Goal: Task Accomplishment & Management: Manage account settings

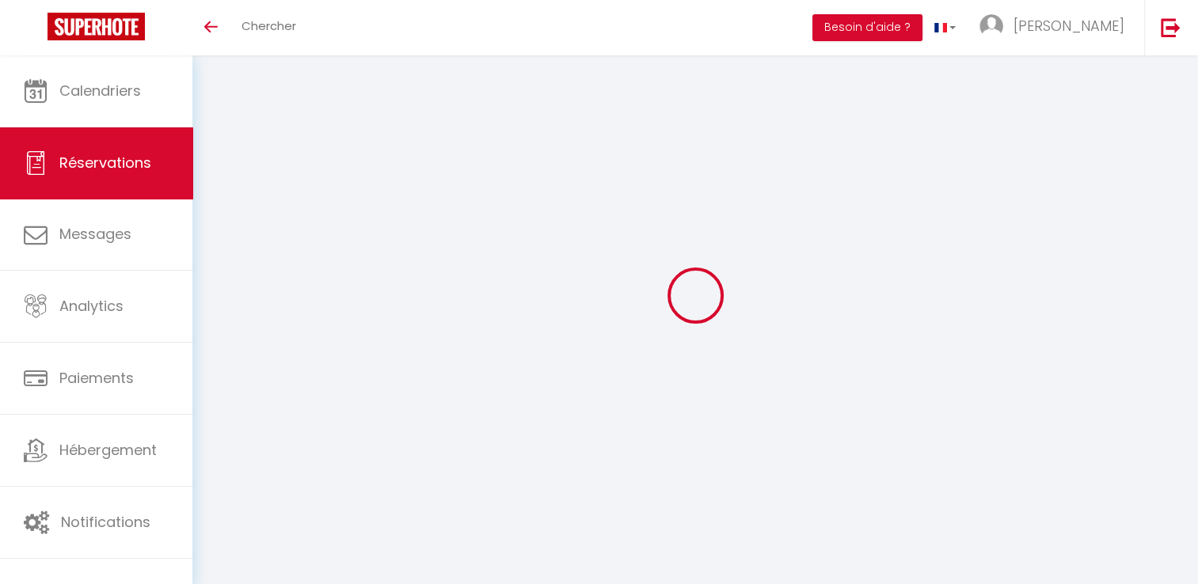
select select "cleaning"
select select "taxes"
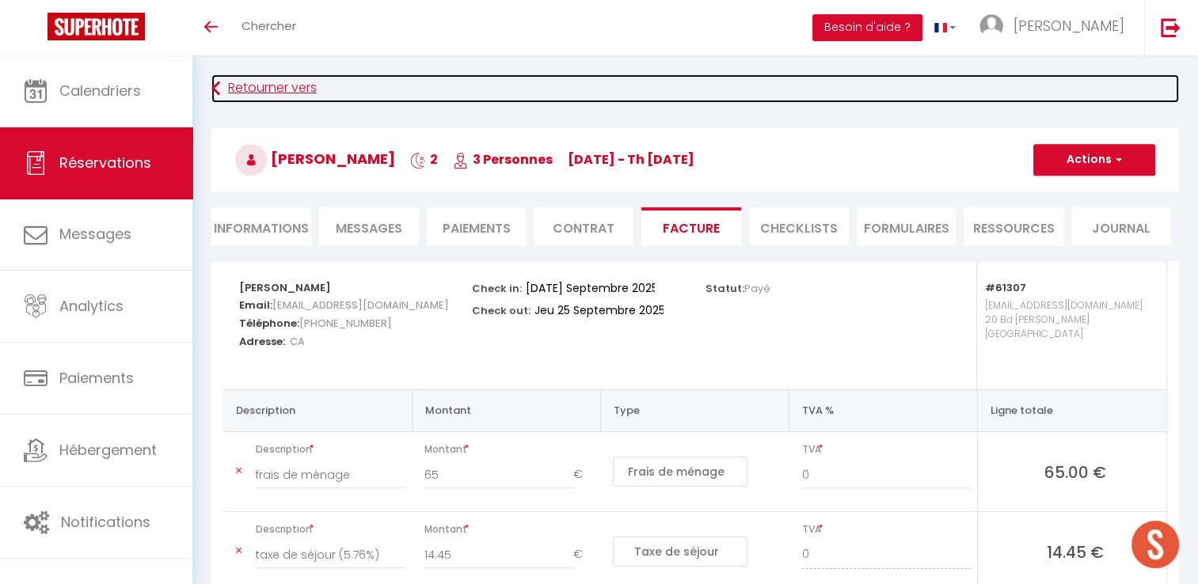
click at [310, 86] on link "Retourner vers" at bounding box center [695, 88] width 968 height 29
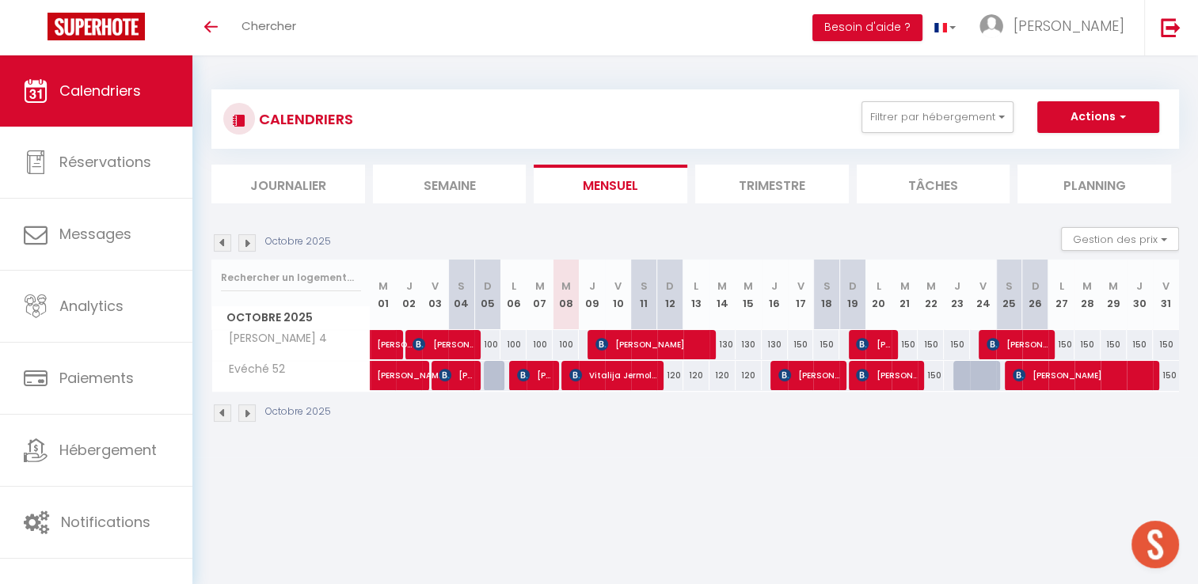
click at [219, 242] on img at bounding box center [222, 242] width 17 height 17
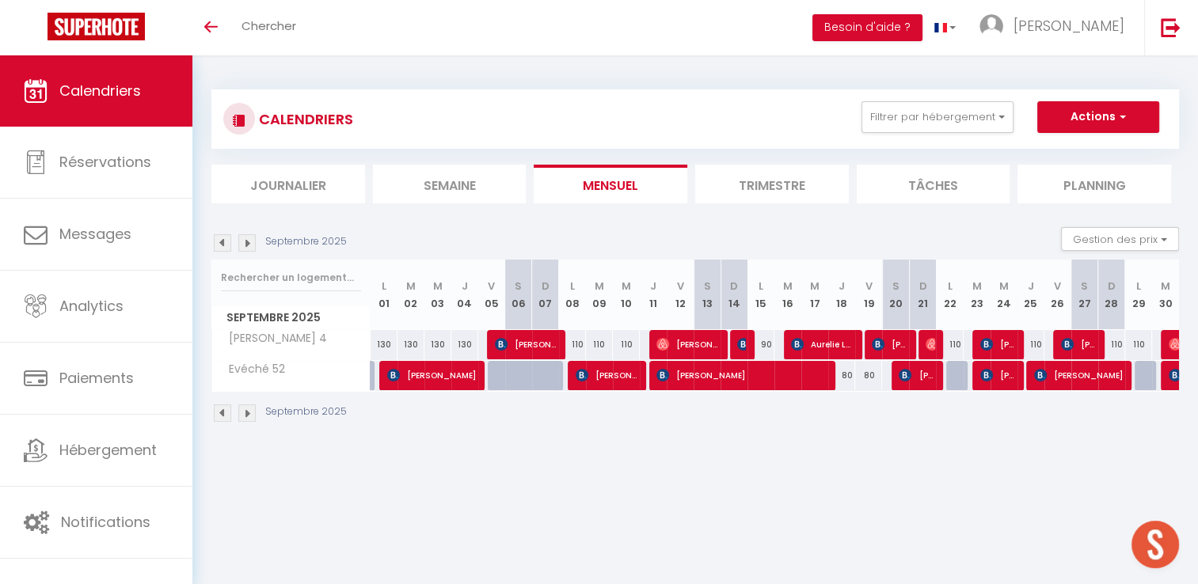
scroll to position [55, 0]
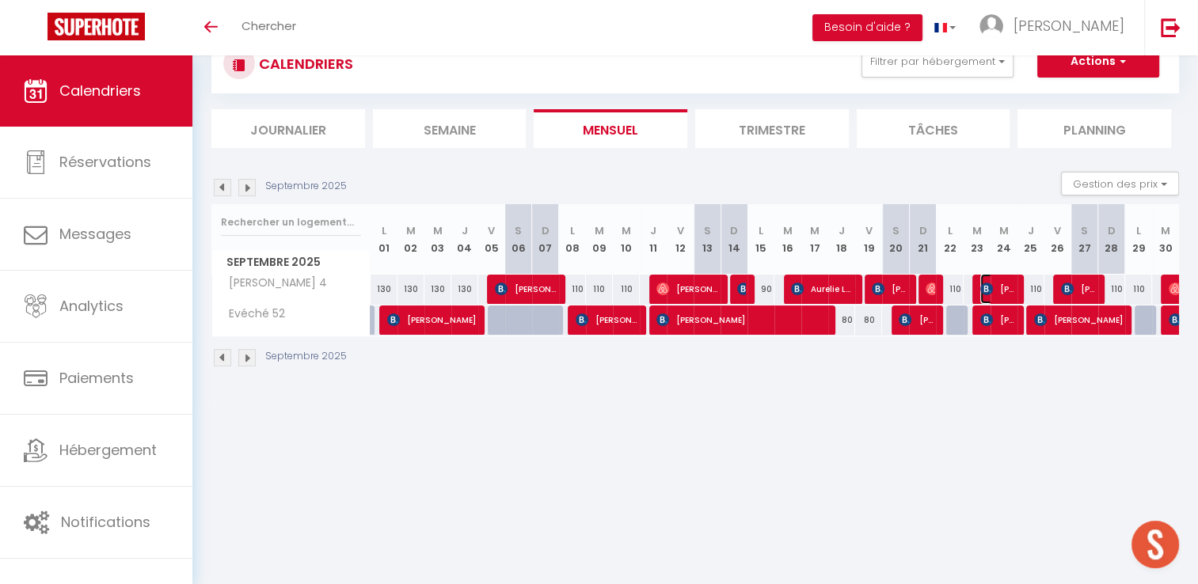
click at [999, 285] on span "[PERSON_NAME]" at bounding box center [998, 289] width 36 height 30
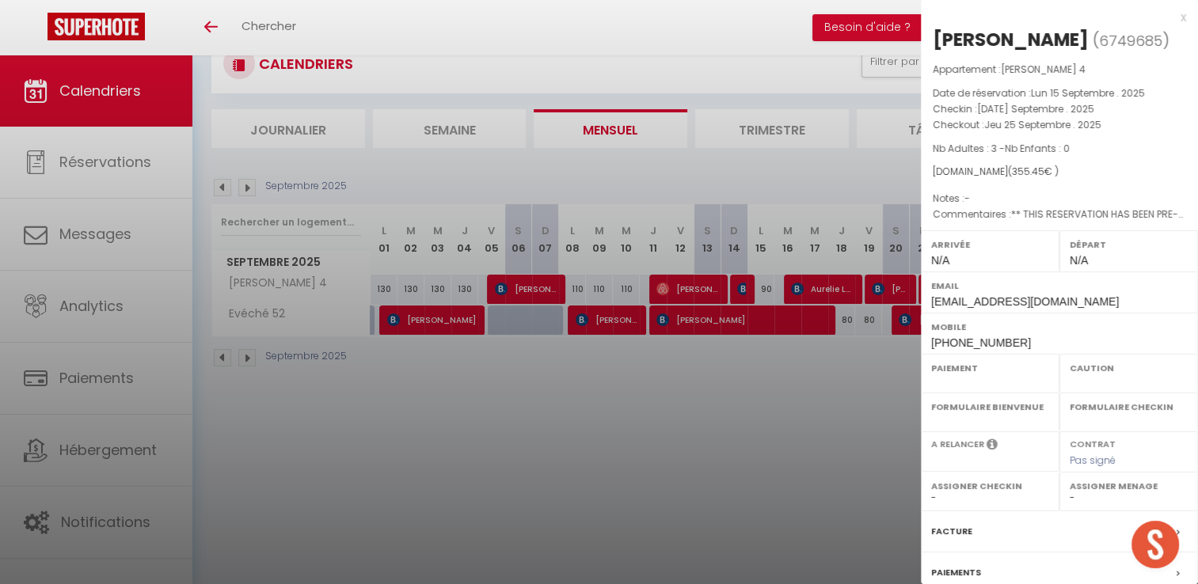
select select "OK"
select select "KO"
select select "0"
select select "1"
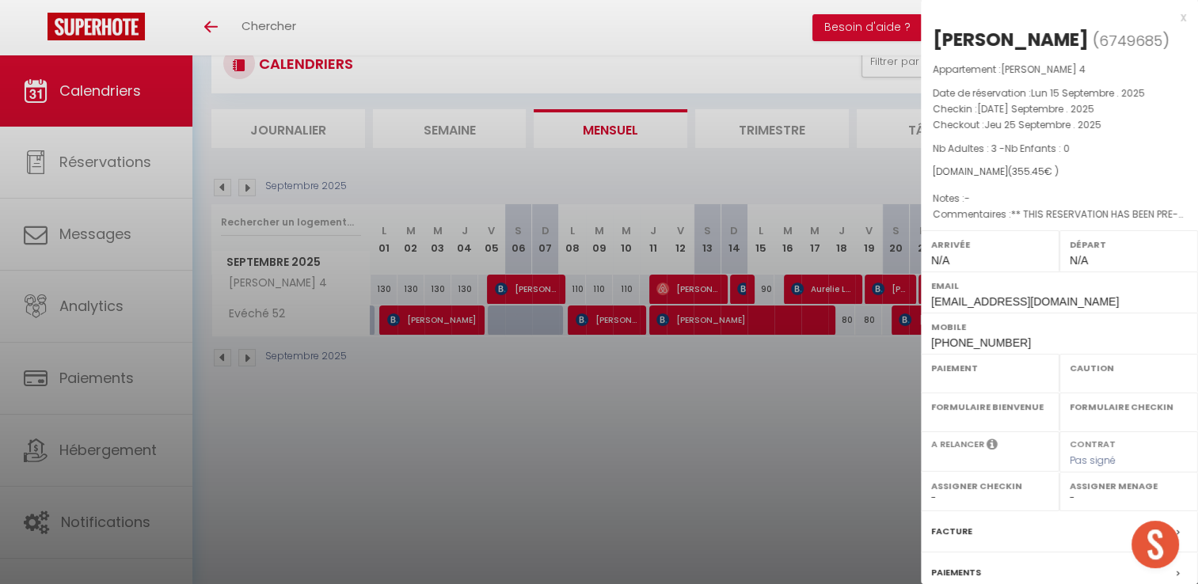
select select
select select "41440"
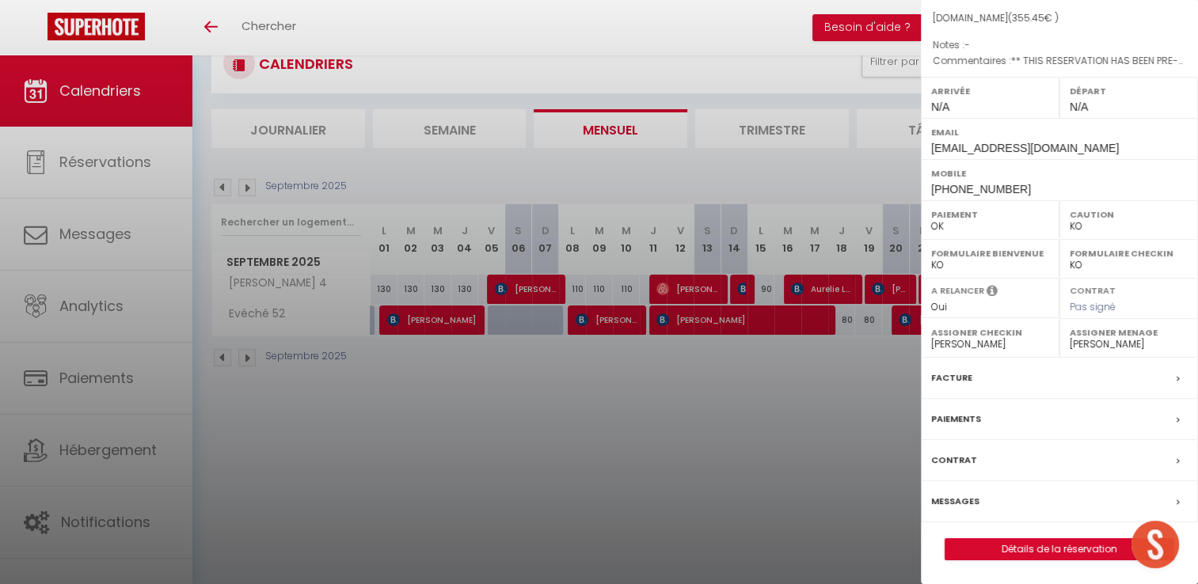
scroll to position [176, 0]
click at [945, 377] on label "Facture" at bounding box center [951, 378] width 41 height 17
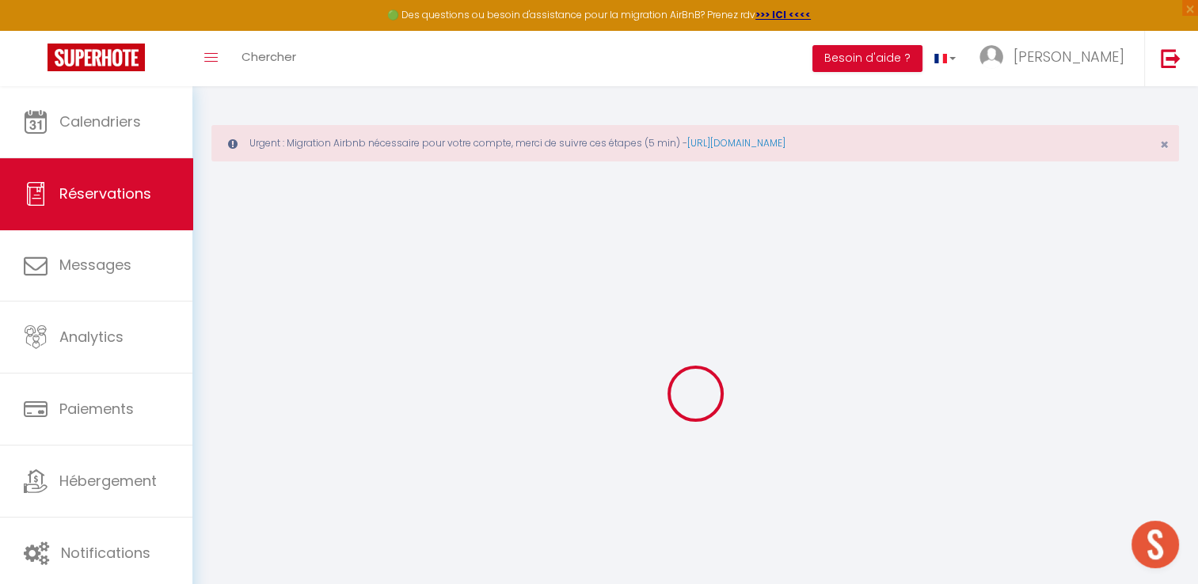
select select "cleaning"
select select "taxes"
select select
checkbox input "false"
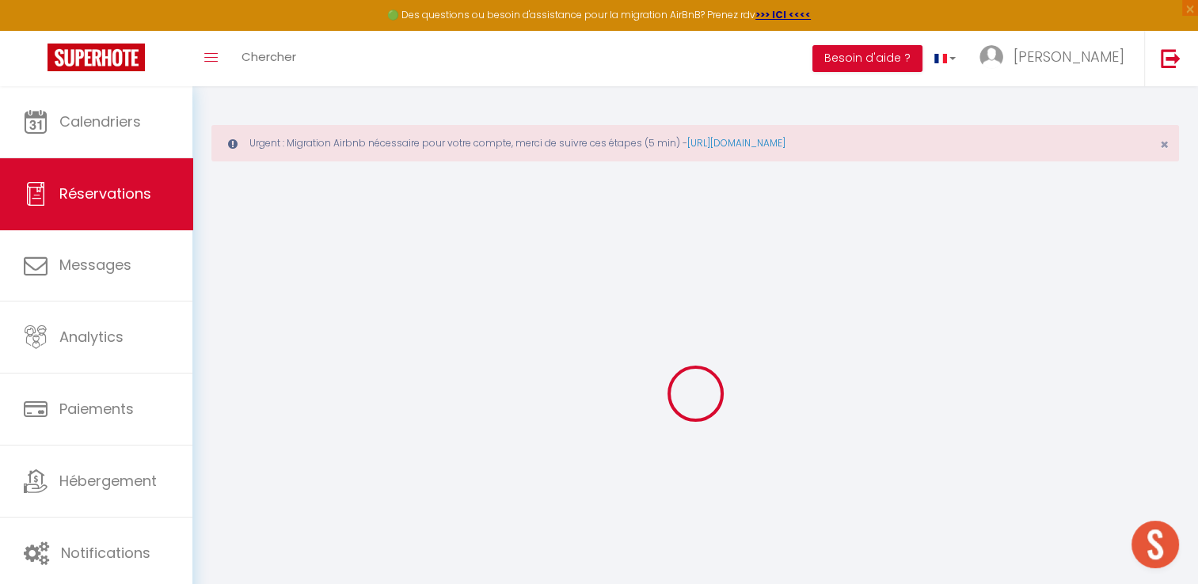
type textarea "** THIS RESERVATION HAS BEEN PRE-PAID ** BOOKING NOTE : Payment charge is EUR 4…"
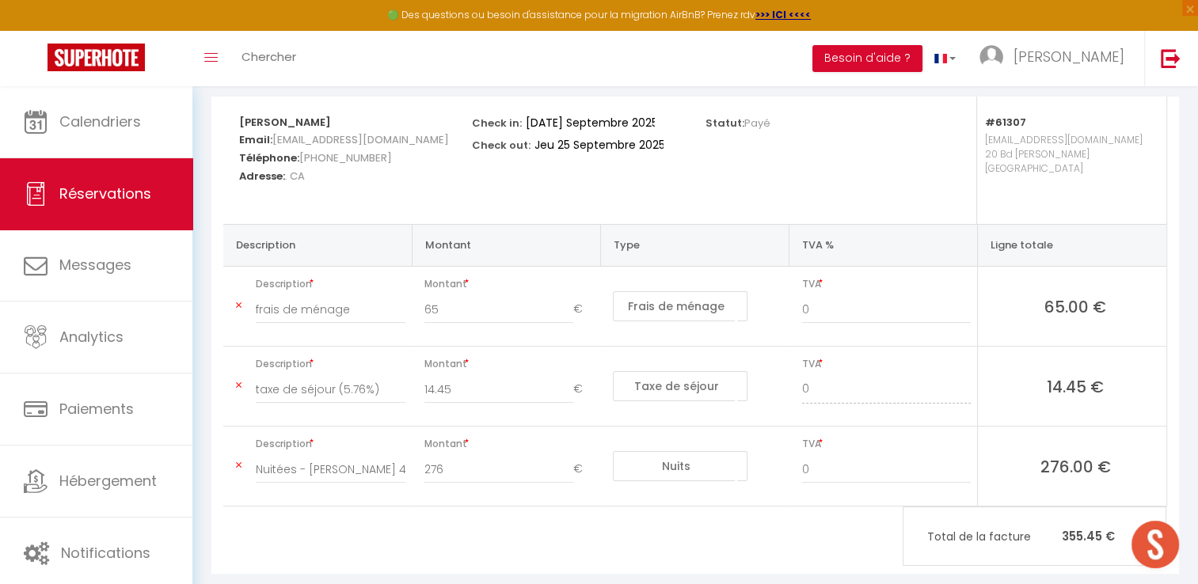
scroll to position [291, 0]
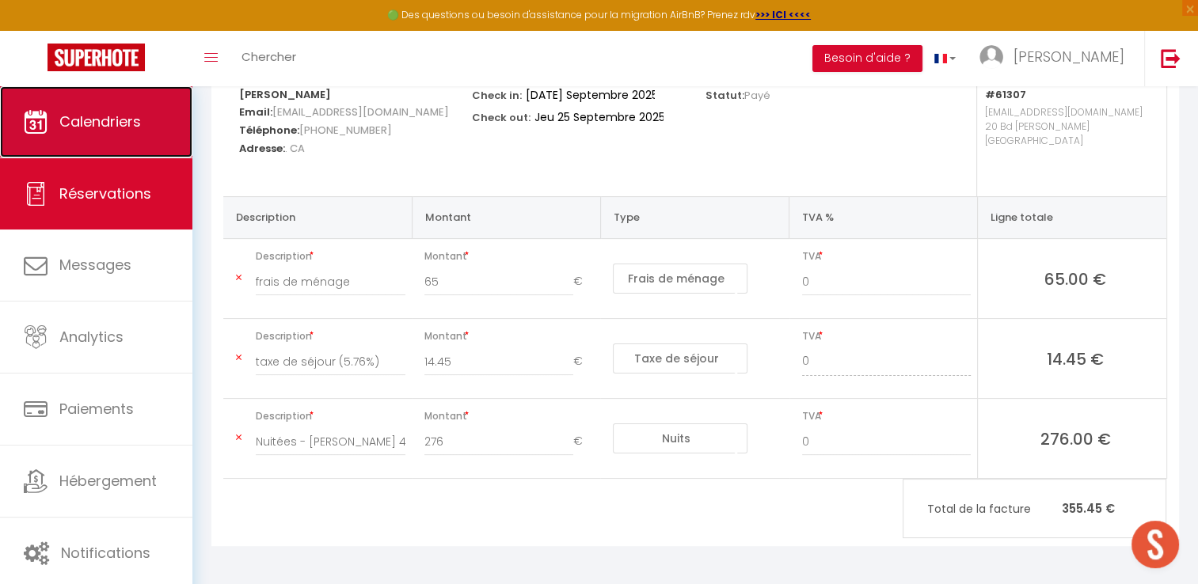
click at [82, 118] on span "Calendriers" at bounding box center [100, 122] width 82 height 20
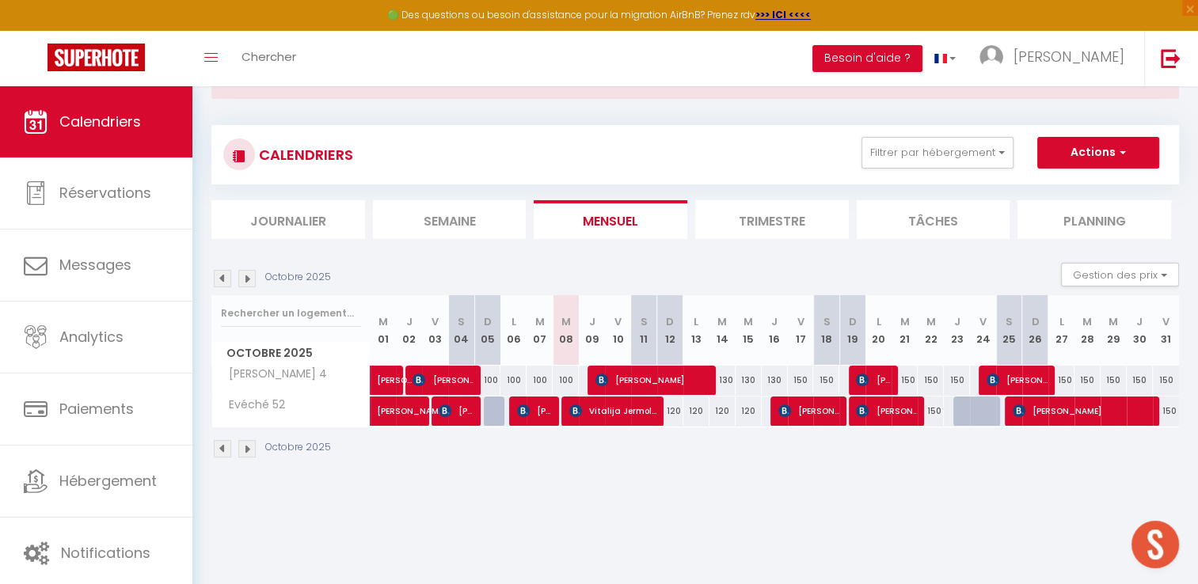
scroll to position [86, 0]
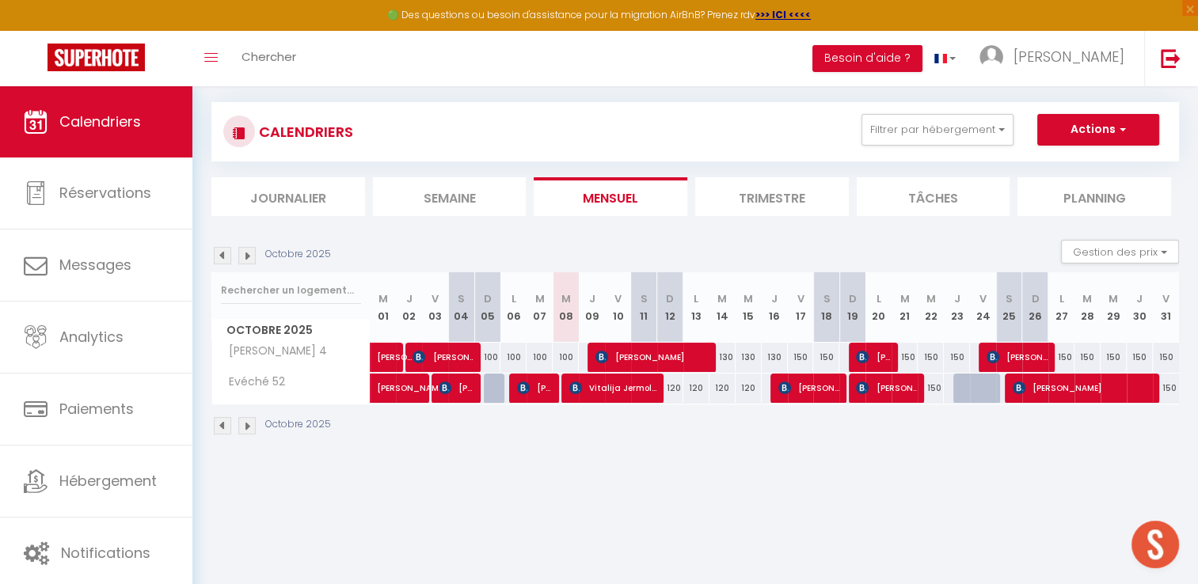
click at [215, 256] on img at bounding box center [222, 255] width 17 height 17
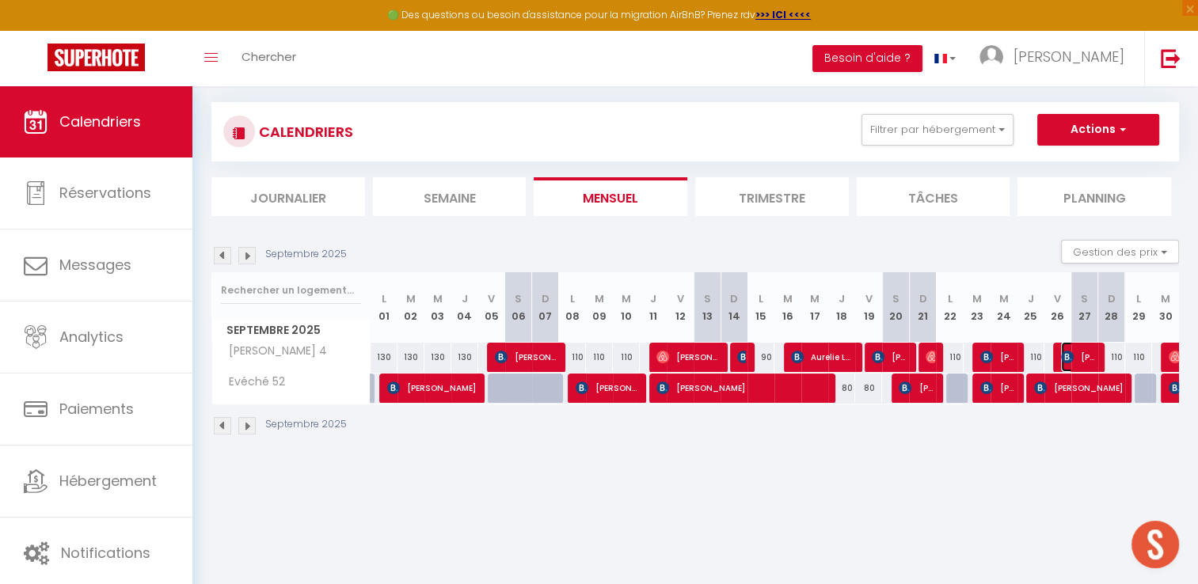
click at [1071, 356] on img at bounding box center [1067, 357] width 13 height 13
select select "OK"
select select "KO"
select select "0"
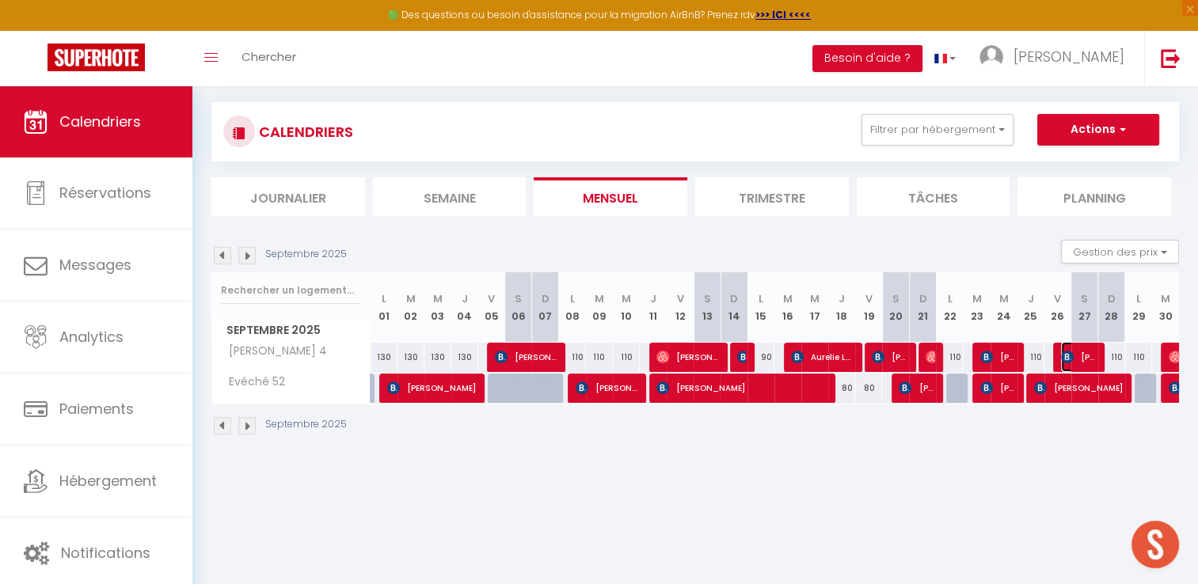
select select "1"
select select
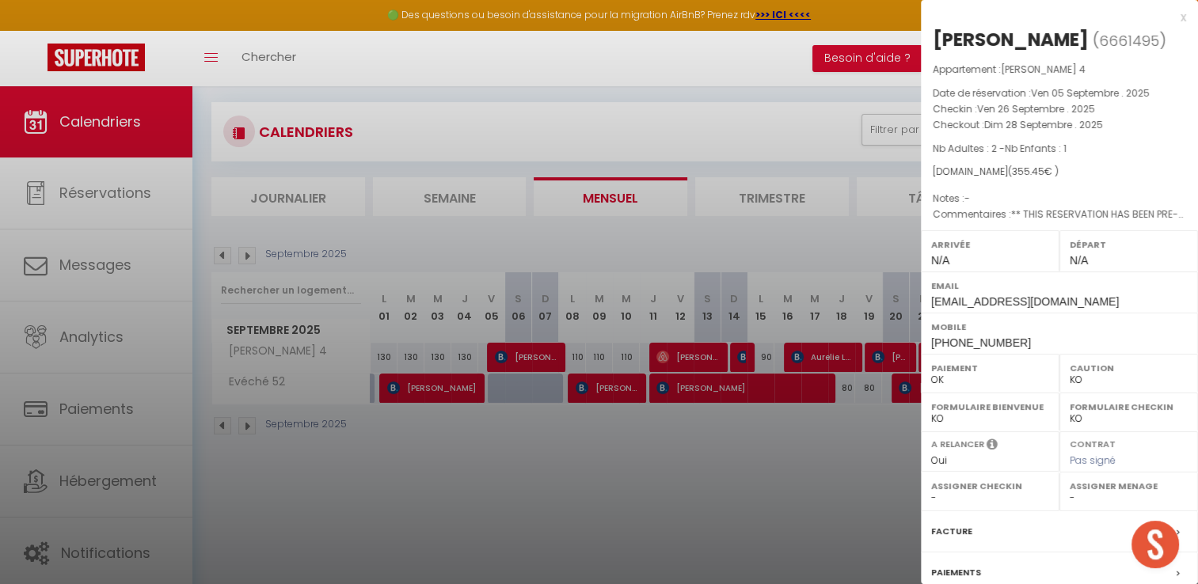
select select "41440"
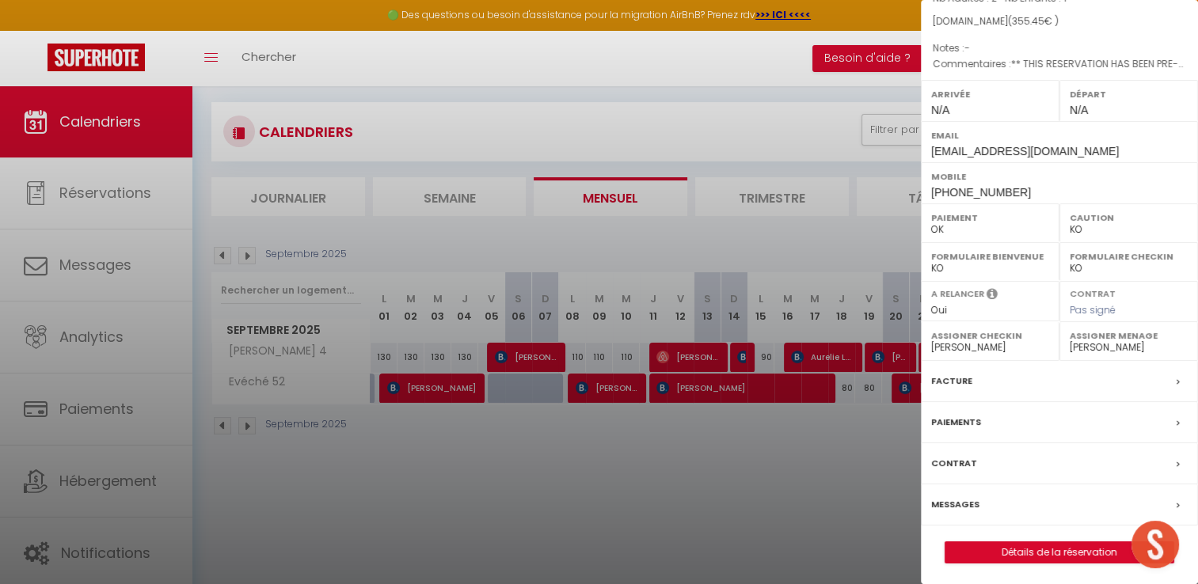
click at [953, 375] on label "Facture" at bounding box center [951, 381] width 41 height 17
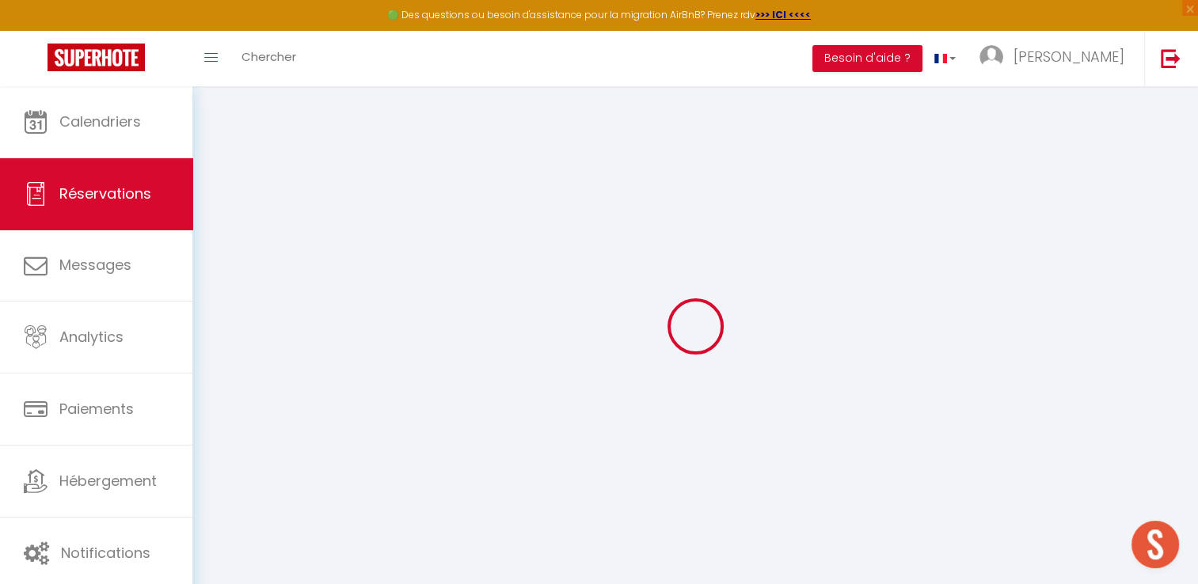
select select "cleaning"
select select "taxes"
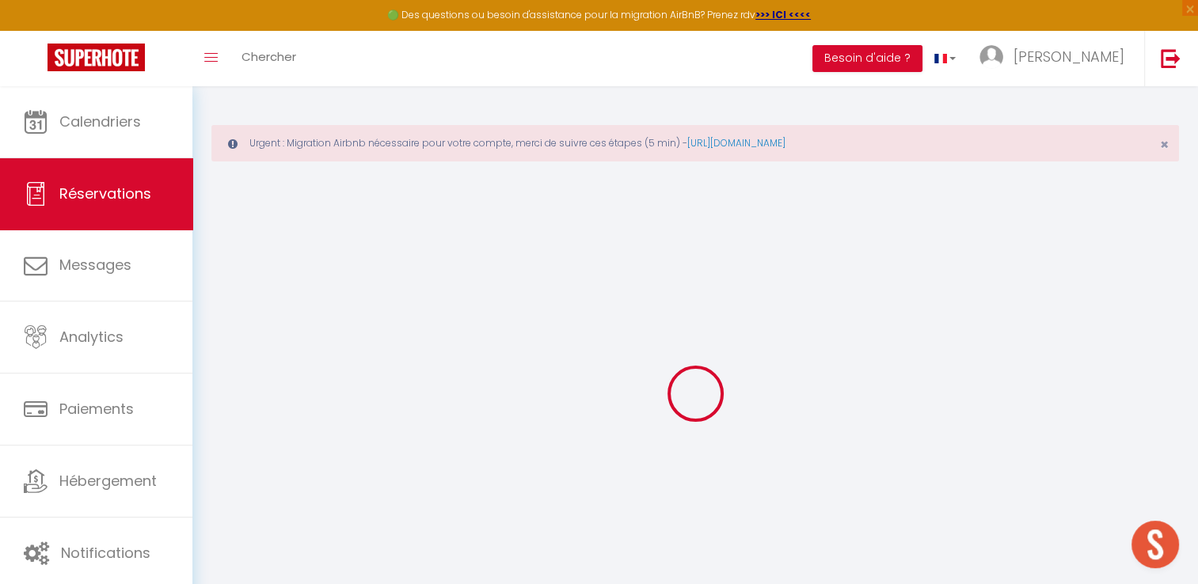
select select
checkbox input "false"
type textarea "** THIS RESERVATION HAS BEEN PRE-PAID ** Approximate time of arrival: between 1…"
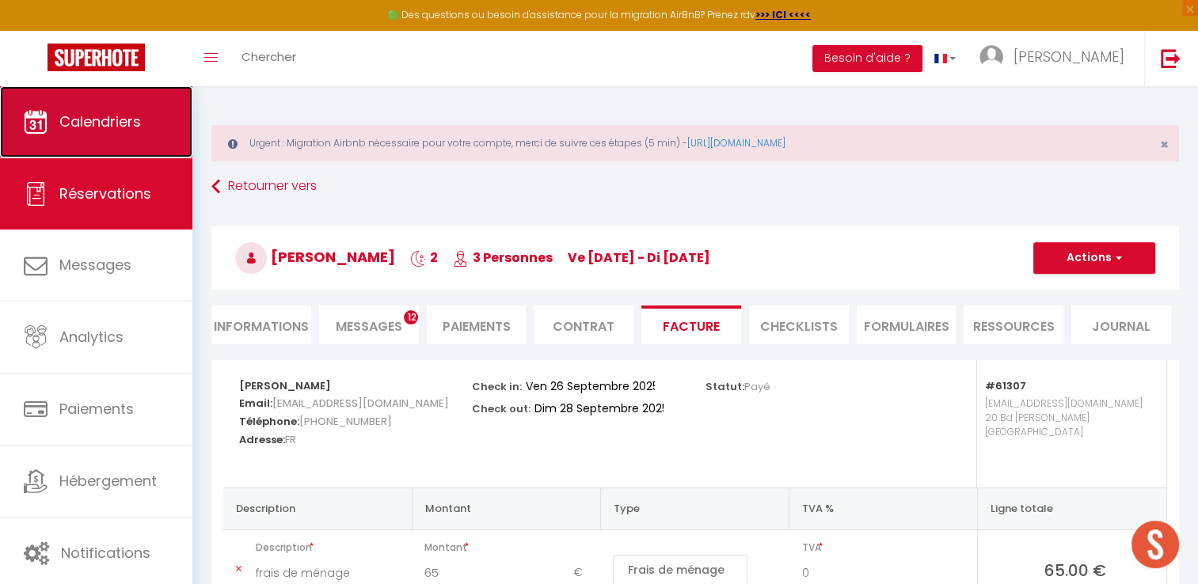
click at [82, 131] on span "Calendriers" at bounding box center [100, 122] width 82 height 20
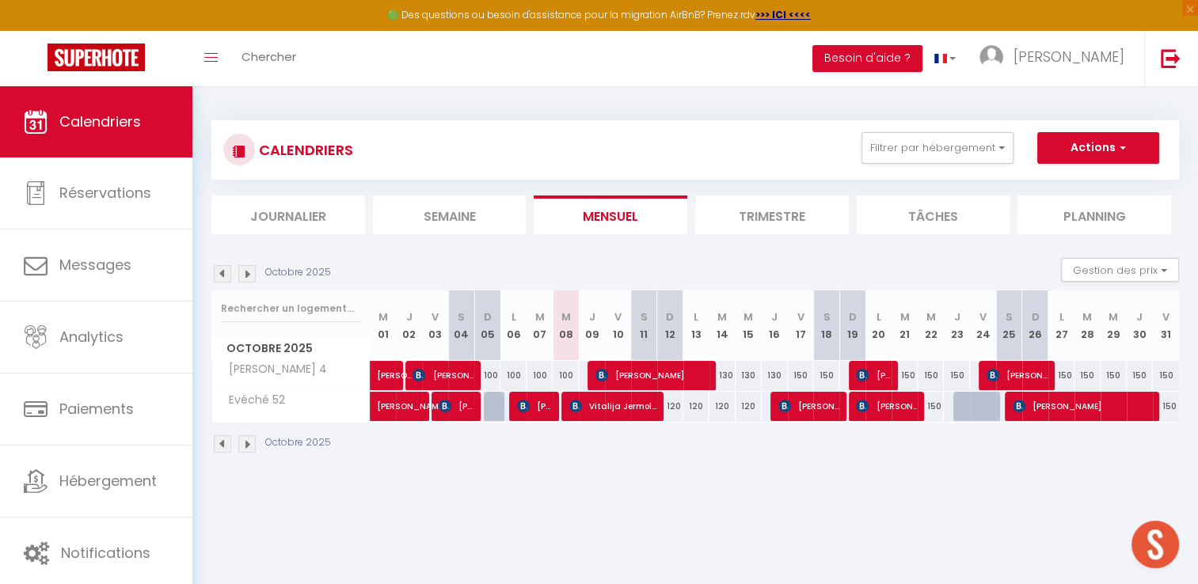
click at [221, 276] on img at bounding box center [222, 273] width 17 height 17
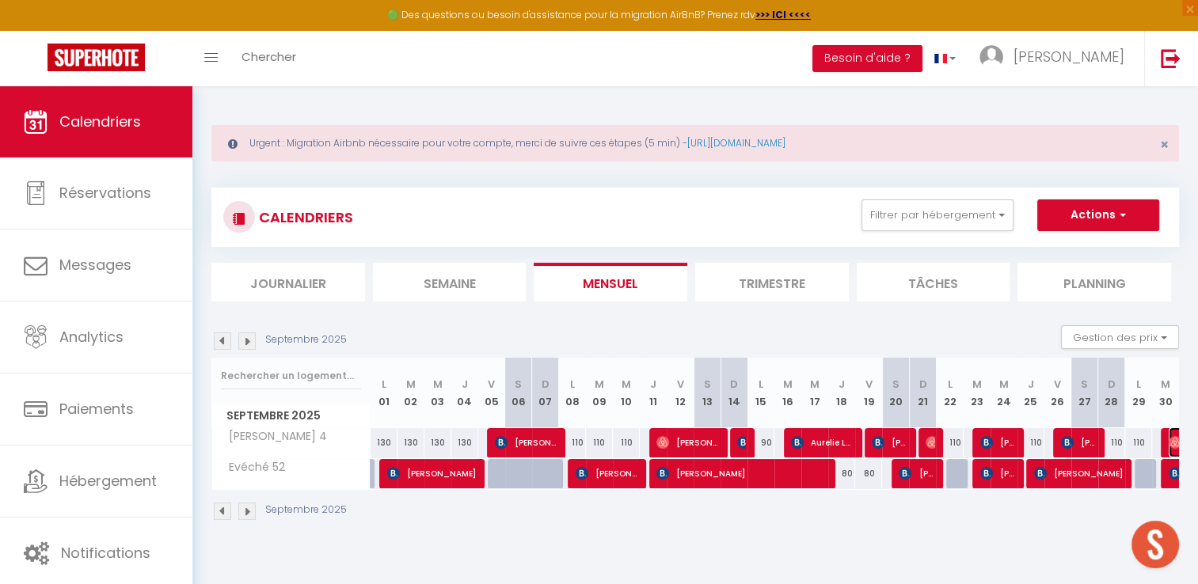
click at [1170, 443] on img at bounding box center [1175, 442] width 13 height 13
select select "OK"
select select "0"
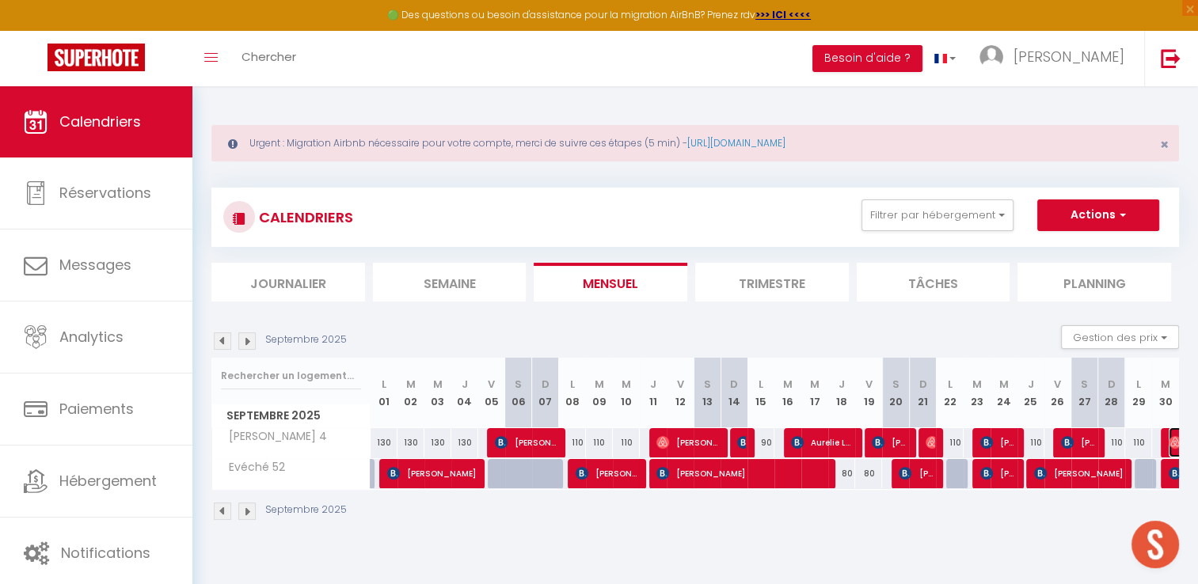
select select "1"
select select
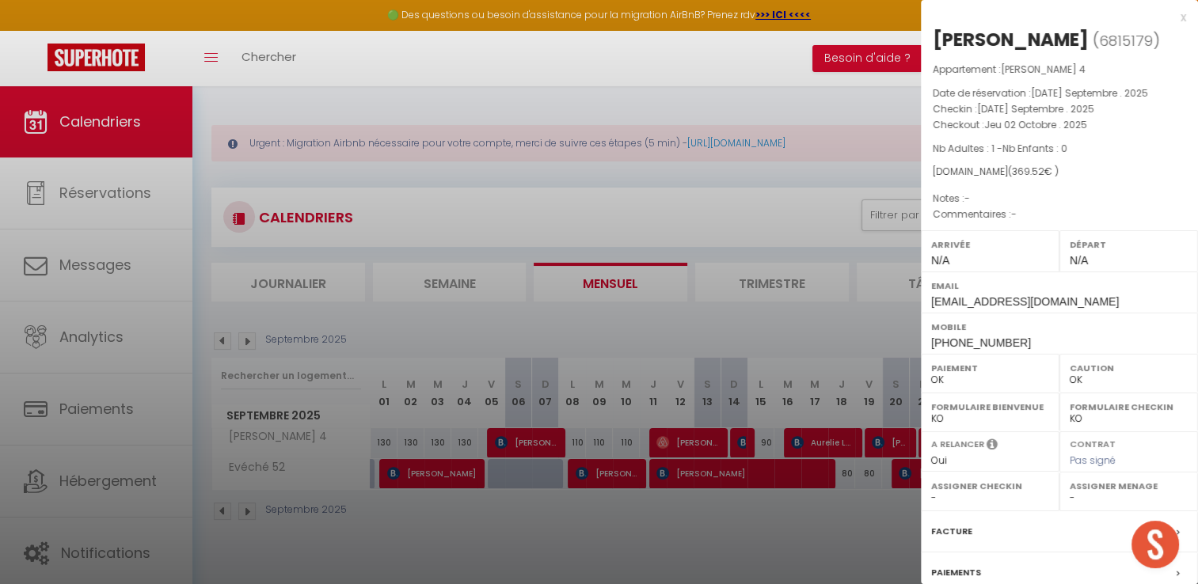
select select "41440"
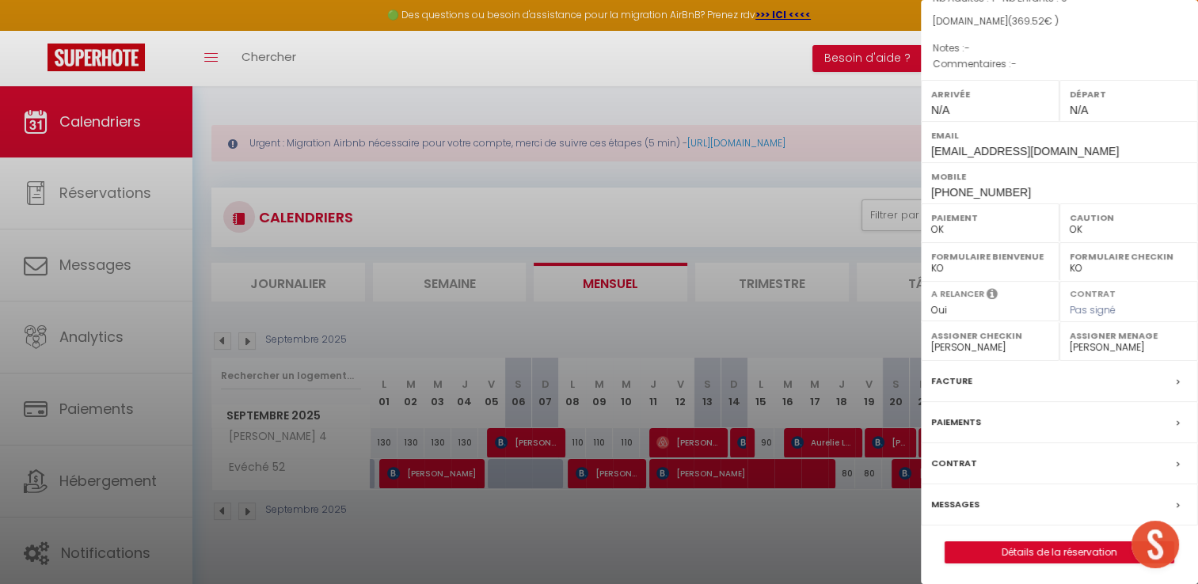
click at [947, 373] on label "Facture" at bounding box center [951, 381] width 41 height 17
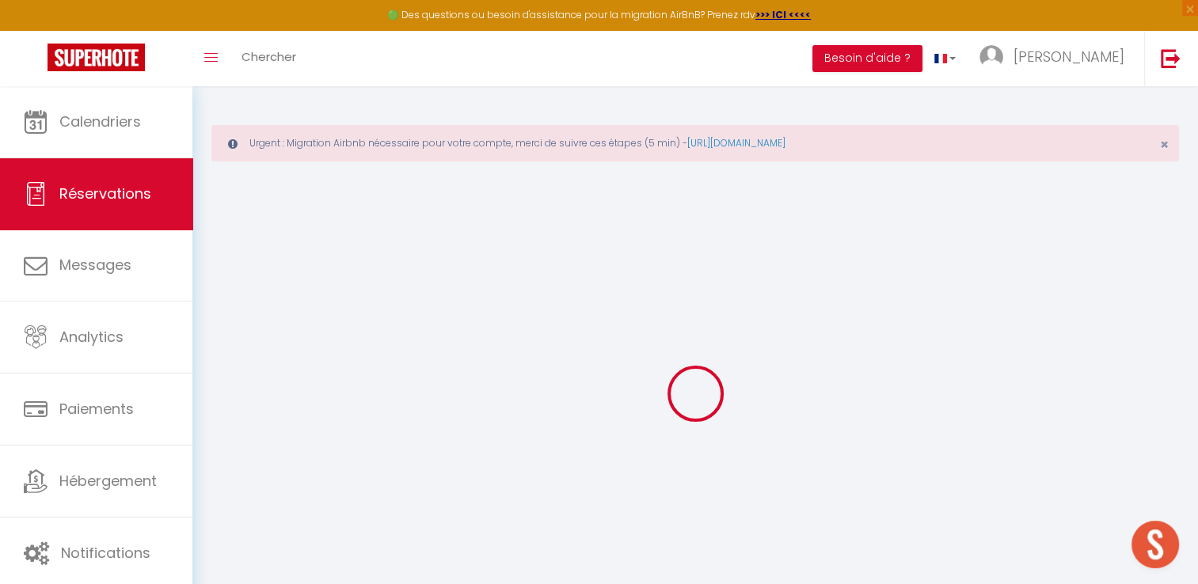
select select
checkbox input "false"
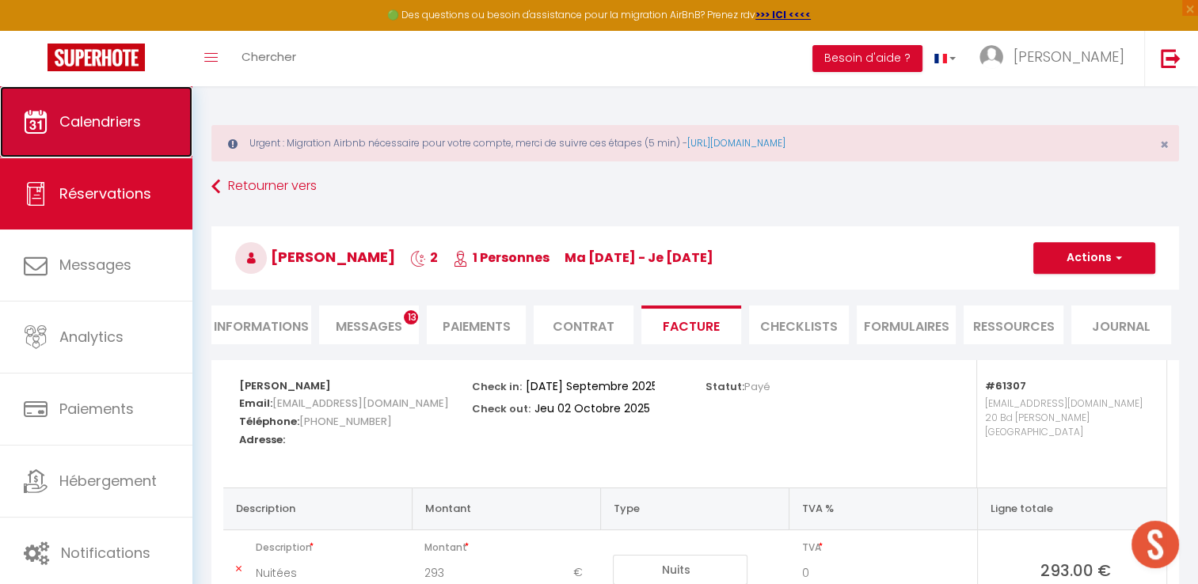
click at [123, 133] on link "Calendriers" at bounding box center [96, 121] width 192 height 71
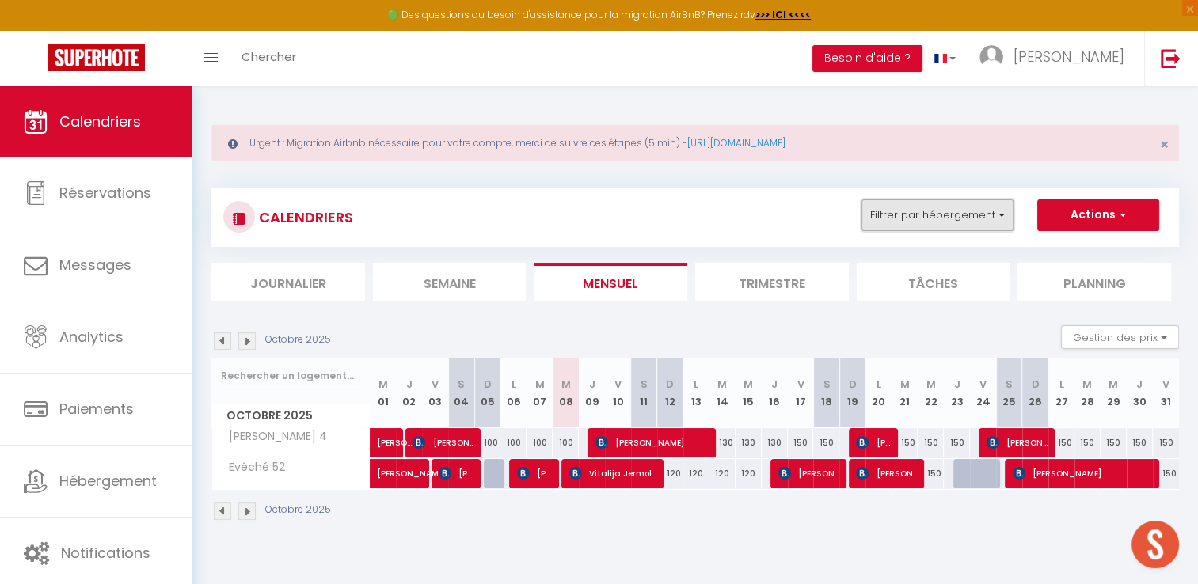
click at [961, 207] on button "Filtrer par hébergement" at bounding box center [938, 216] width 152 height 32
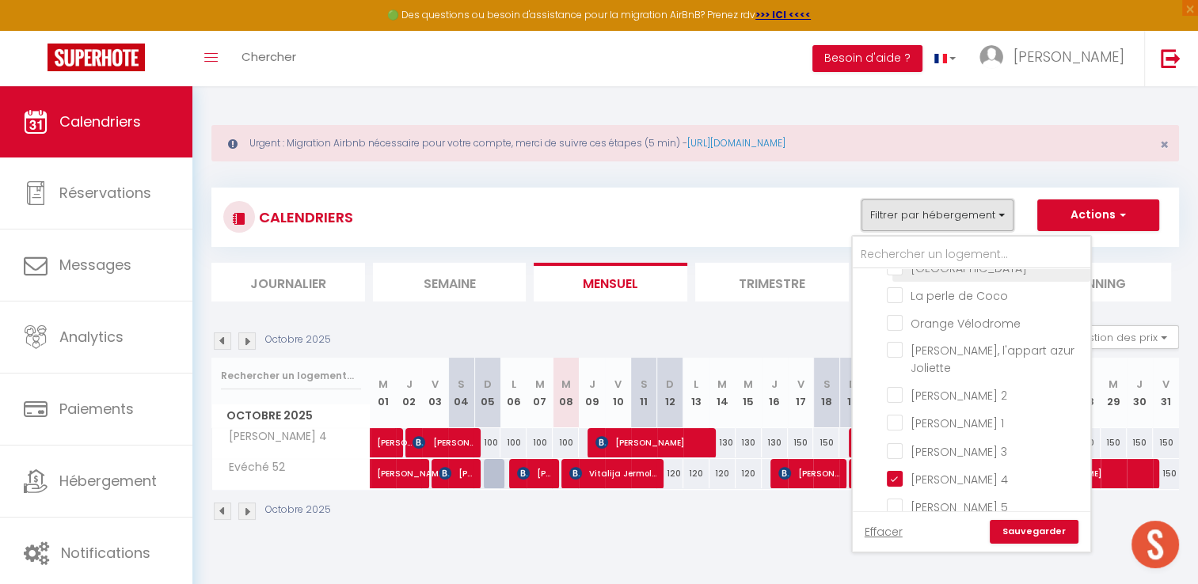
scroll to position [238, 0]
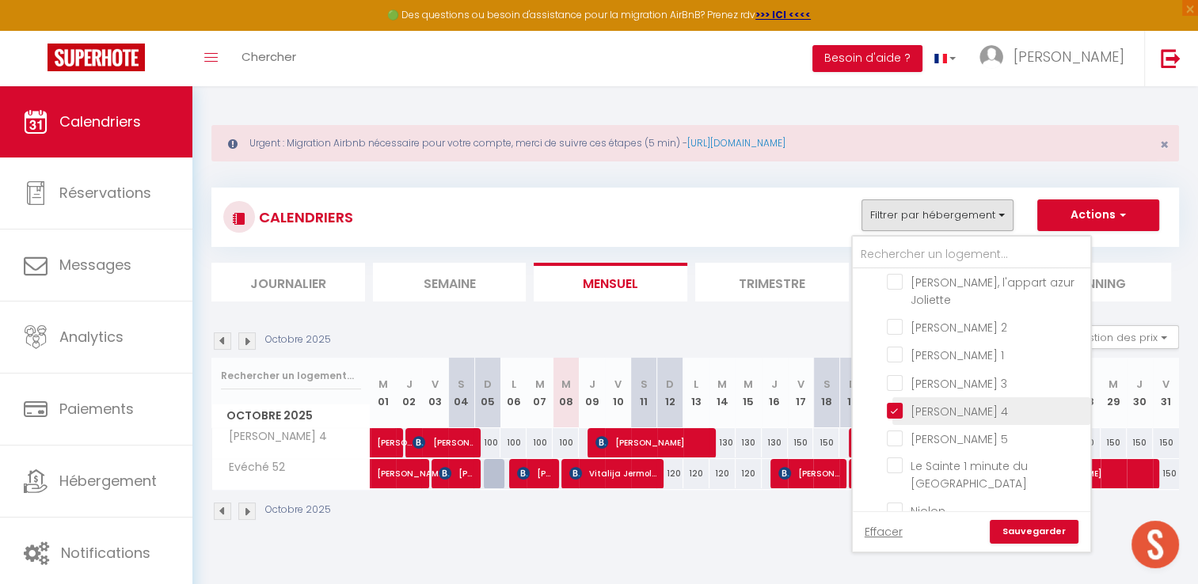
click at [896, 402] on input "[PERSON_NAME] 4" at bounding box center [986, 410] width 198 height 16
checkbox input "false"
click at [905, 430] on input "[PERSON_NAME] 5" at bounding box center [986, 438] width 198 height 16
checkbox input "true"
checkbox input "false"
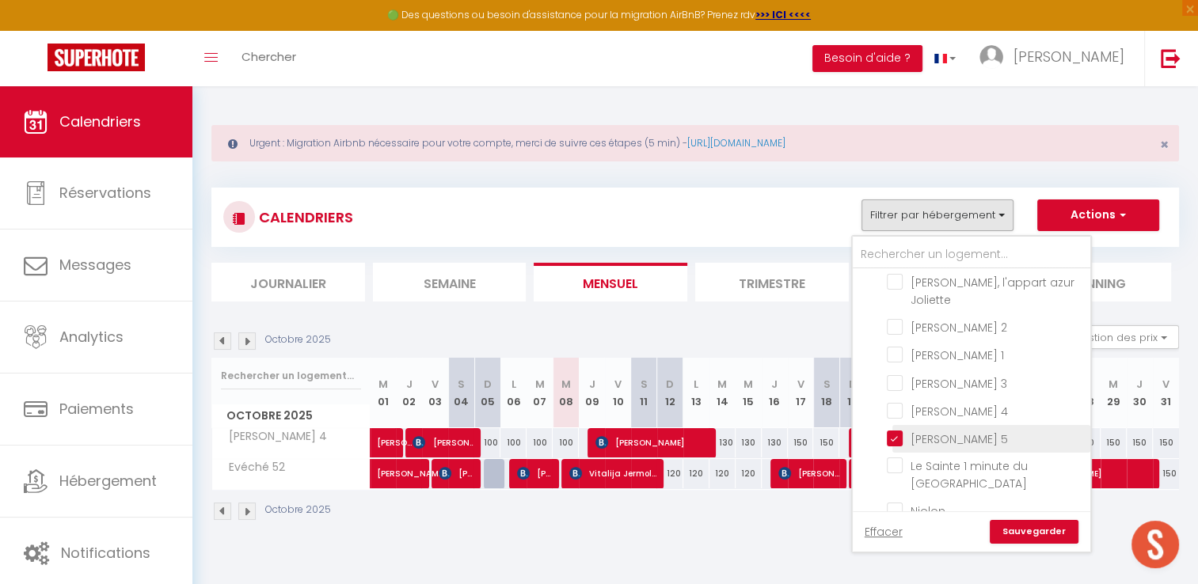
checkbox input "false"
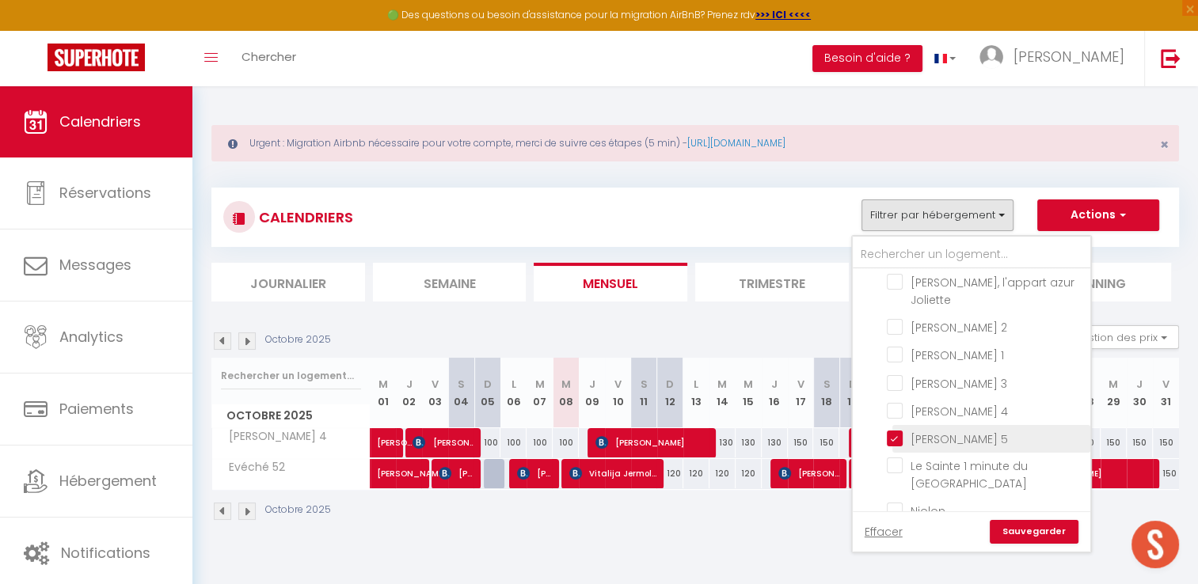
checkbox input "false"
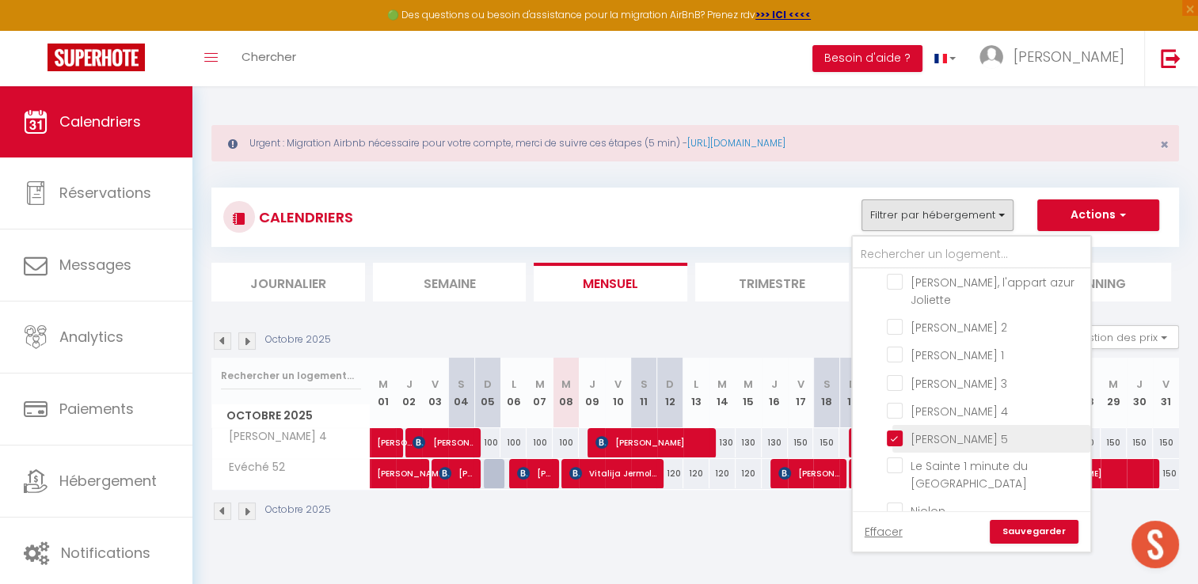
checkbox input "false"
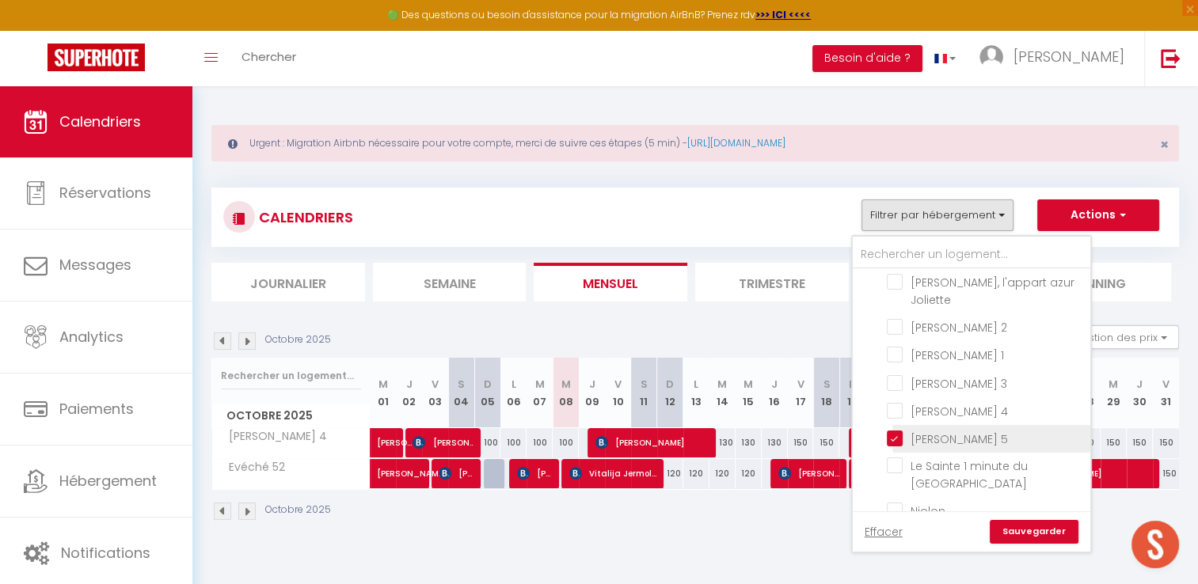
checkbox input "false"
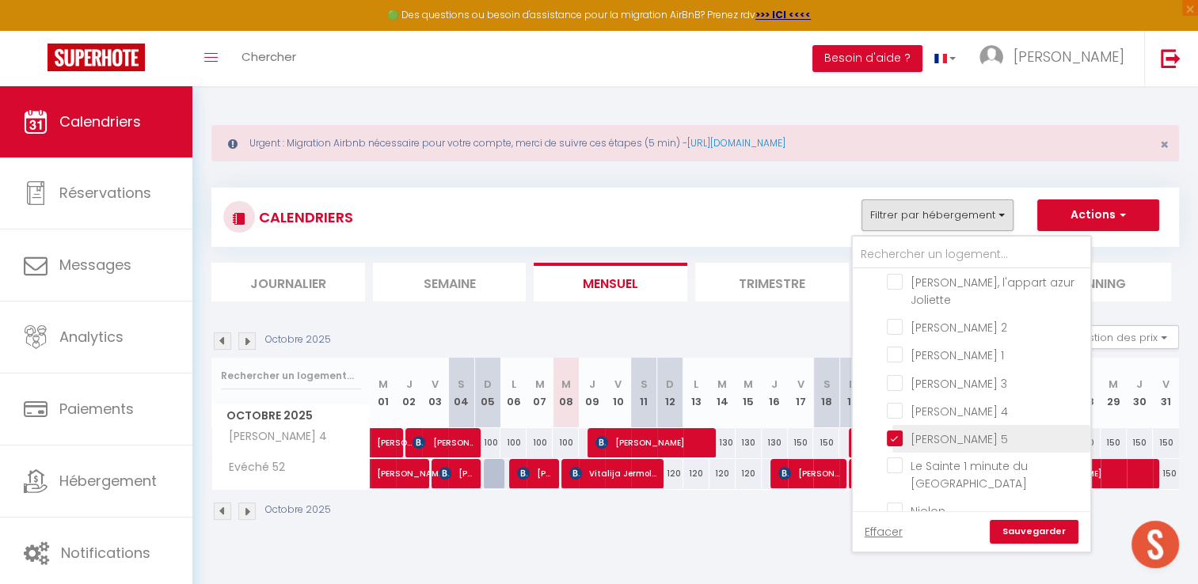
checkbox input "false"
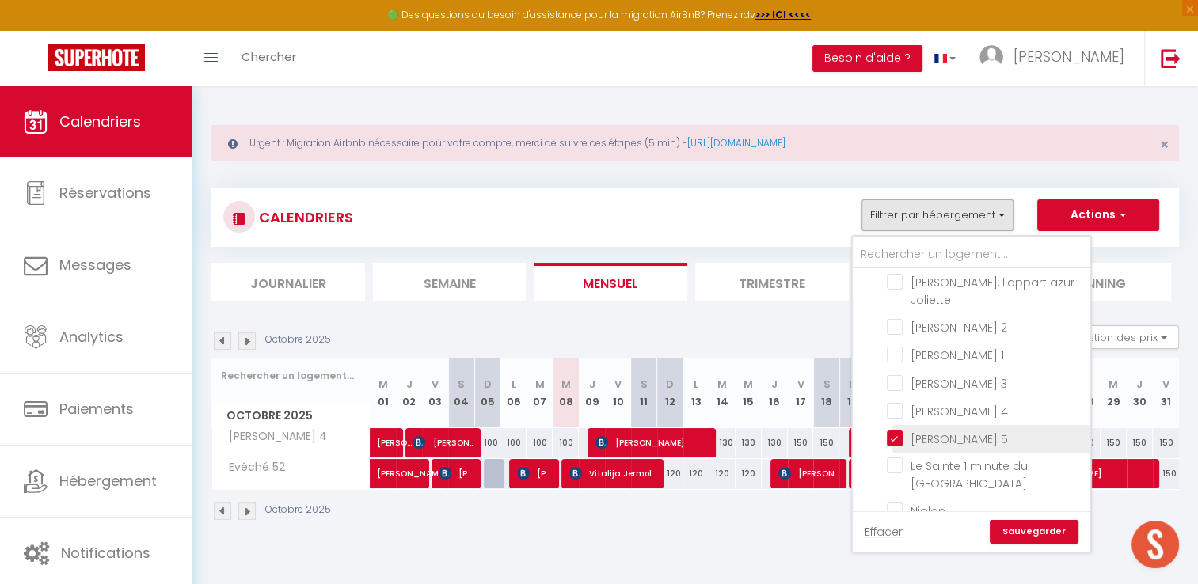
checkbox input "false"
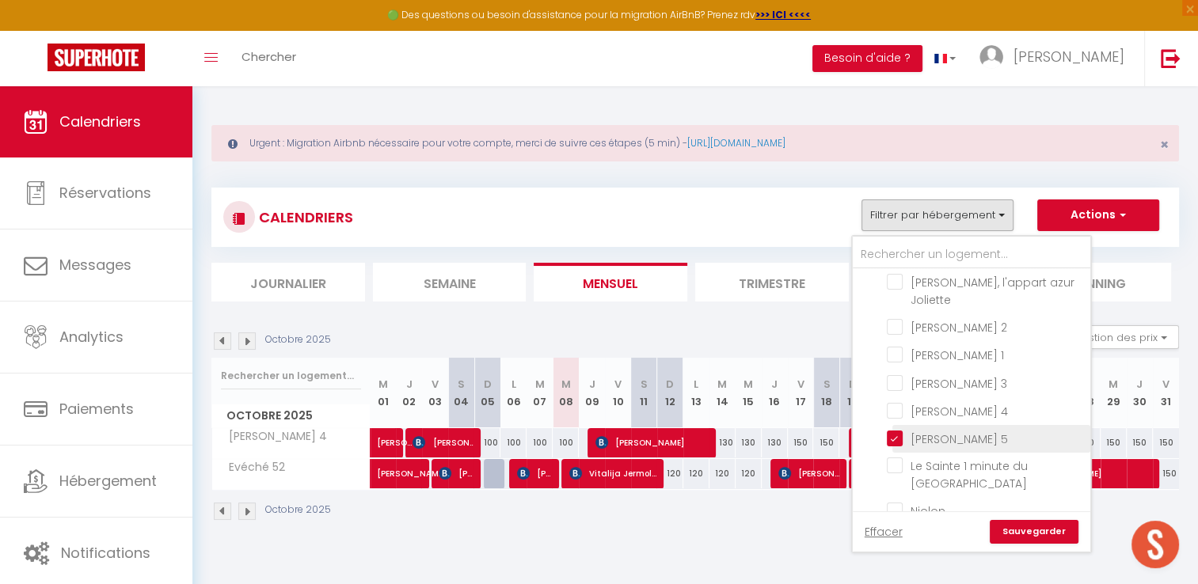
checkbox input "false"
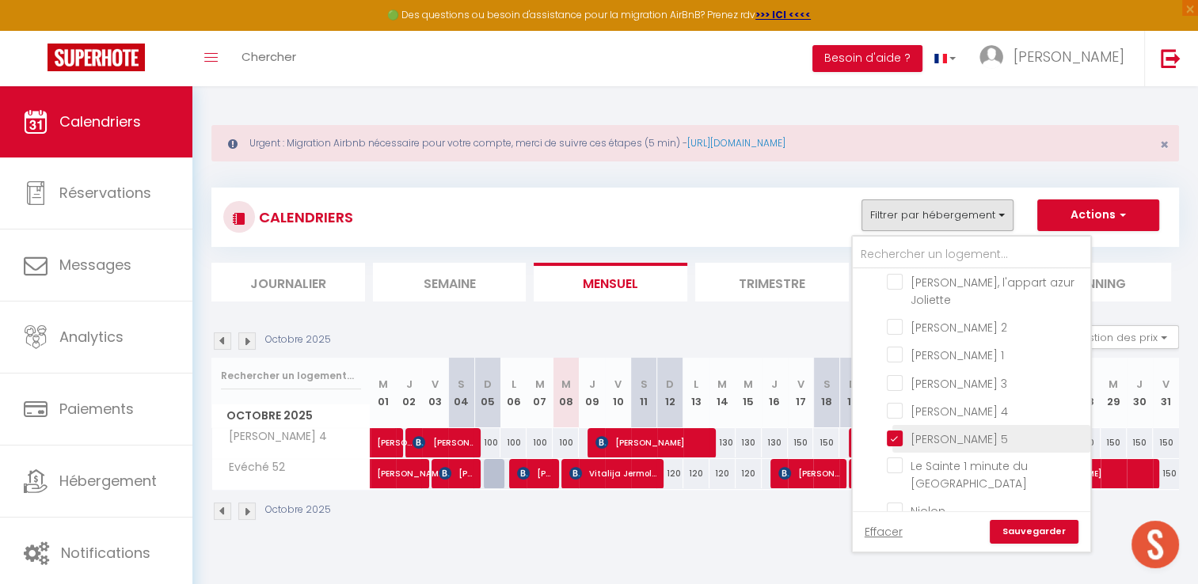
checkbox input "false"
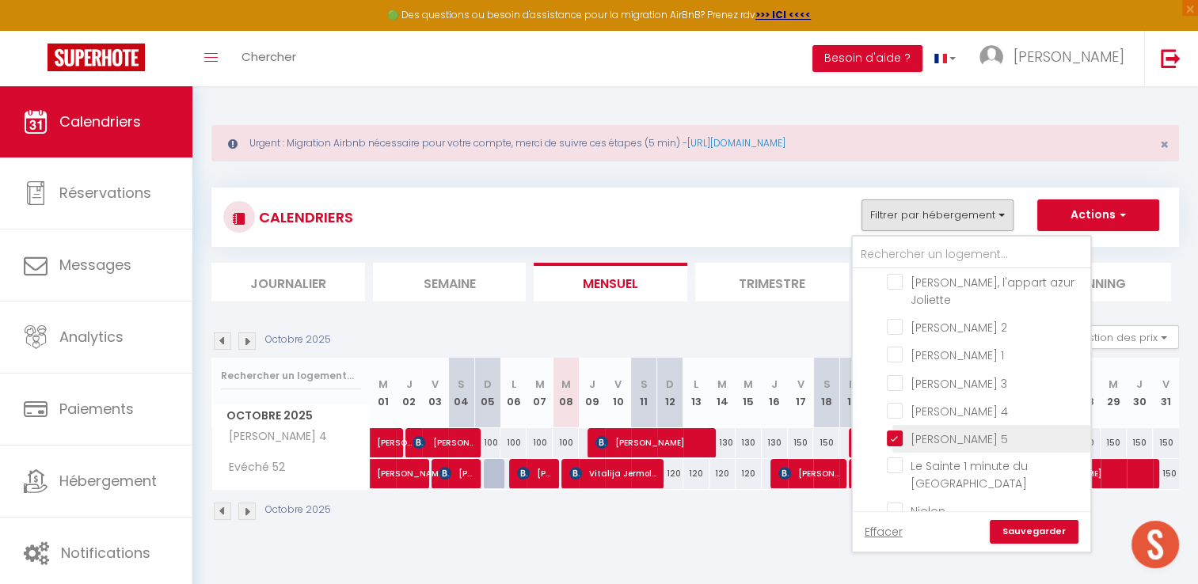
checkbox input "false"
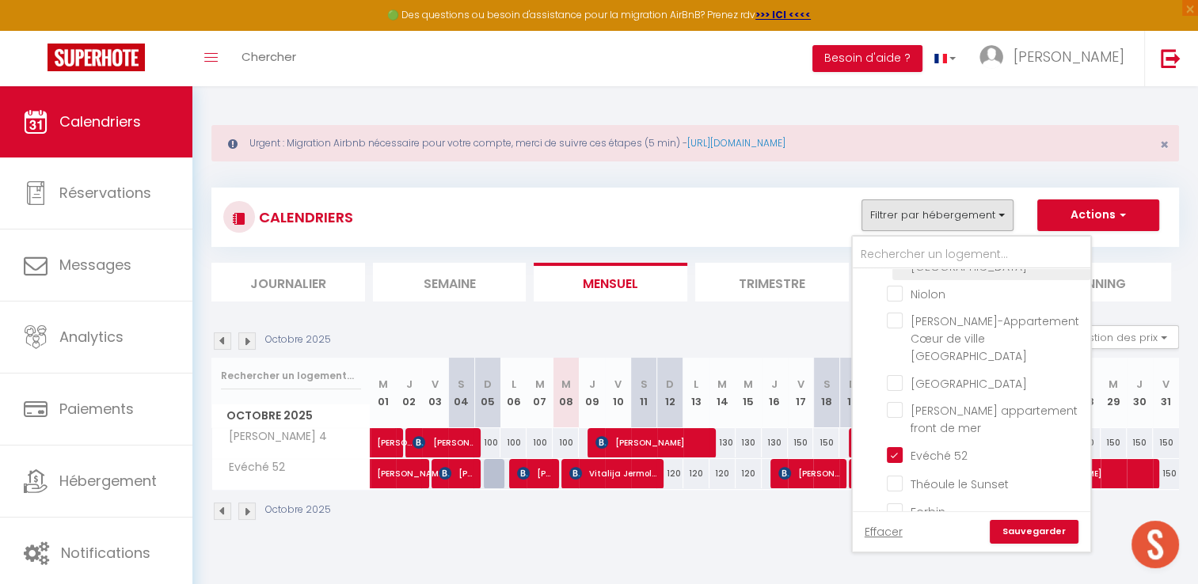
scroll to position [475, 0]
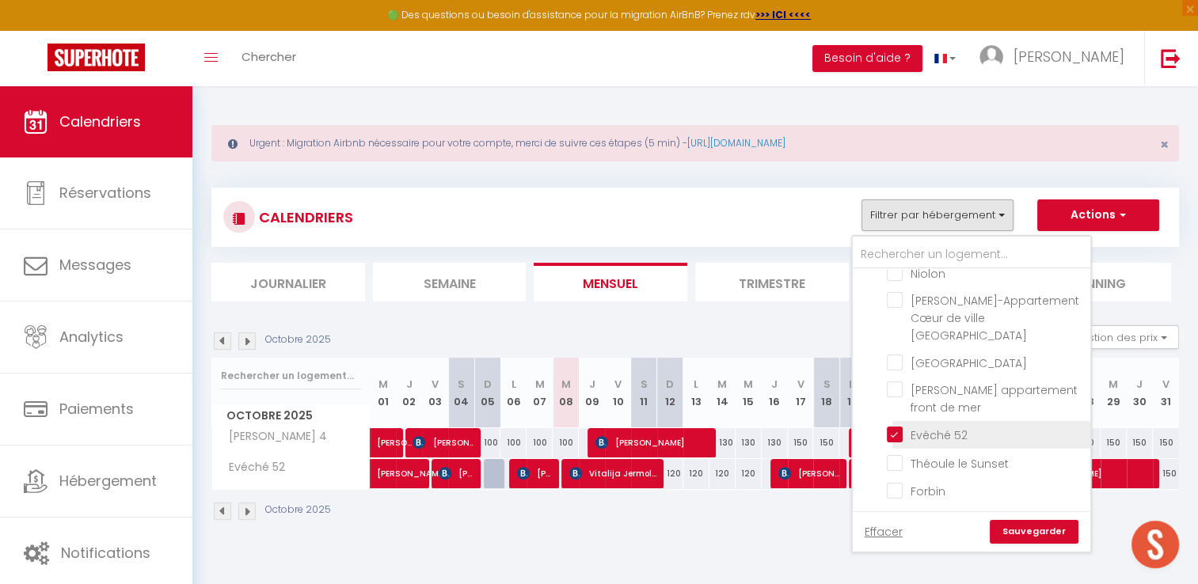
click at [893, 426] on input "Evéché 52" at bounding box center [986, 434] width 198 height 16
checkbox input "false"
click at [1033, 529] on link "Sauvegarder" at bounding box center [1034, 532] width 89 height 24
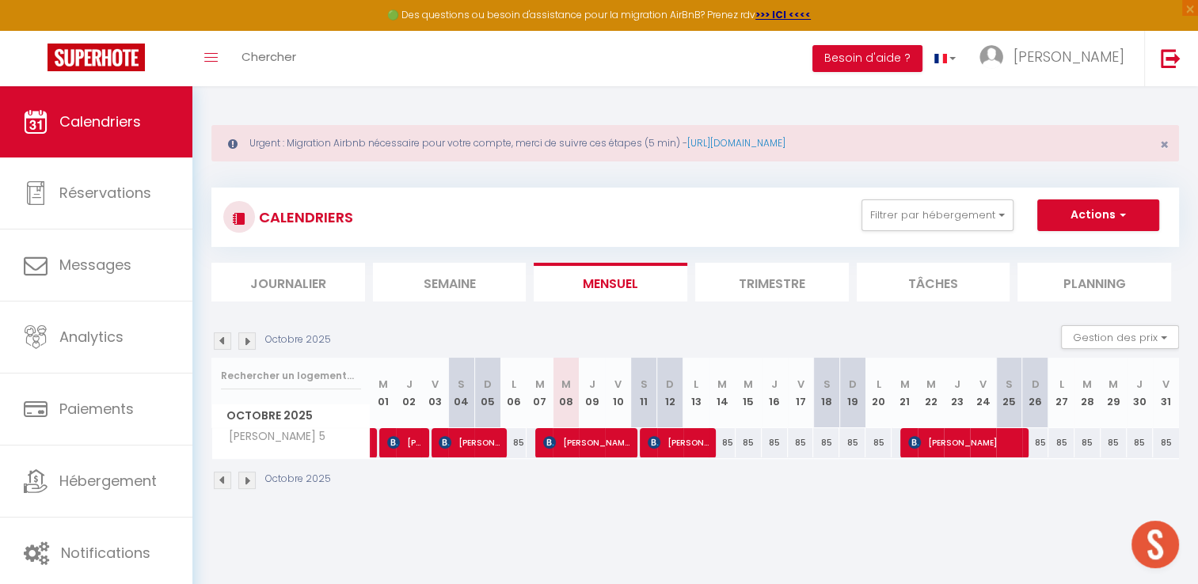
click at [217, 341] on img at bounding box center [222, 341] width 17 height 17
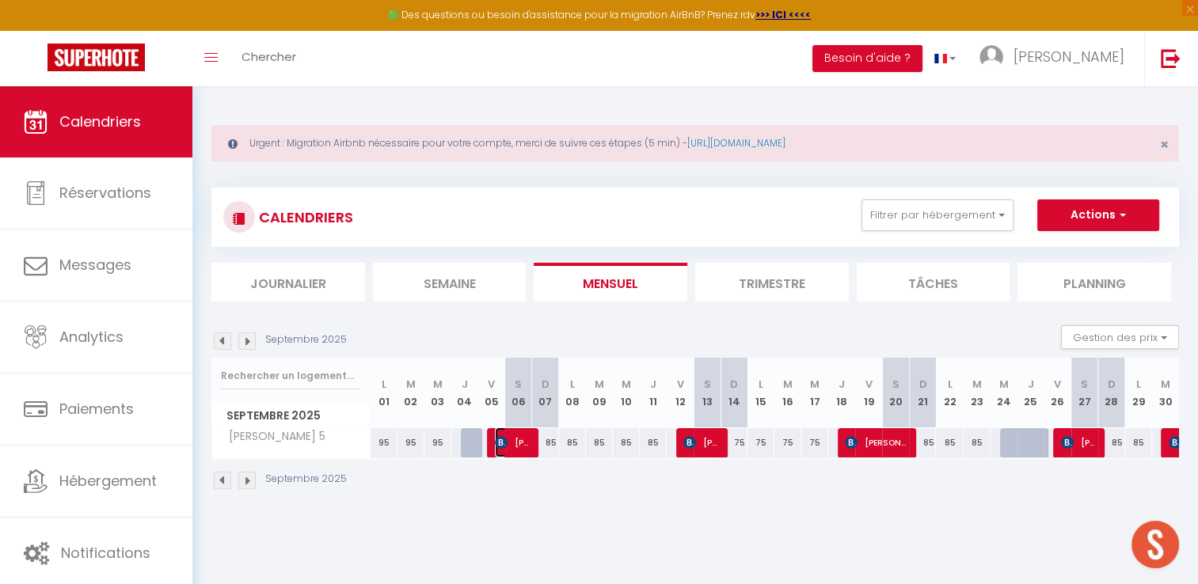
click at [518, 442] on span "[PERSON_NAME]" at bounding box center [513, 443] width 36 height 30
select select "OK"
select select "KO"
select select "0"
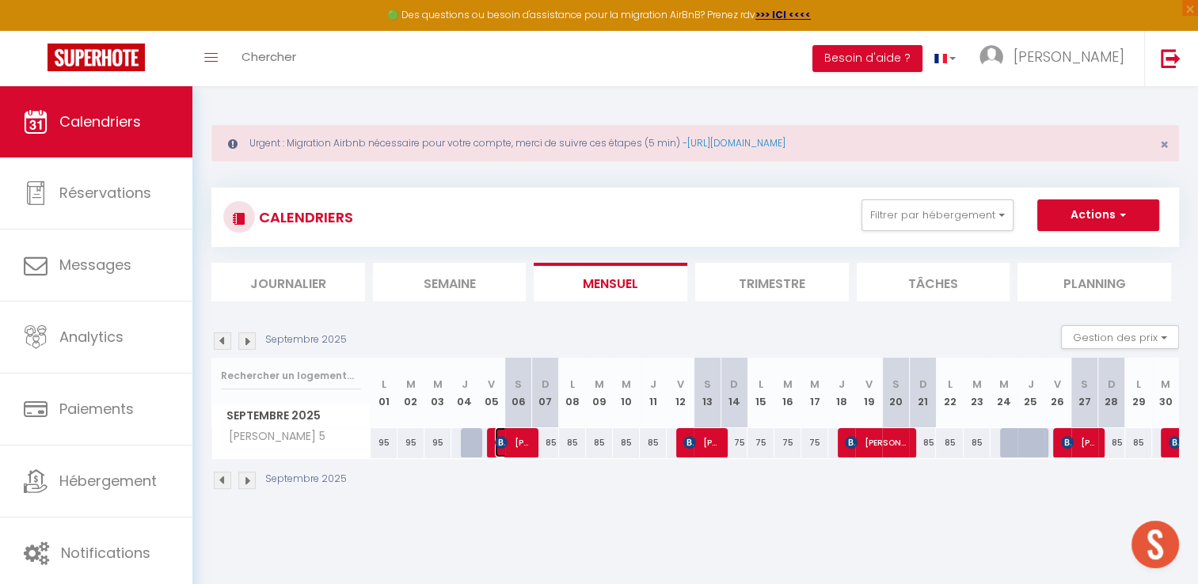
select select "1"
select select
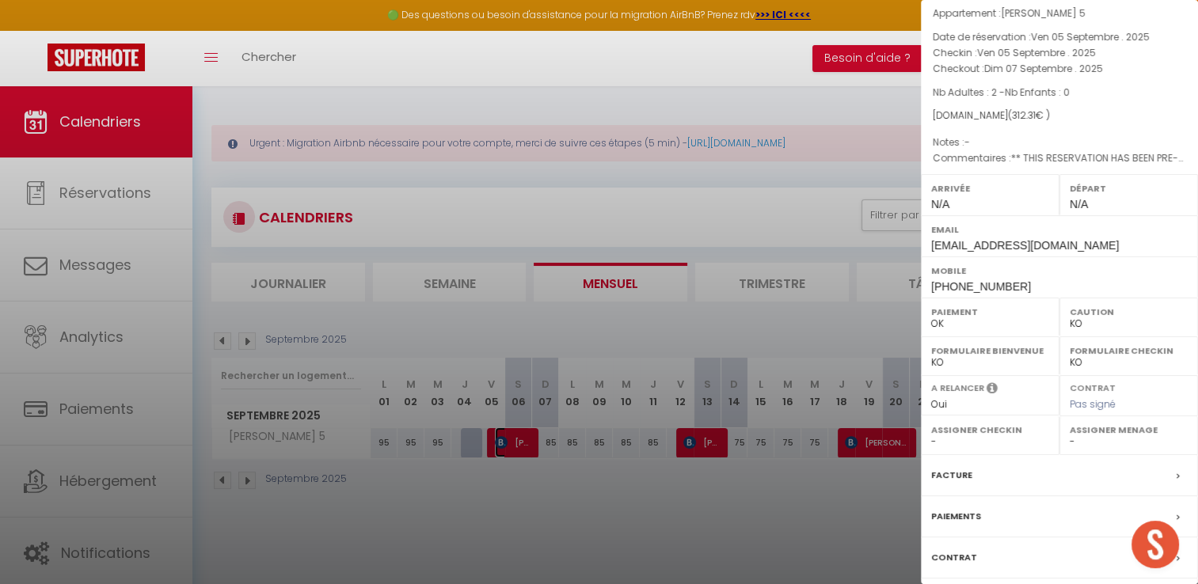
scroll to position [79, 0]
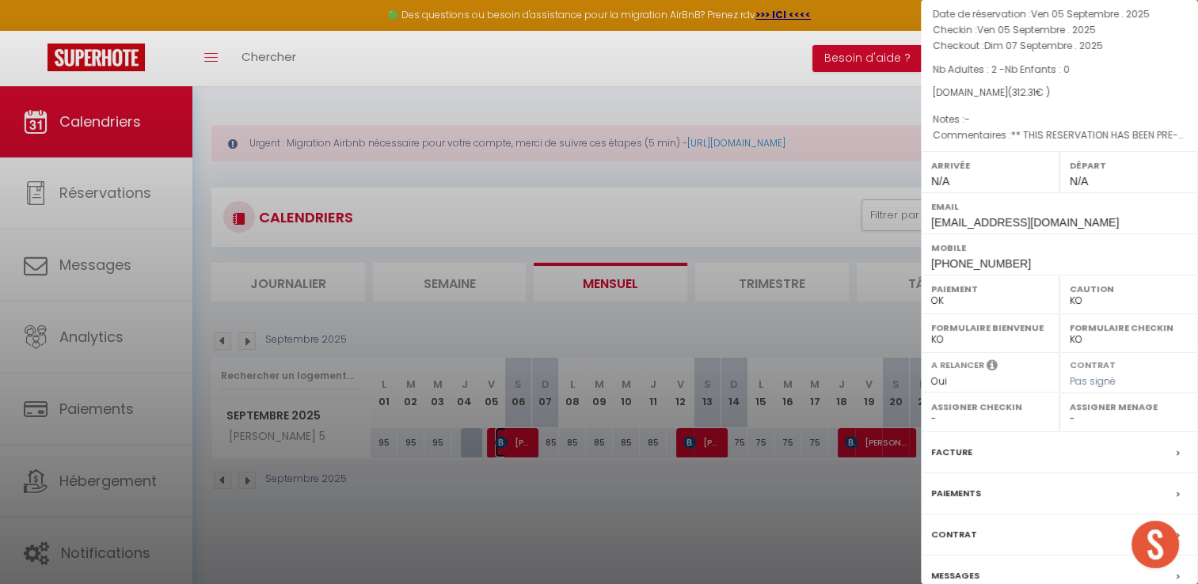
select select "41440"
click at [1001, 457] on div "Facture" at bounding box center [1059, 452] width 277 height 41
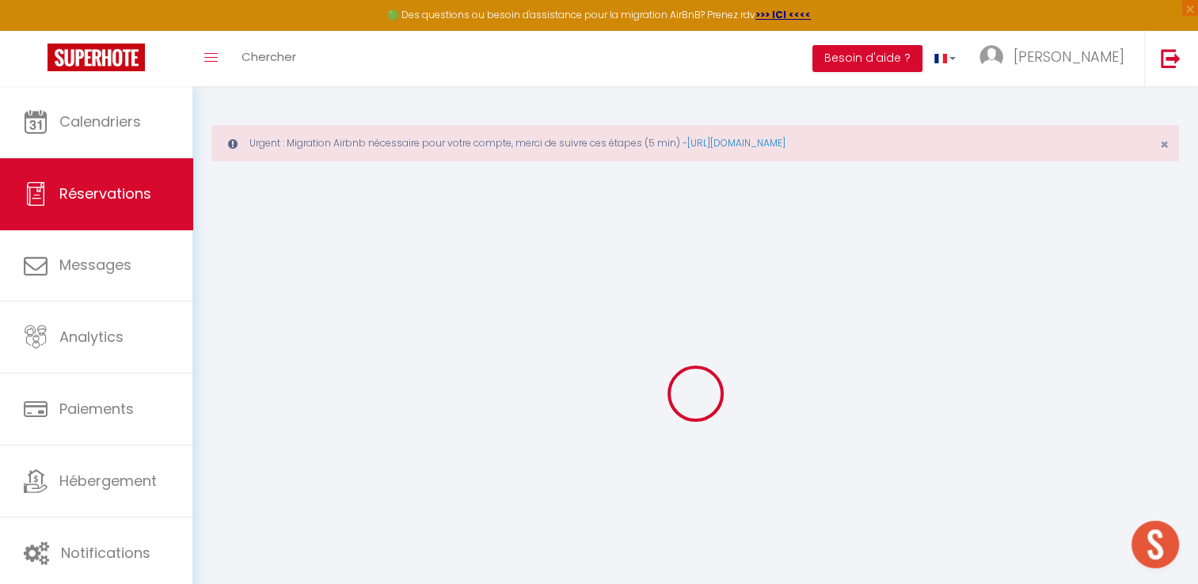
select select
checkbox input "false"
type textarea "** THIS RESERVATION HAS BEEN PRE-PAID ** BOOKING NOTE : Payment charge is EUR 4…"
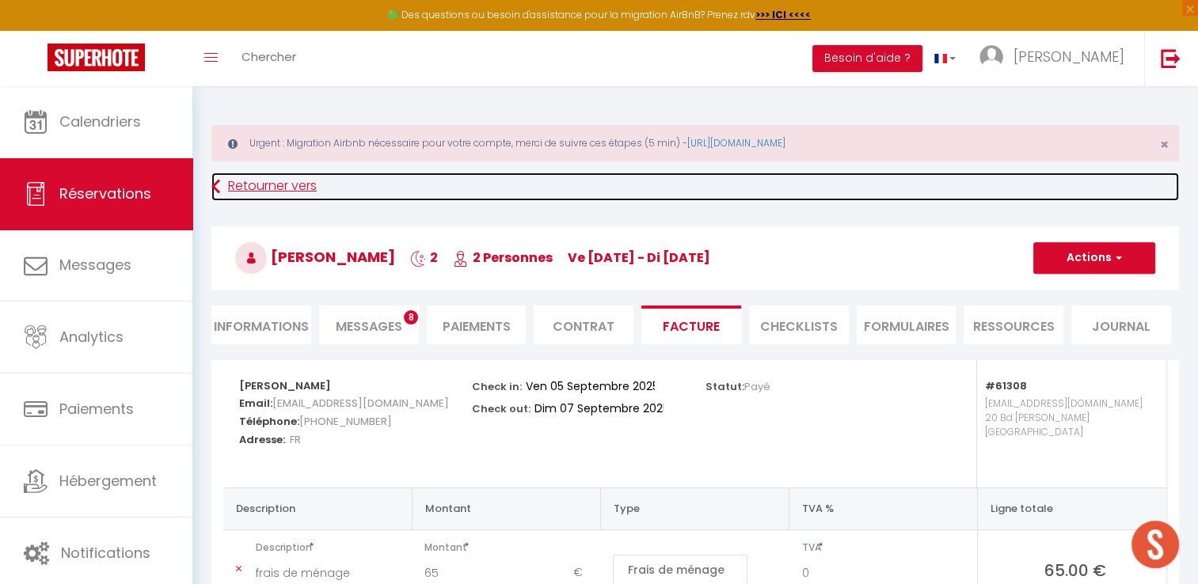
click at [234, 192] on link "Retourner vers" at bounding box center [695, 187] width 968 height 29
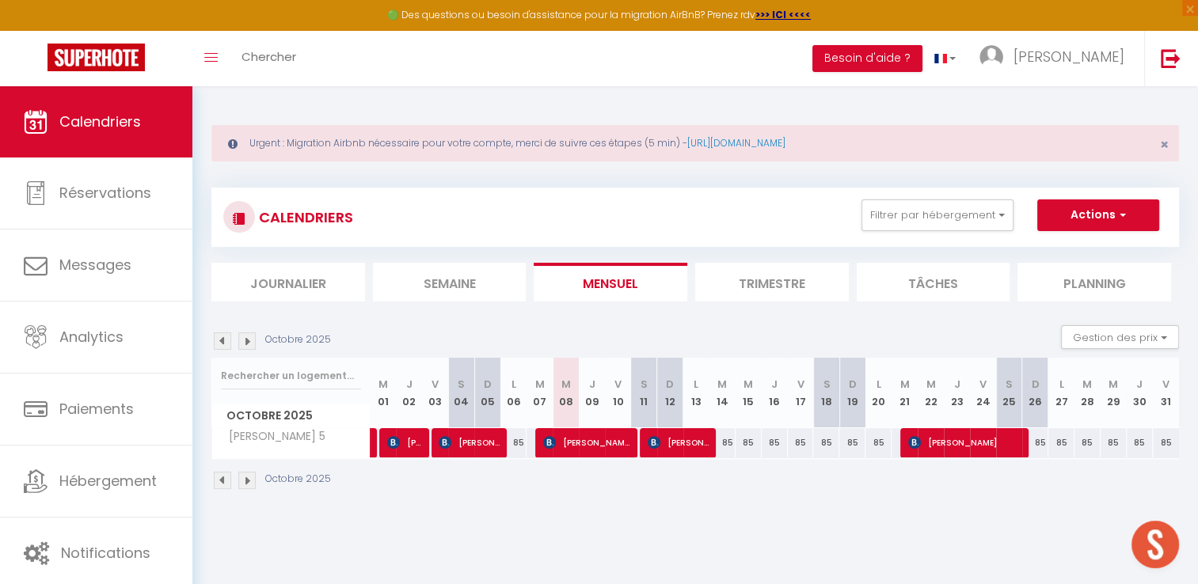
click at [218, 344] on img at bounding box center [222, 341] width 17 height 17
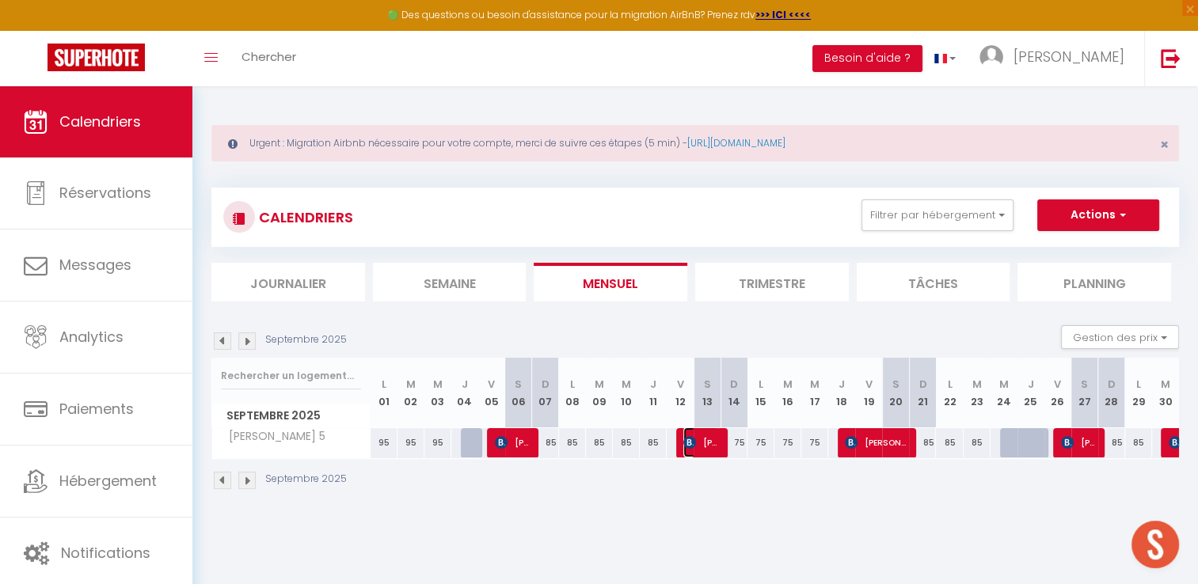
click at [692, 445] on img at bounding box center [689, 442] width 13 height 13
select select "OK"
select select "KO"
select select "0"
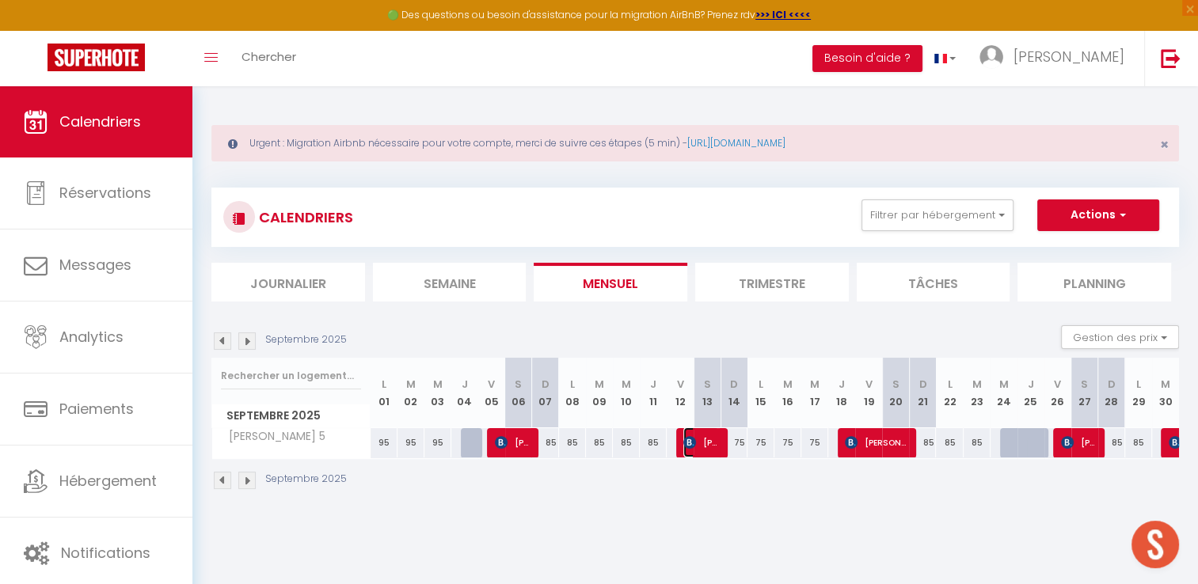
select select "1"
select select
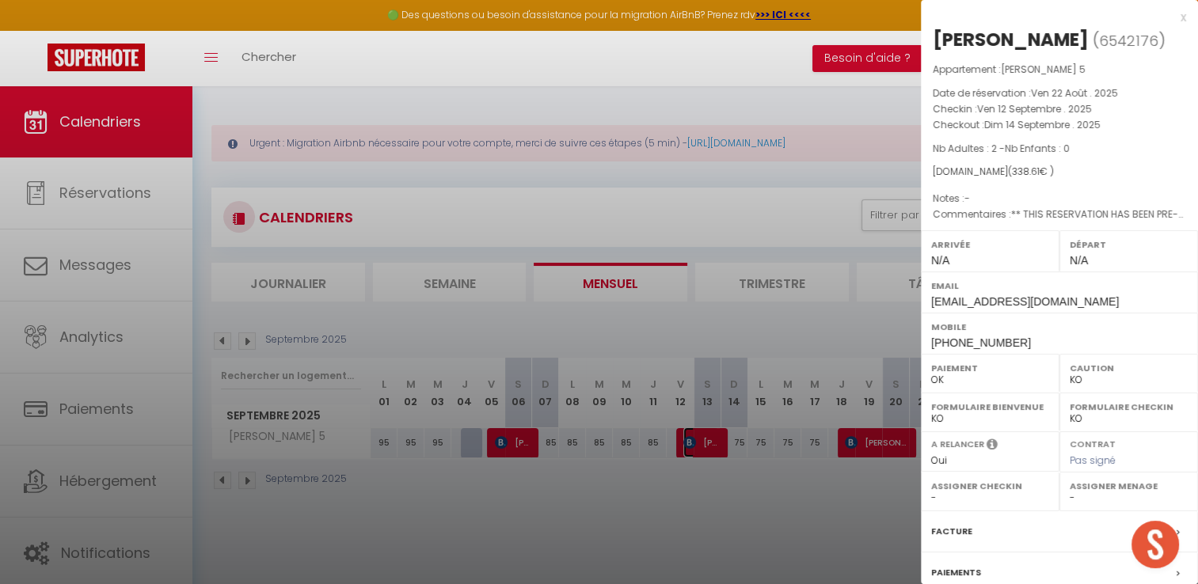
select select "41440"
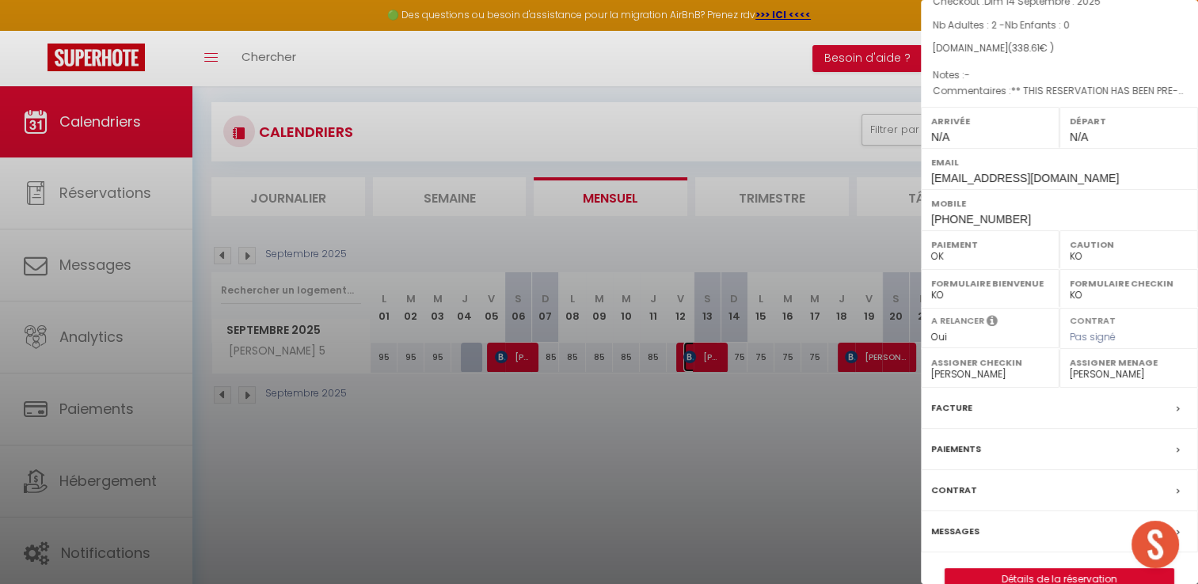
scroll to position [176, 0]
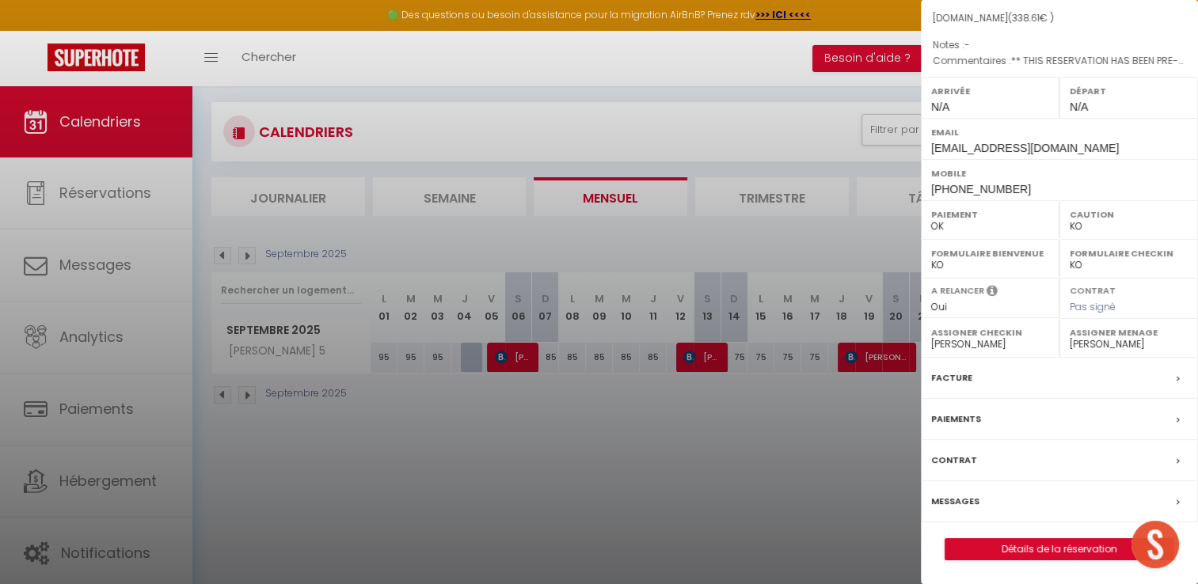
click at [957, 375] on label "Facture" at bounding box center [951, 378] width 41 height 17
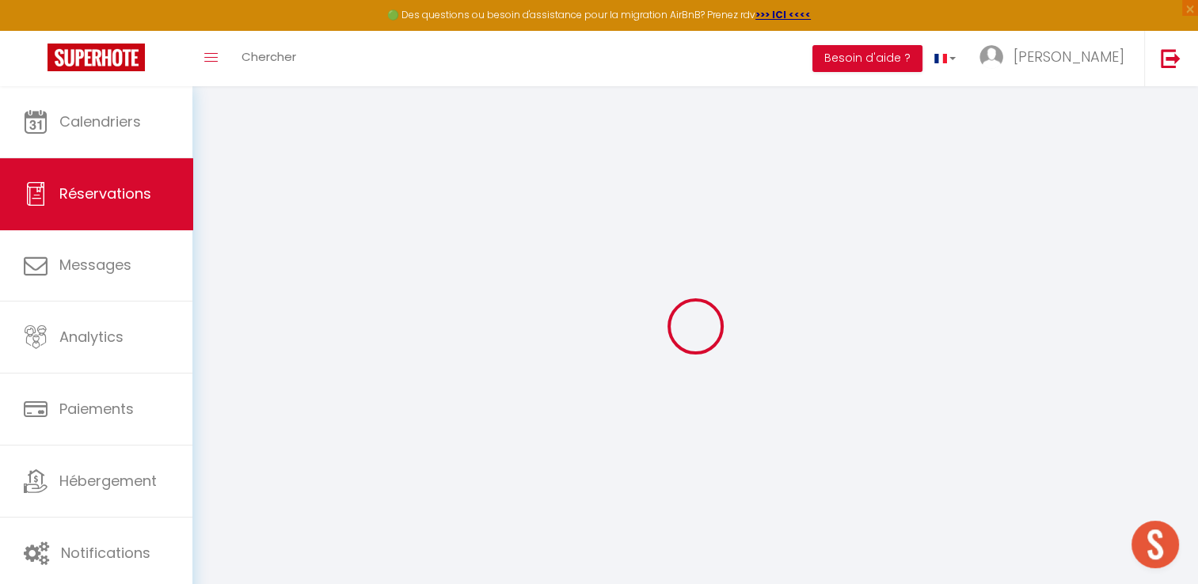
select select "cleaning"
select select "taxes"
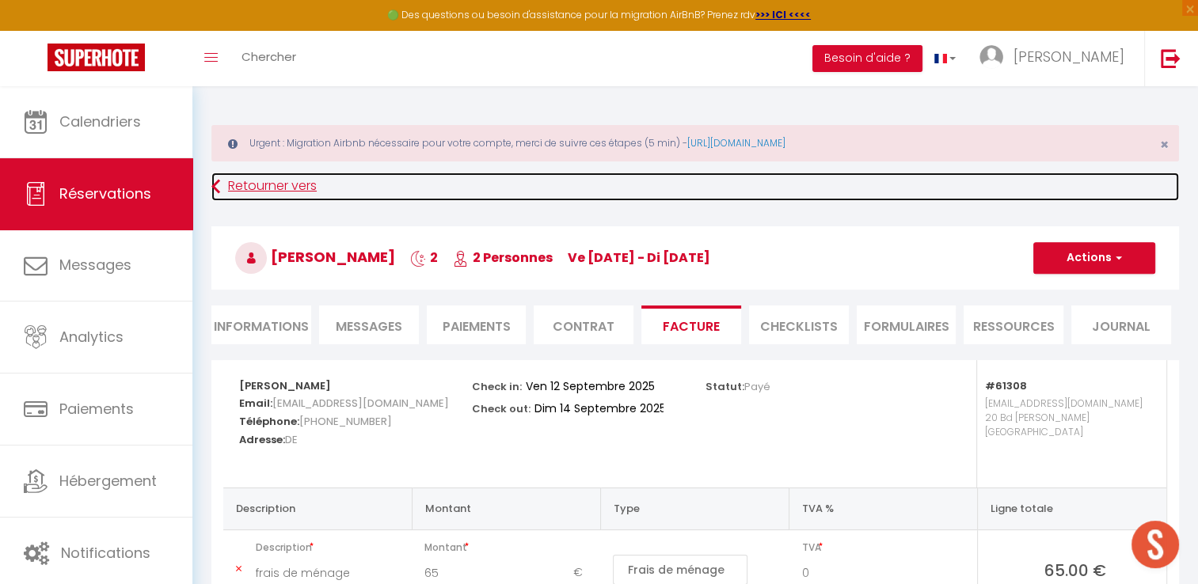
click at [306, 192] on link "Retourner vers" at bounding box center [695, 187] width 968 height 29
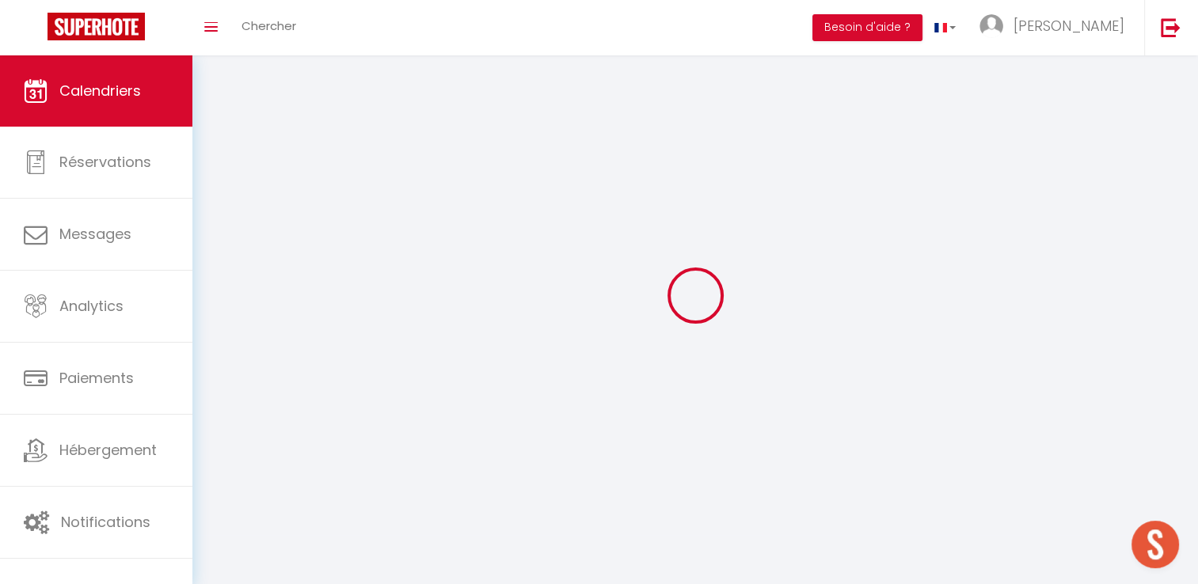
scroll to position [55, 0]
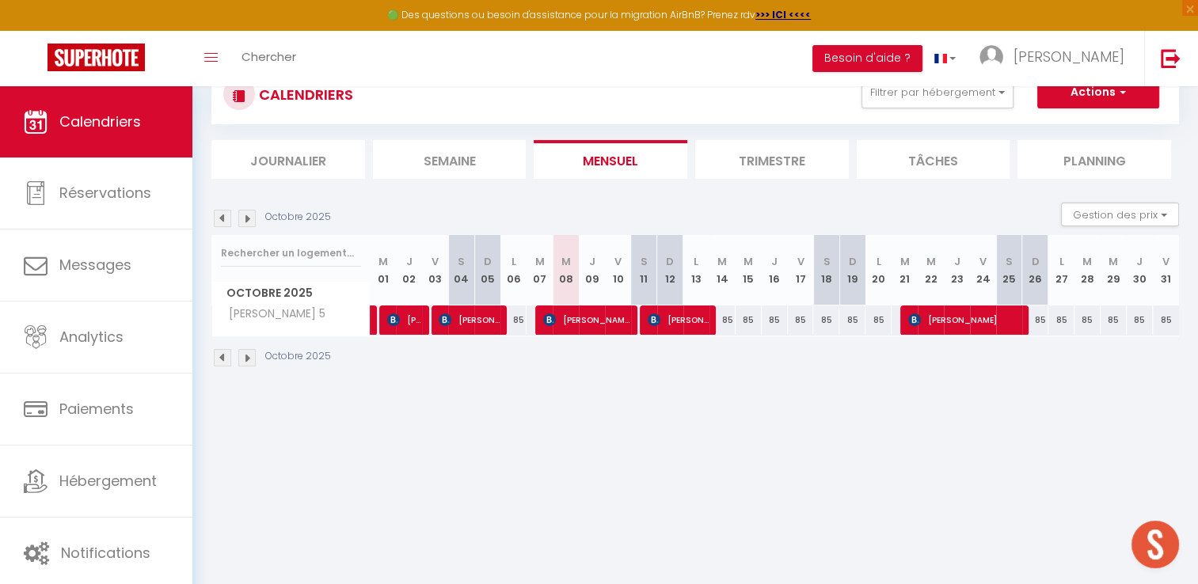
click at [222, 214] on img at bounding box center [222, 218] width 17 height 17
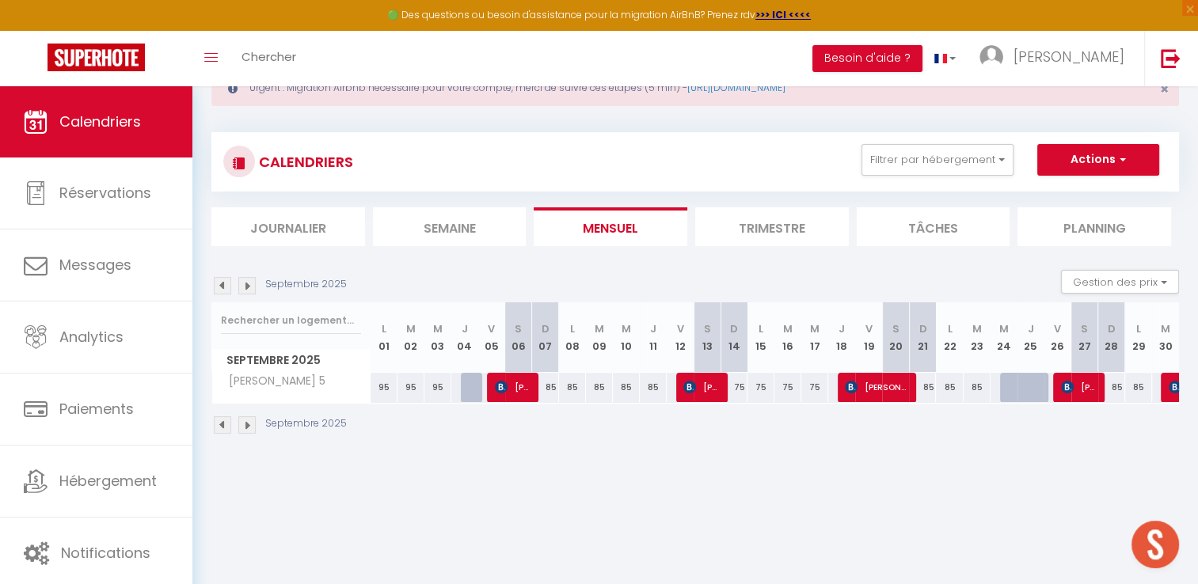
click at [892, 325] on abbr "S" at bounding box center [895, 329] width 7 height 15
click at [885, 382] on span "[PERSON_NAME]" at bounding box center [876, 387] width 63 height 30
select select "OK"
select select "KO"
select select "0"
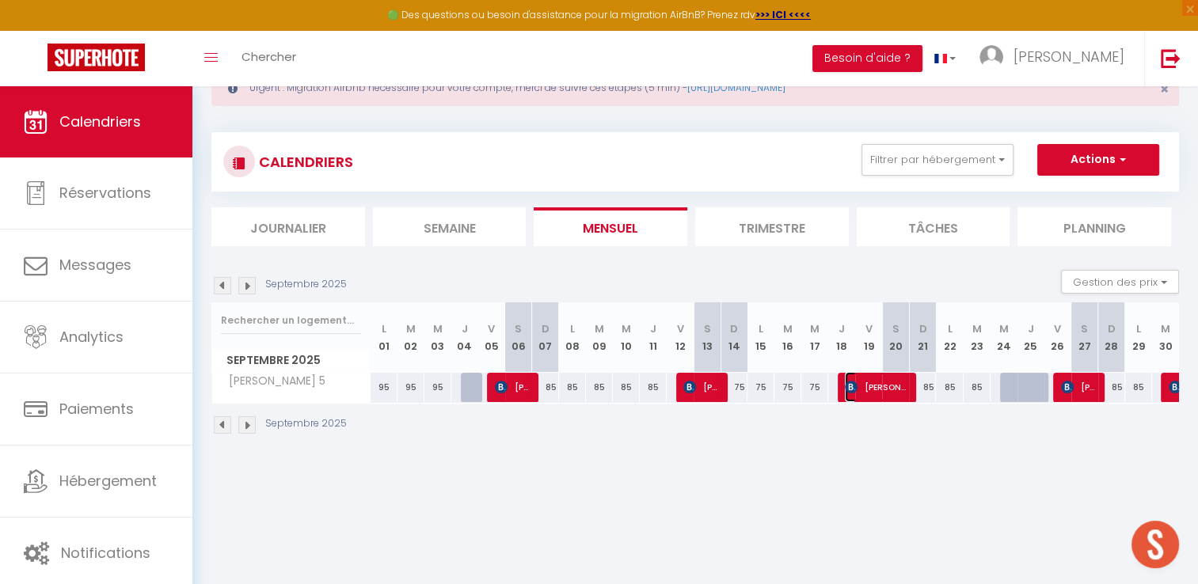
select select "0"
select select "1"
select select
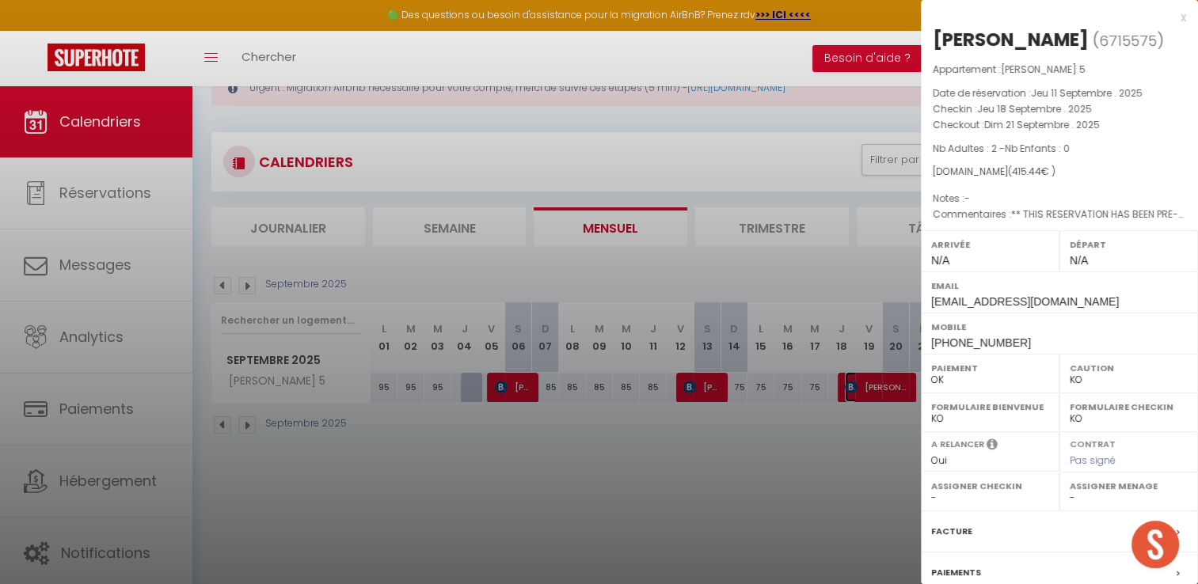
select select "41440"
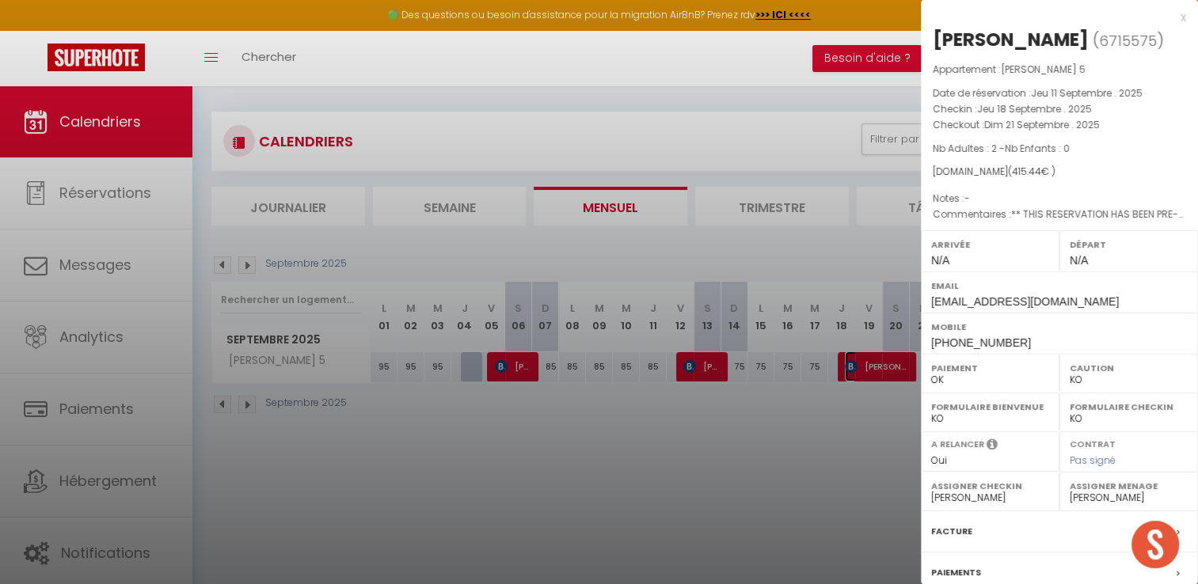
scroll to position [86, 0]
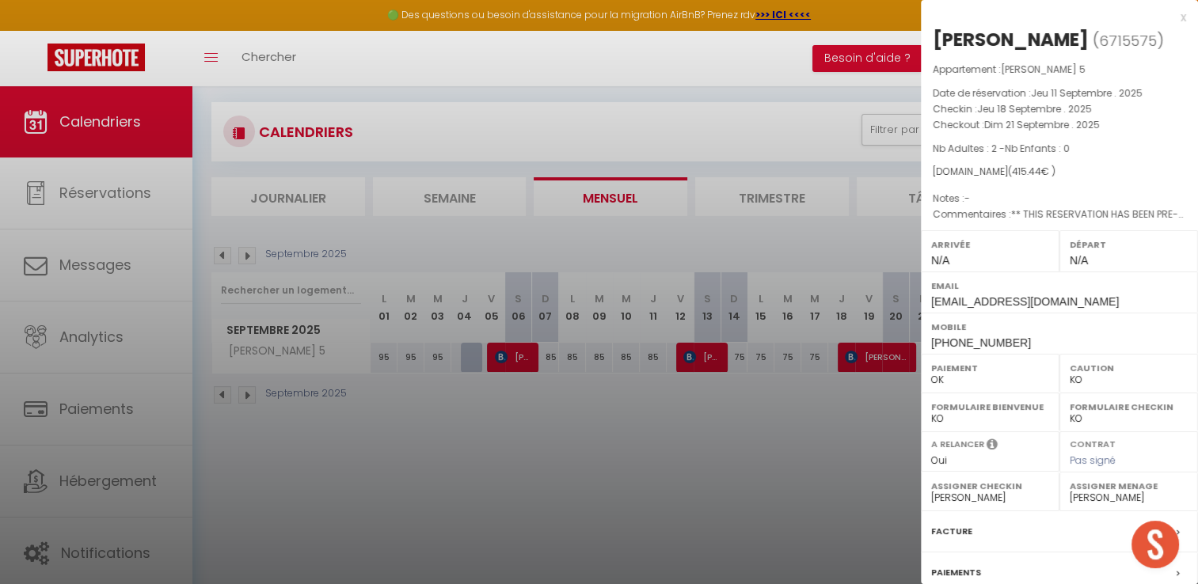
click at [961, 527] on label "Facture" at bounding box center [951, 531] width 41 height 17
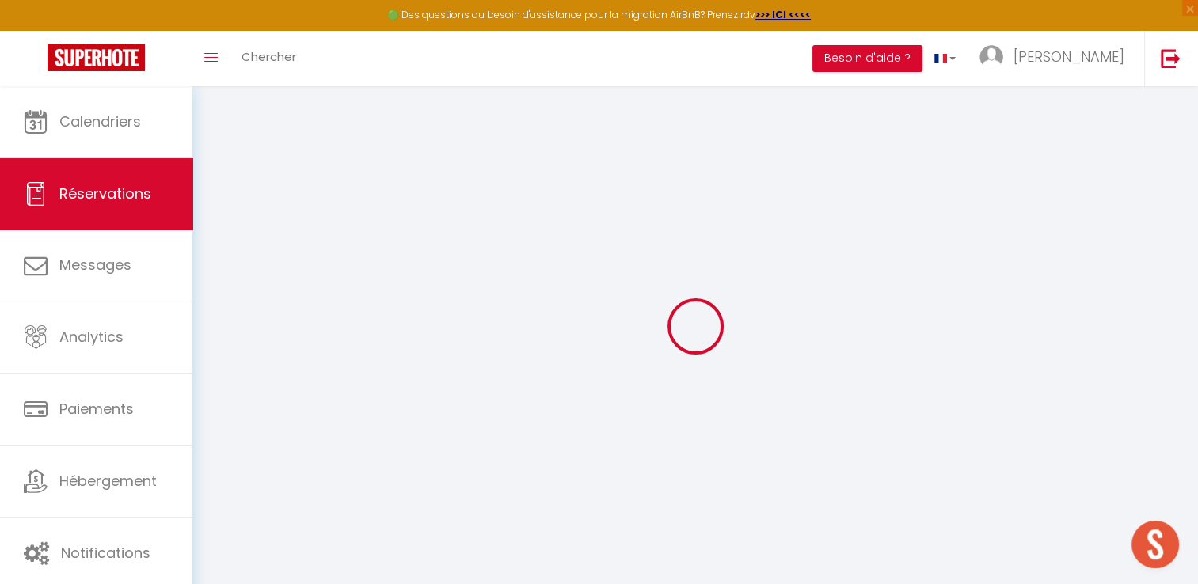
select select "cleaning"
select select "taxes"
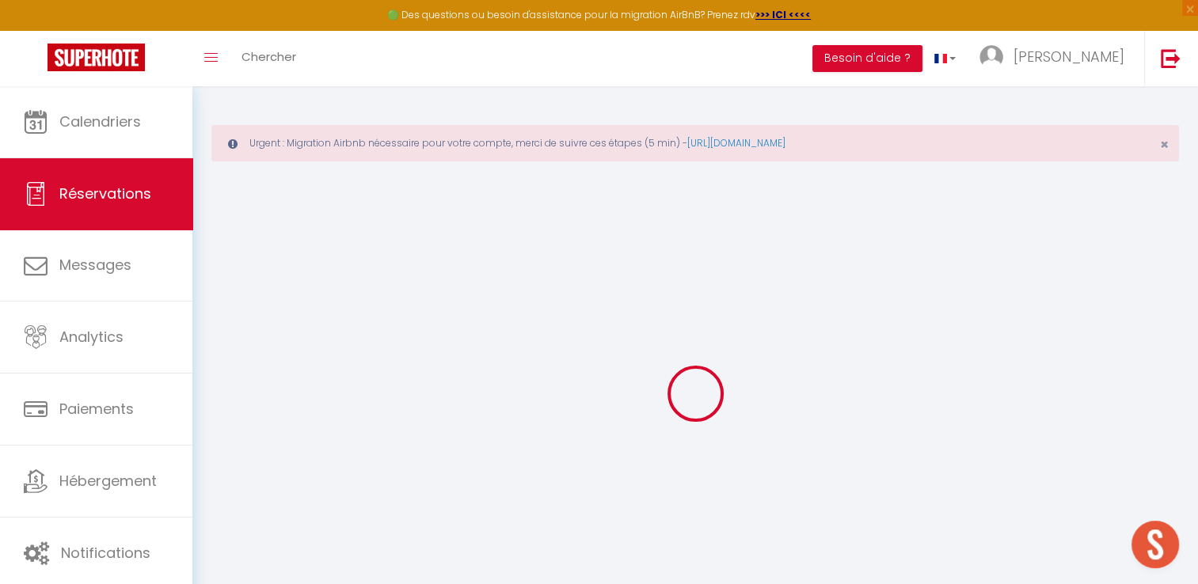
select select
checkbox input "false"
select select
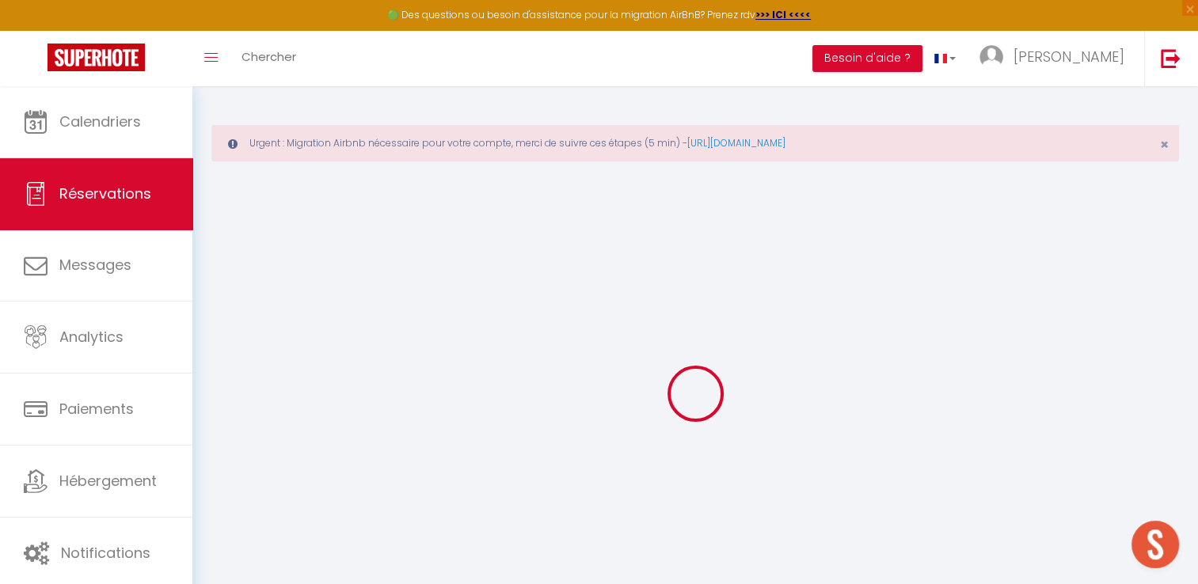
checkbox input "false"
type textarea "** THIS RESERVATION HAS BEEN PRE-PAID ** BOOKING NOTE : Payment charge is EUR 5…"
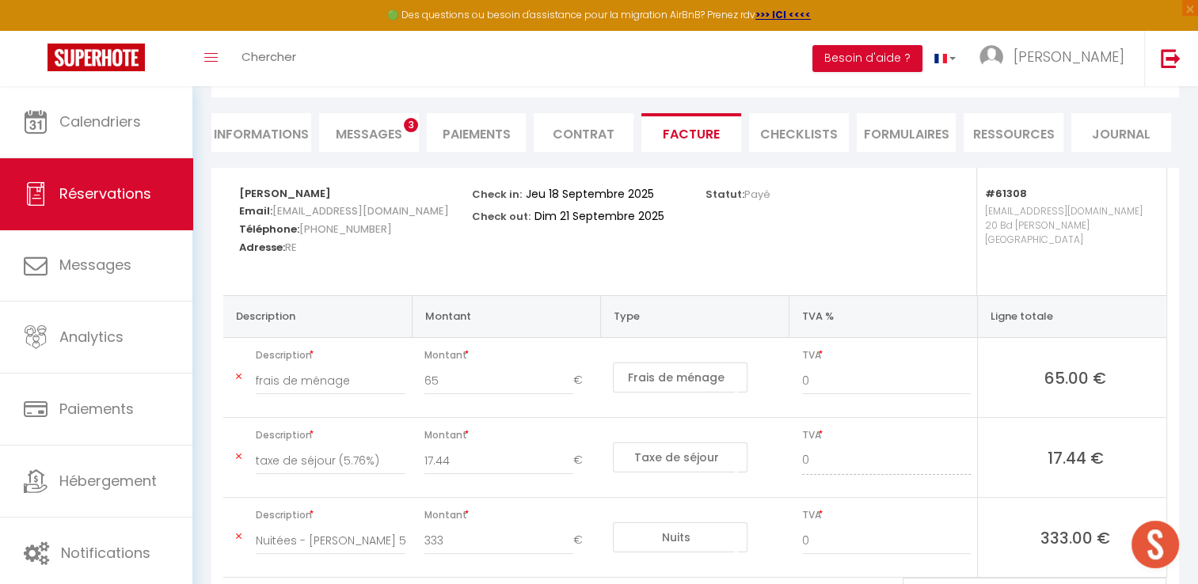
scroll to position [238, 0]
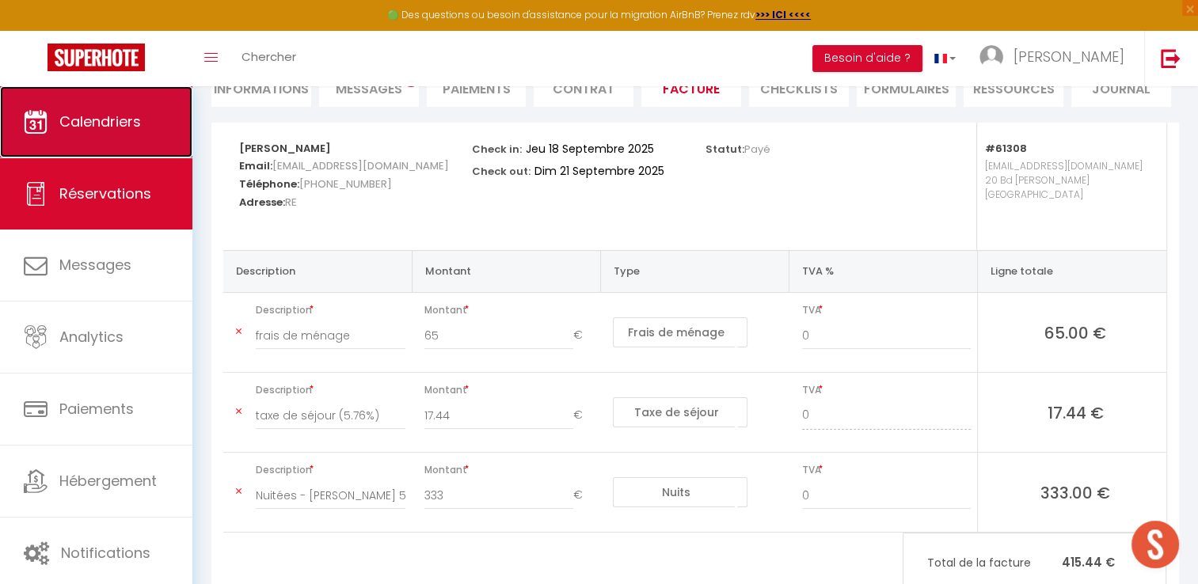
click at [149, 119] on link "Calendriers" at bounding box center [96, 121] width 192 height 71
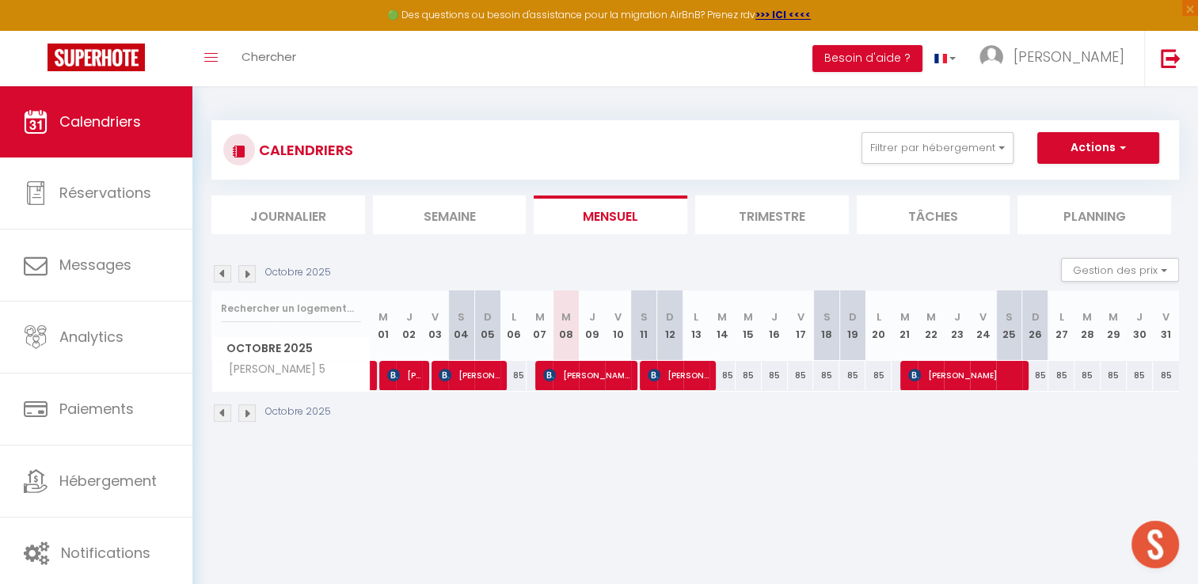
click at [224, 273] on img at bounding box center [222, 273] width 17 height 17
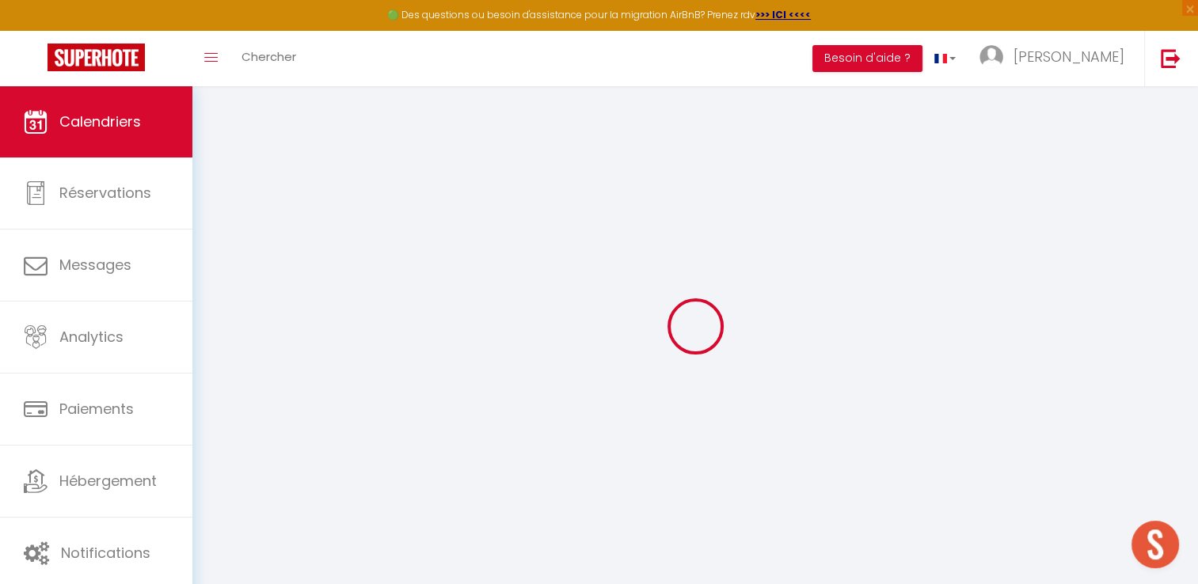
select select
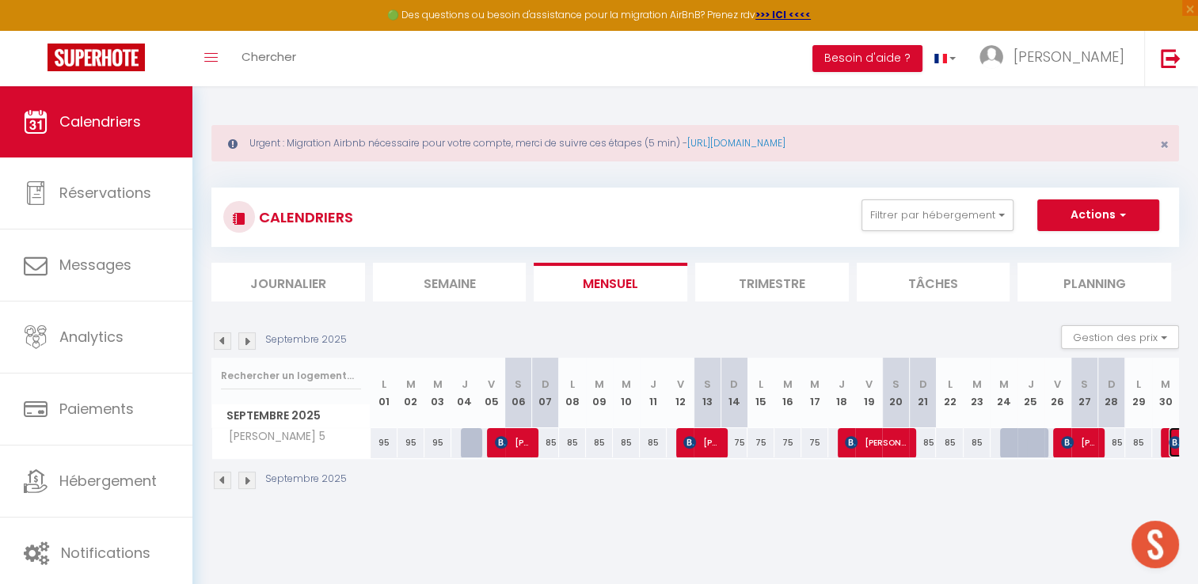
click at [1170, 447] on img at bounding box center [1175, 442] width 13 height 13
select select "OK"
select select "KO"
select select "0"
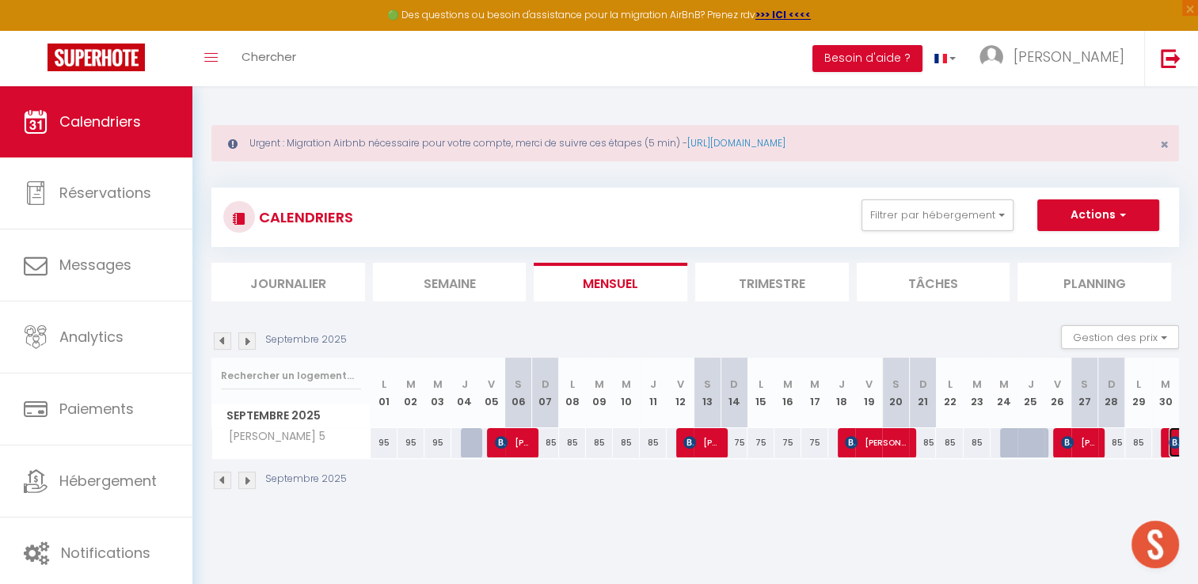
select select "1"
select select
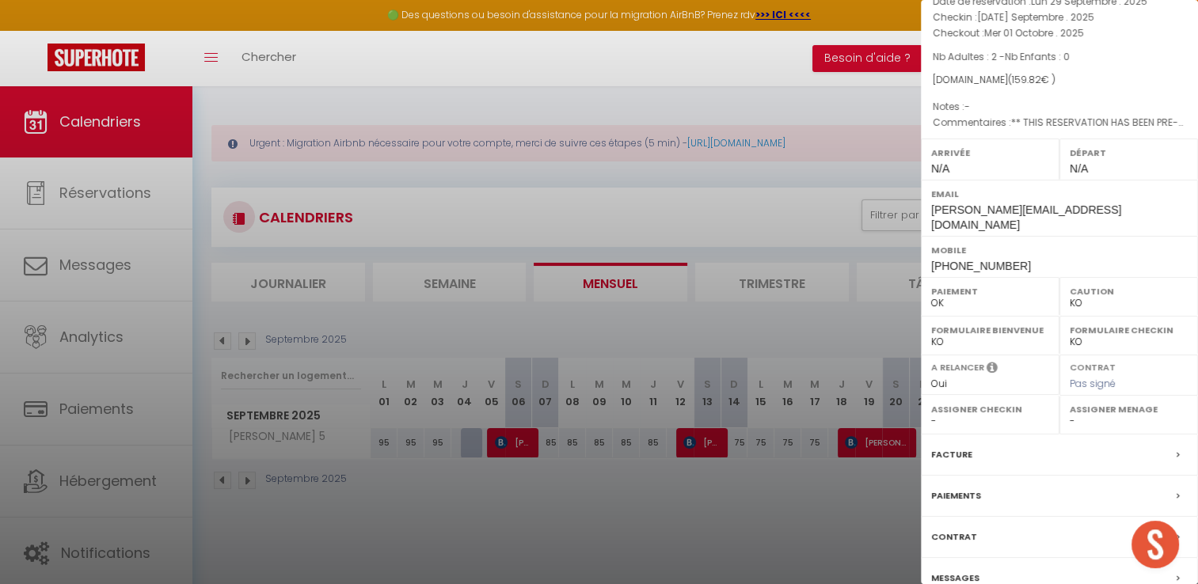
scroll to position [150, 0]
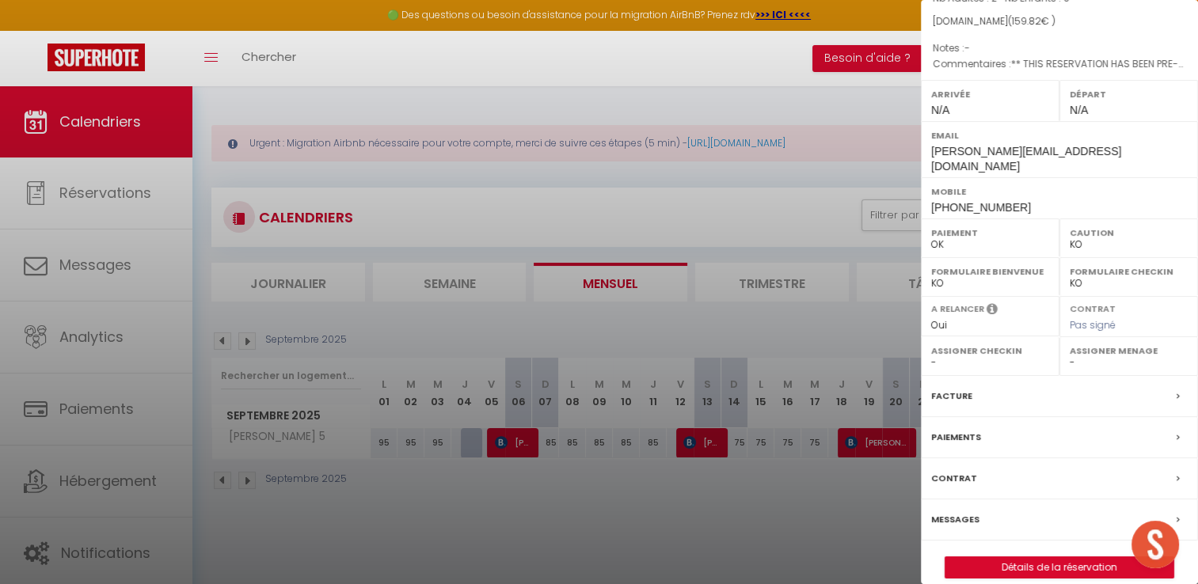
click at [947, 388] on label "Facture" at bounding box center [951, 396] width 41 height 17
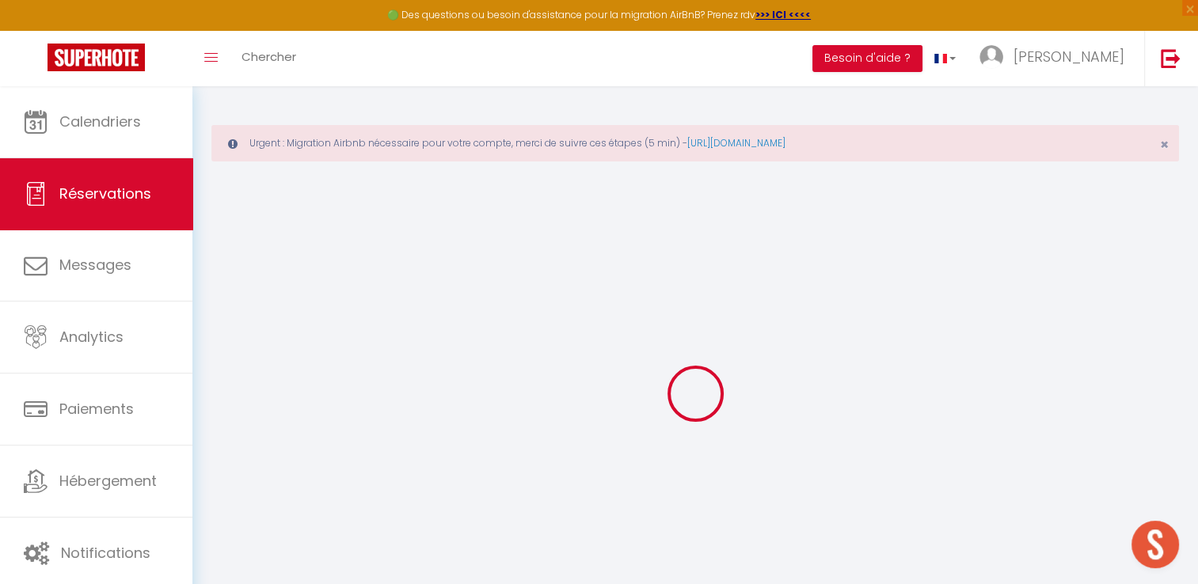
select select
checkbox input "false"
type textarea "** THIS RESERVATION HAS BEEN PRE-PAID ** BOOKING NOTE : Payment charge is EUR 2…"
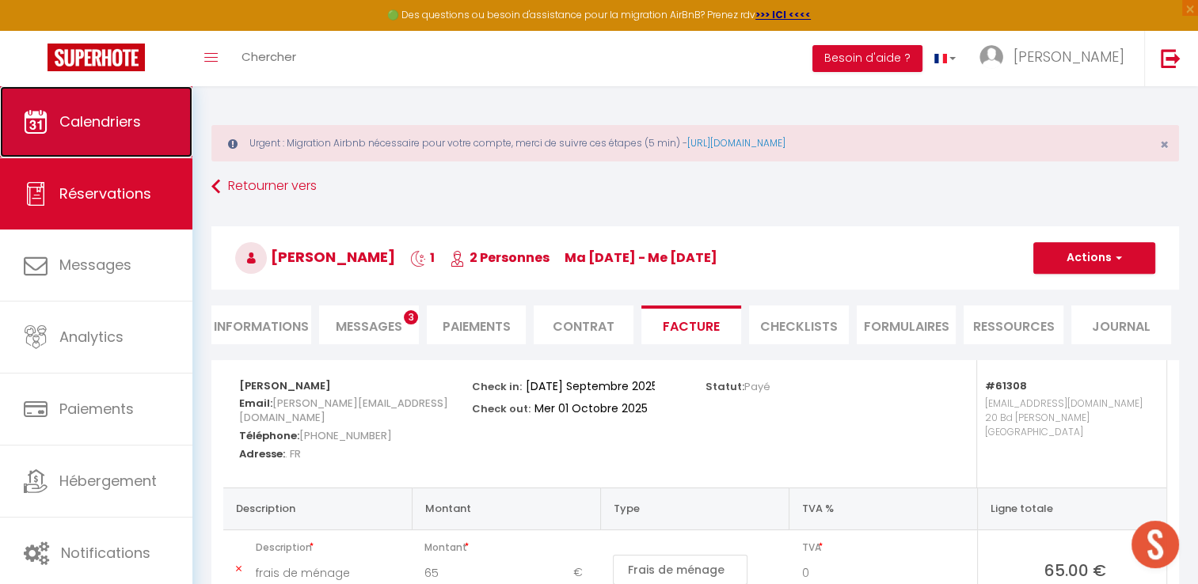
click at [79, 125] on span "Calendriers" at bounding box center [100, 122] width 82 height 20
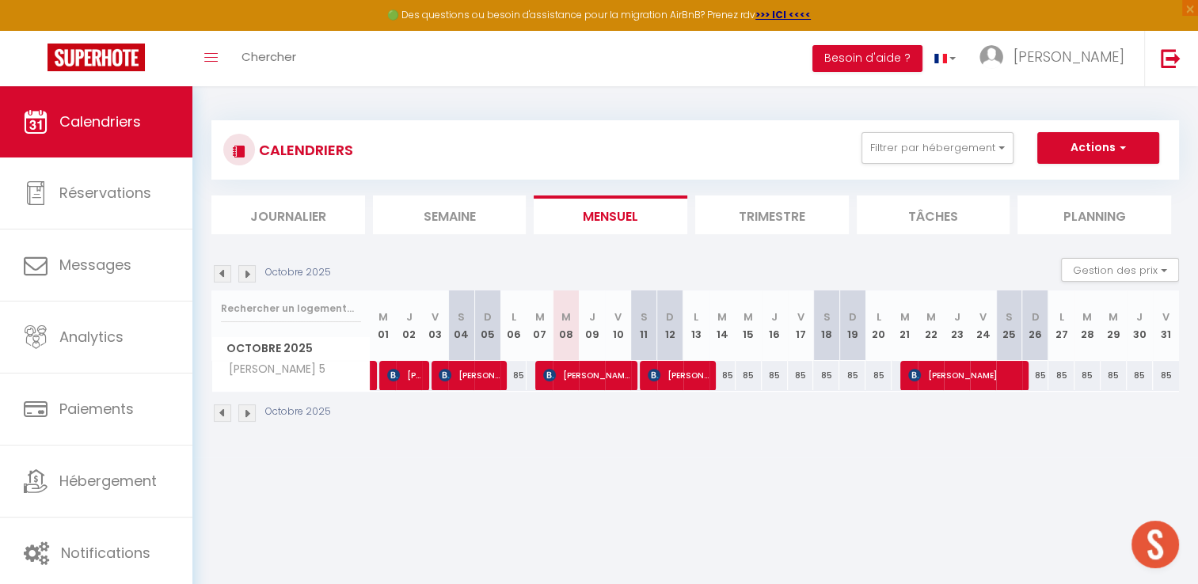
click at [219, 266] on img at bounding box center [222, 273] width 17 height 17
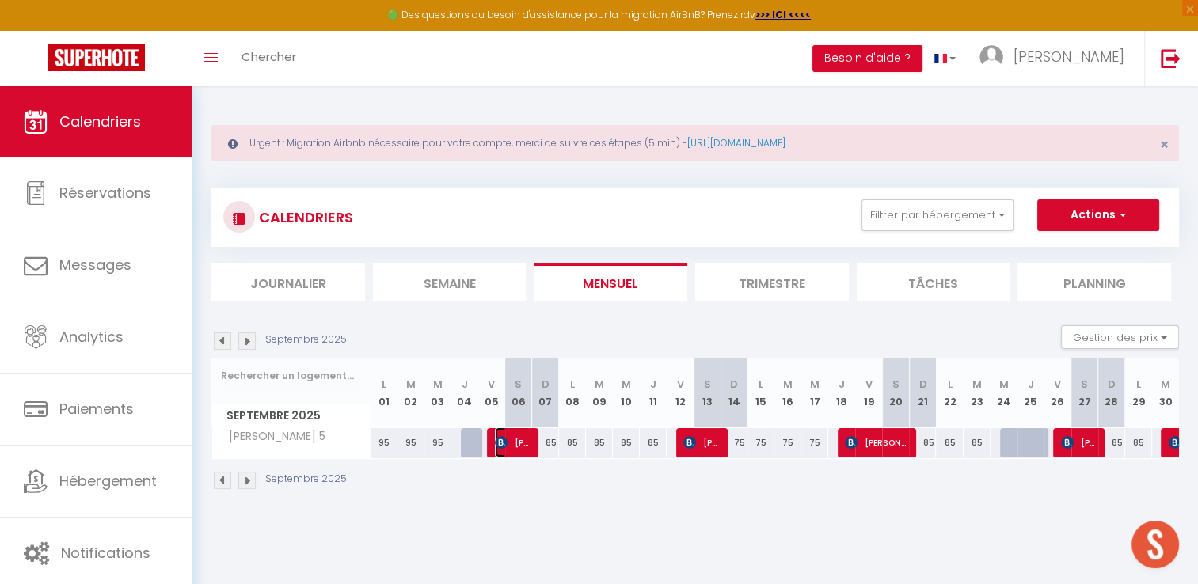
click at [508, 441] on span "[PERSON_NAME]" at bounding box center [513, 443] width 36 height 30
select select "OK"
select select "KO"
select select "0"
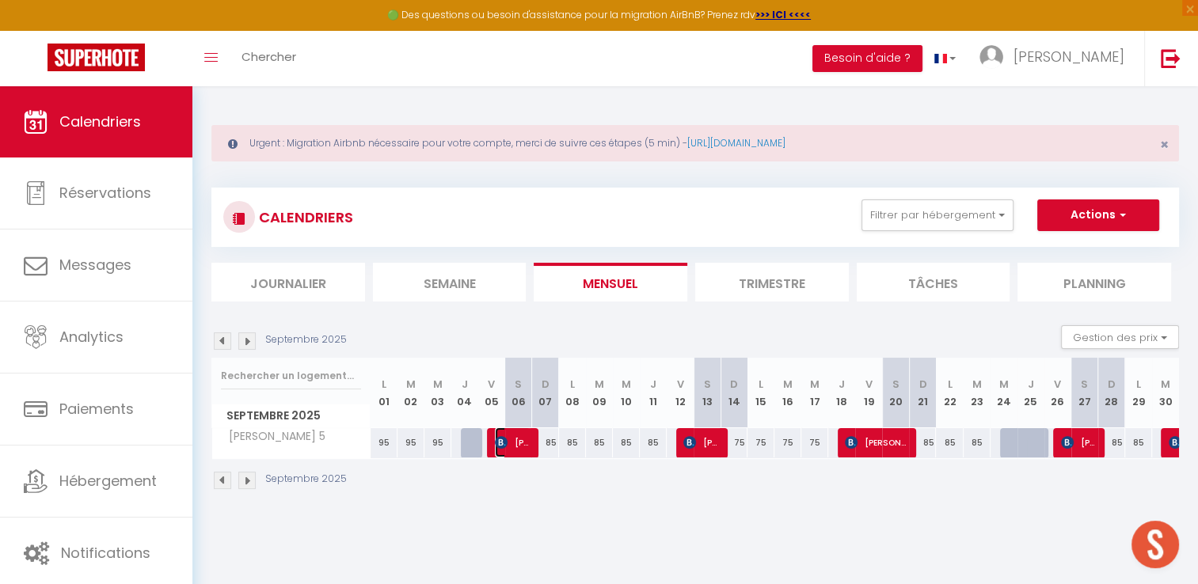
select select "1"
select select
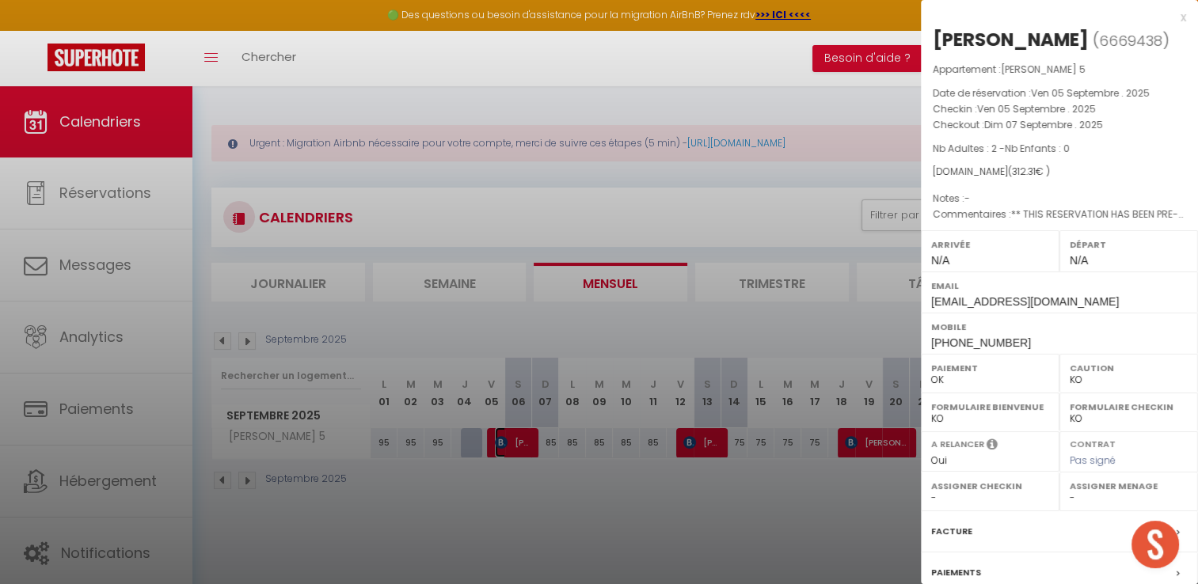
select select "41440"
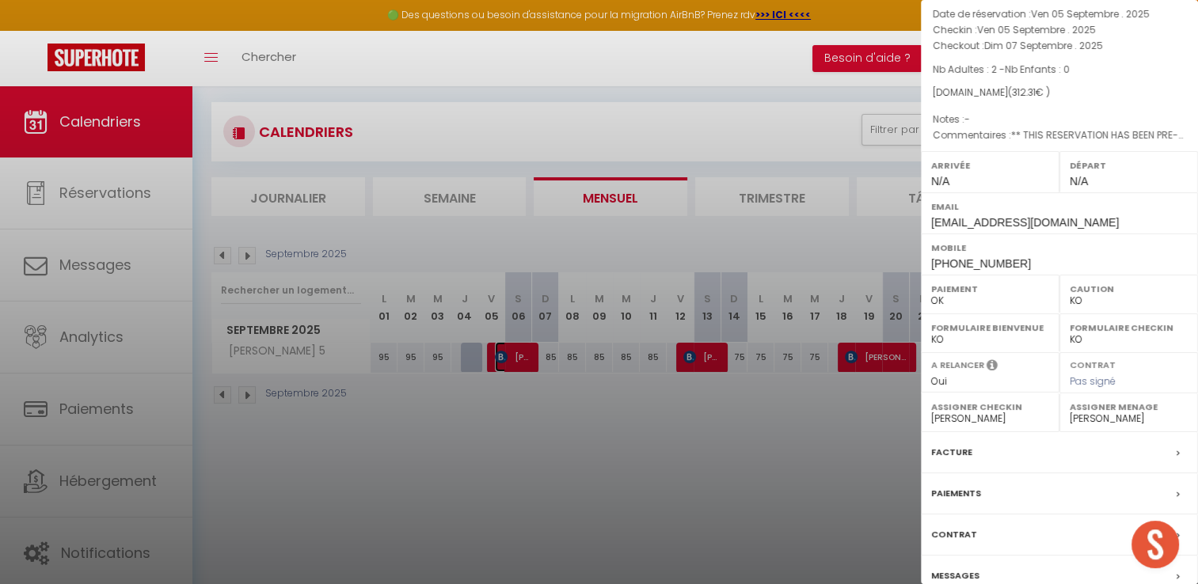
scroll to position [150, 0]
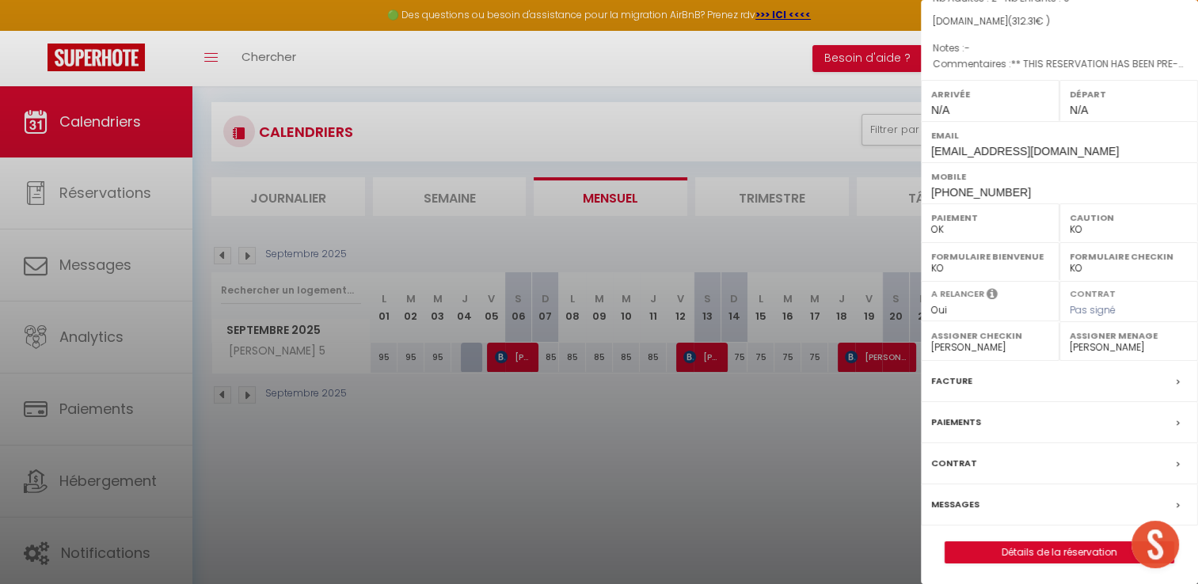
click at [955, 382] on label "Facture" at bounding box center [951, 381] width 41 height 17
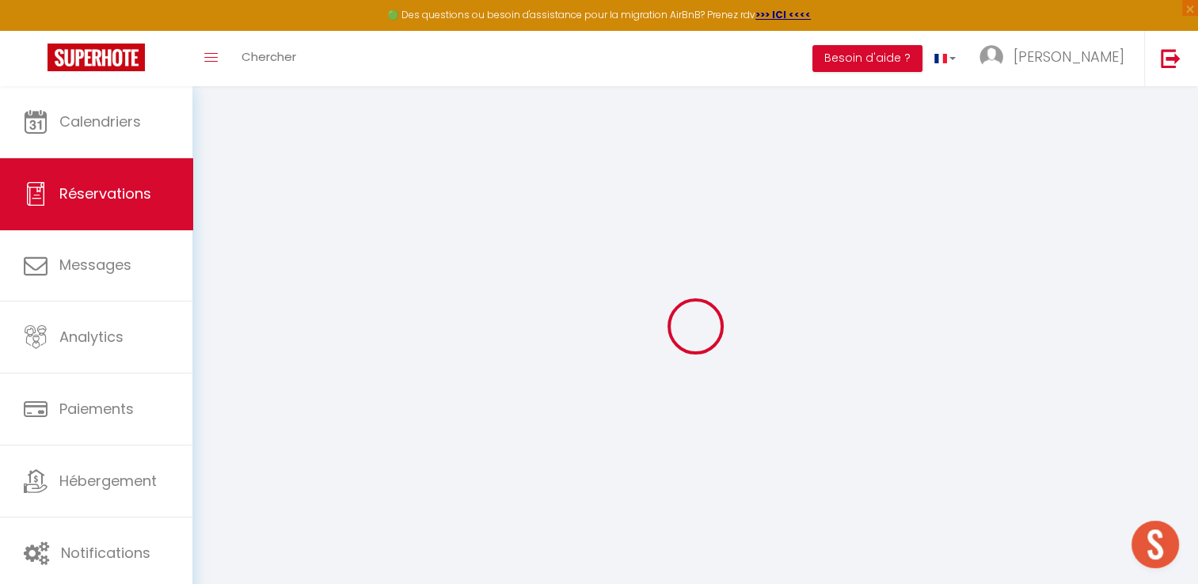
select select "cleaning"
select select "taxes"
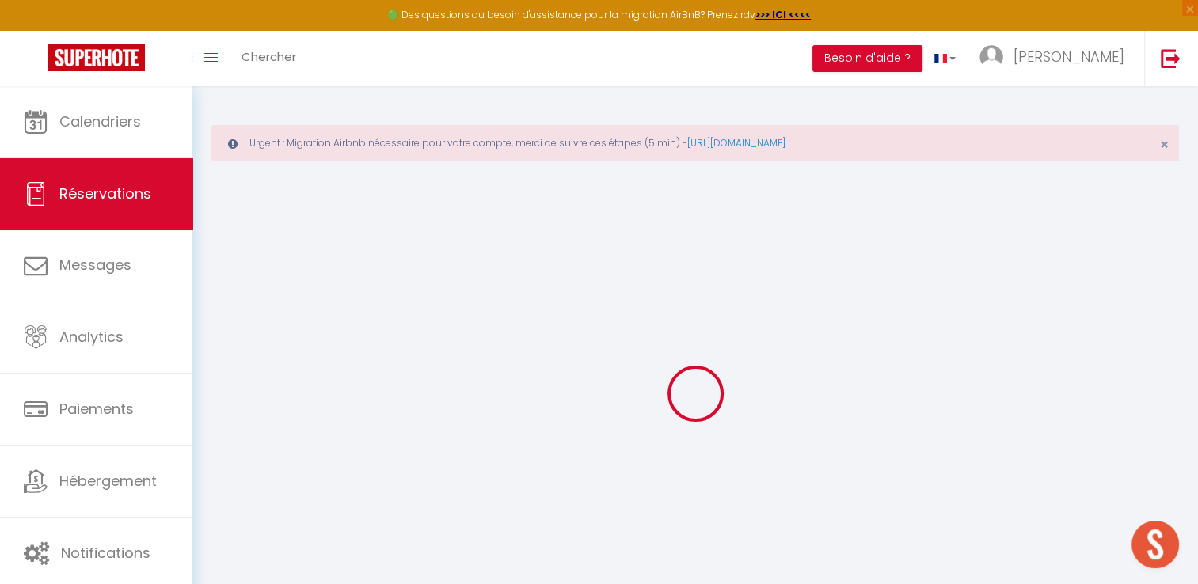
select select
checkbox input "false"
type textarea "** THIS RESERVATION HAS BEEN PRE-PAID ** BOOKING NOTE : Payment charge is EUR 4…"
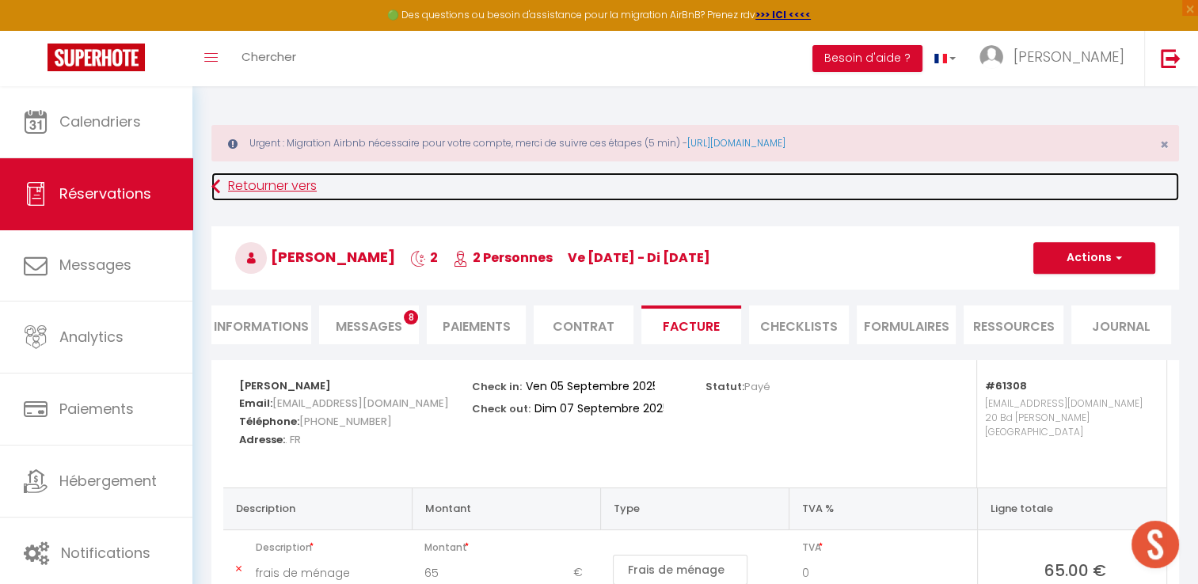
click at [220, 186] on link "Retourner vers" at bounding box center [695, 187] width 968 height 29
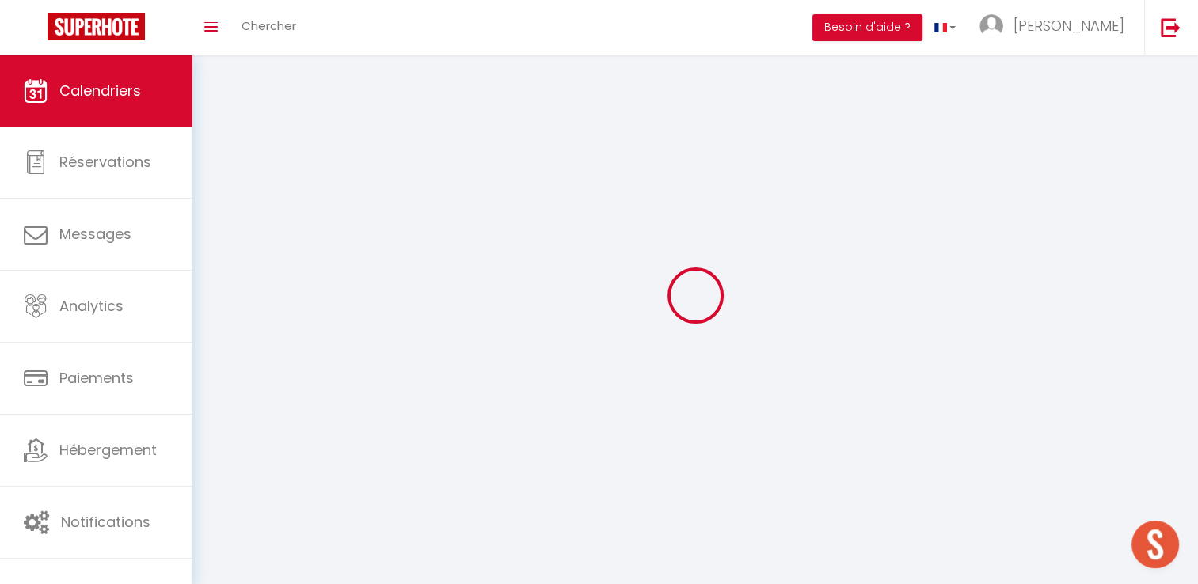
scroll to position [55, 0]
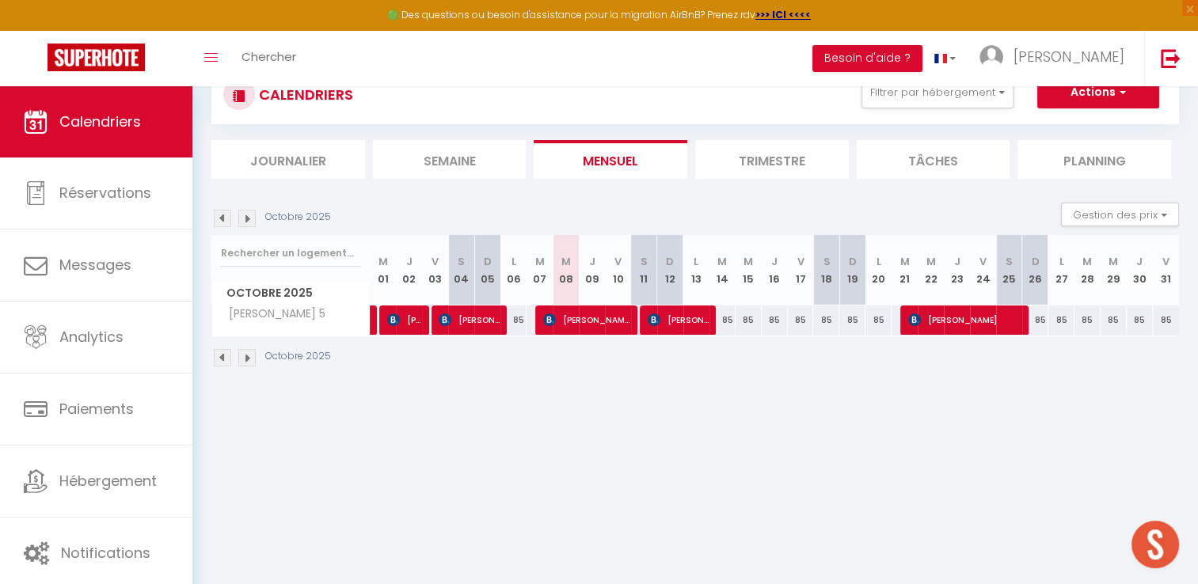
click at [223, 223] on img at bounding box center [222, 218] width 17 height 17
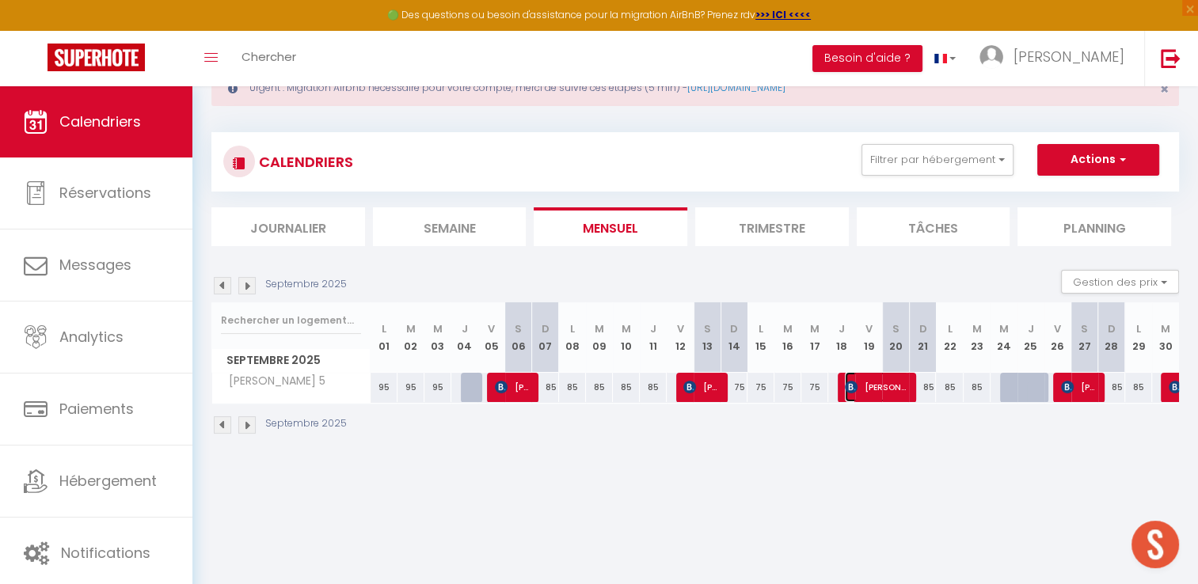
click at [891, 379] on span "[PERSON_NAME]" at bounding box center [876, 387] width 63 height 30
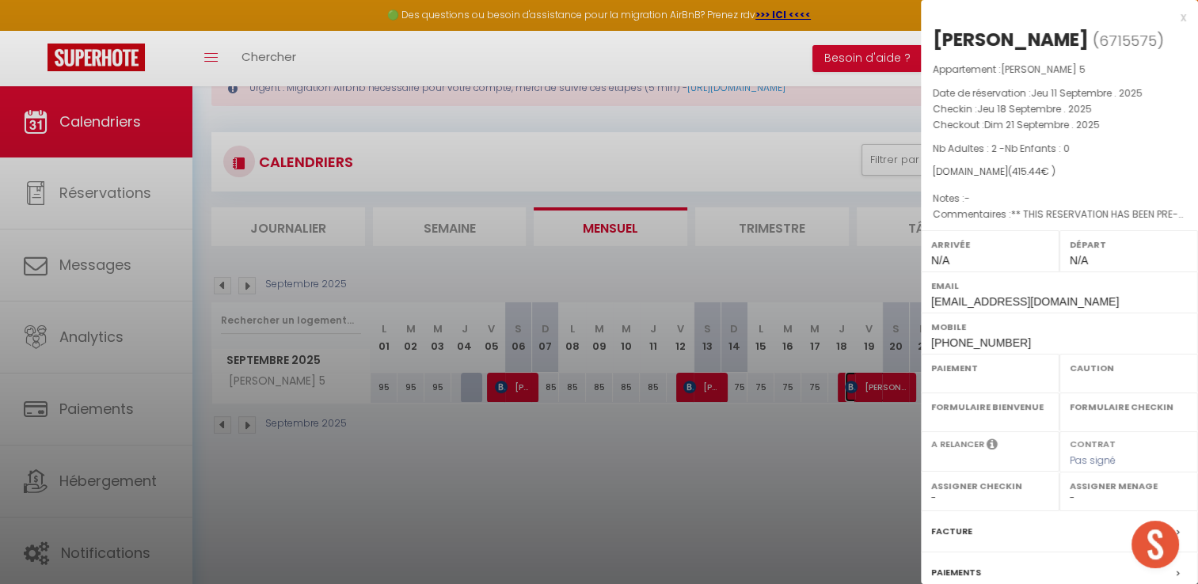
select select "OK"
select select "KO"
select select "0"
select select "1"
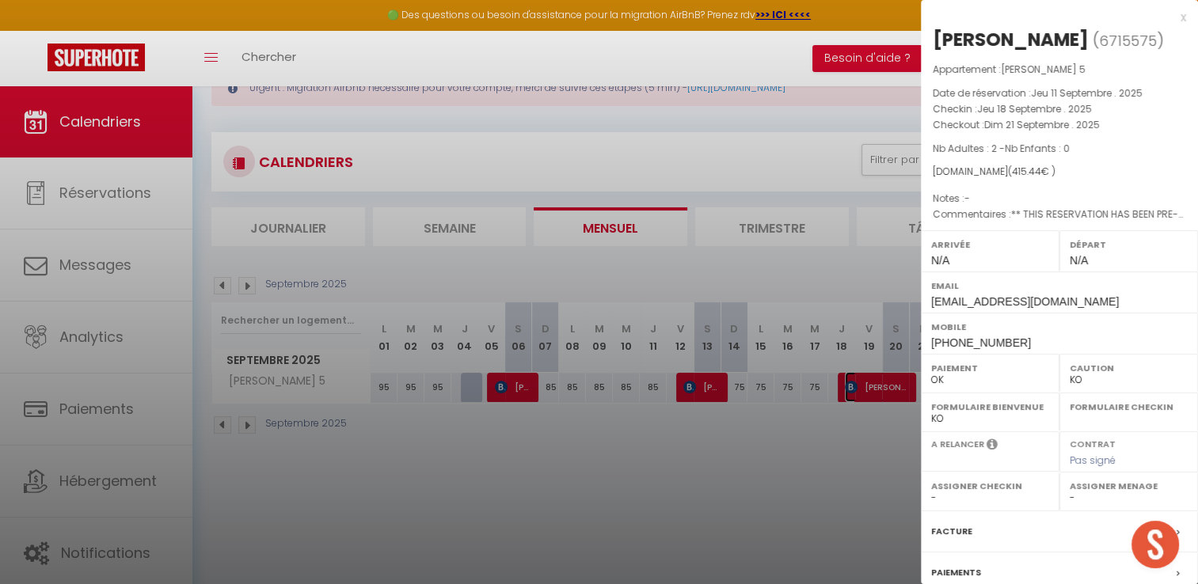
select select
select select "41440"
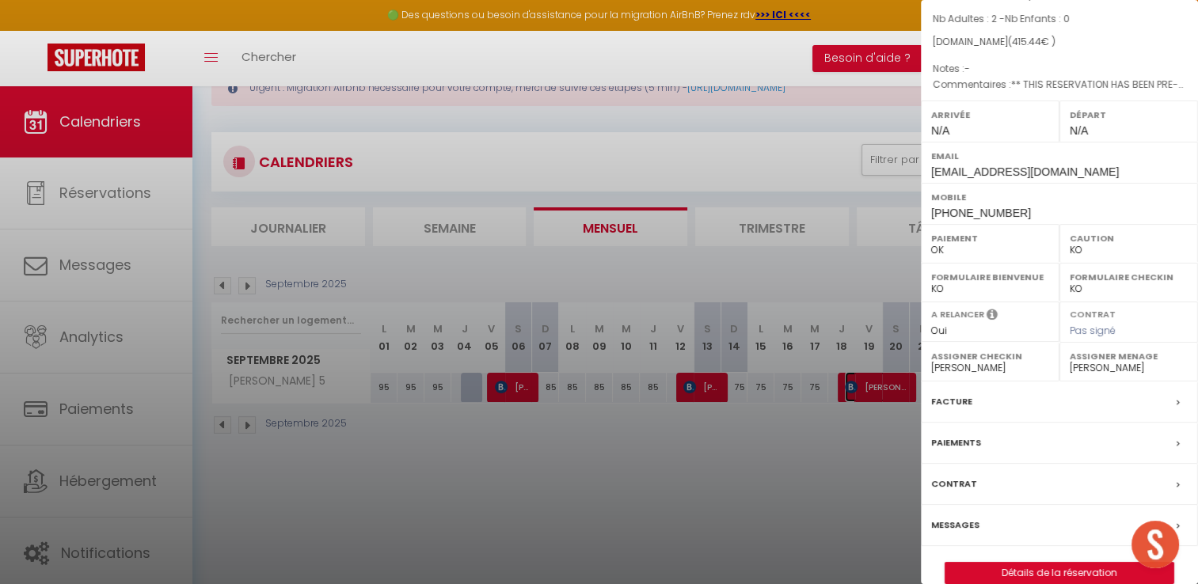
scroll to position [150, 0]
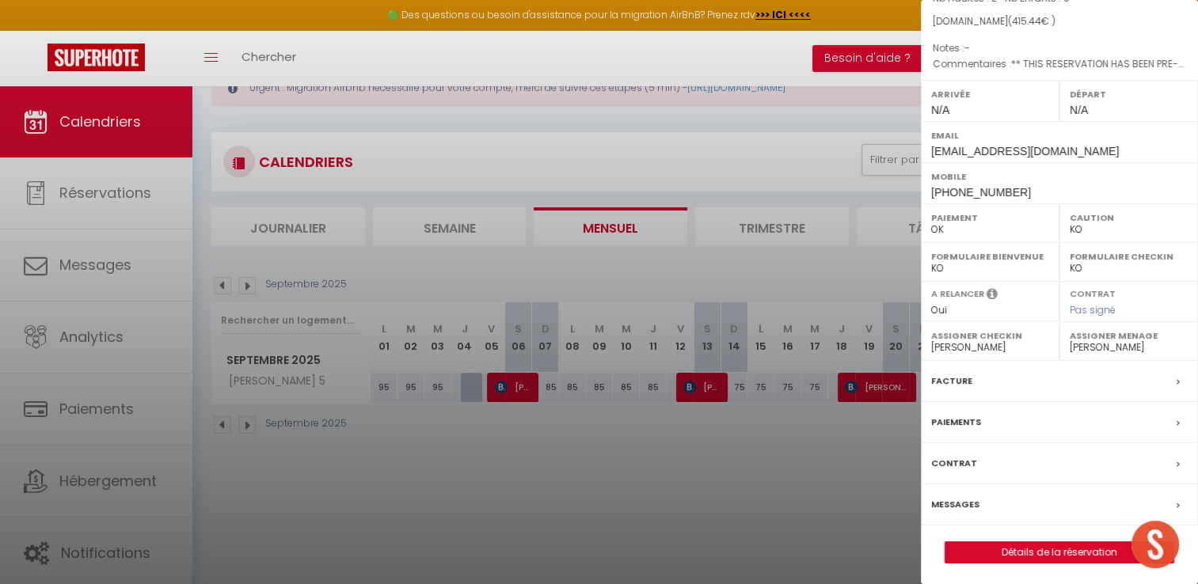
click at [965, 382] on label "Facture" at bounding box center [951, 381] width 41 height 17
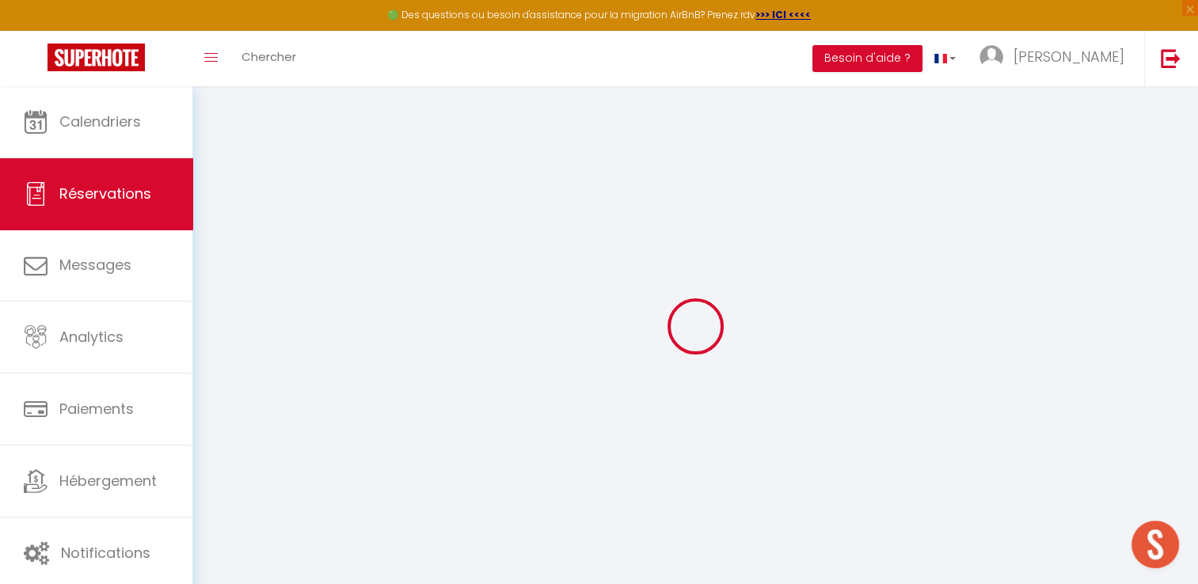
select select "cleaning"
select select "taxes"
select select
checkbox input "false"
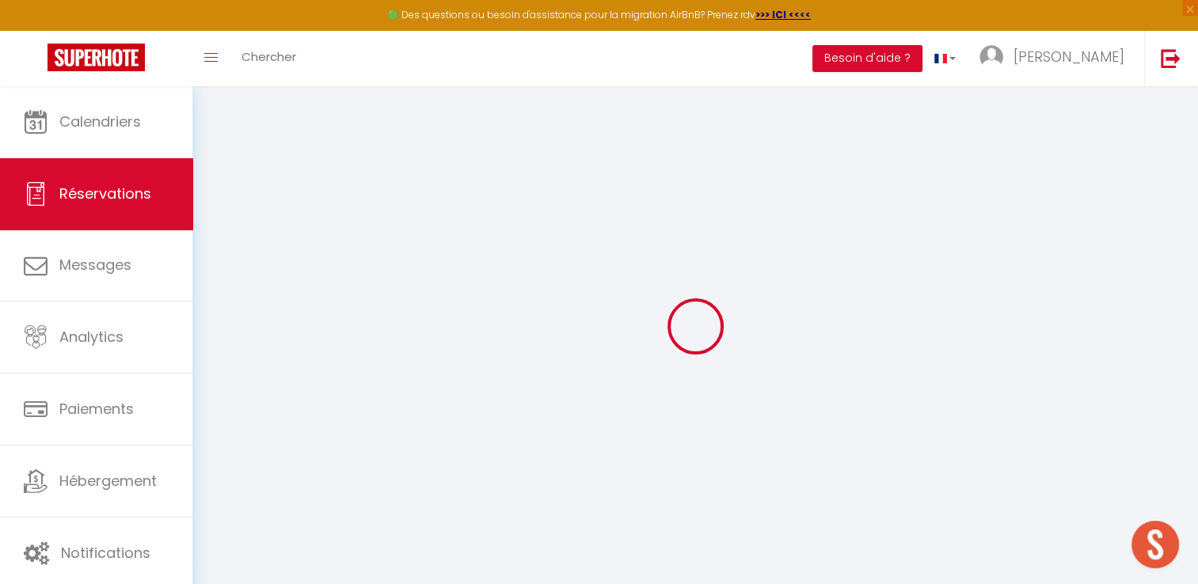
select select
checkbox input "false"
type textarea "** THIS RESERVATION HAS BEEN PRE-PAID ** BOOKING NOTE : Payment charge is EUR 5…"
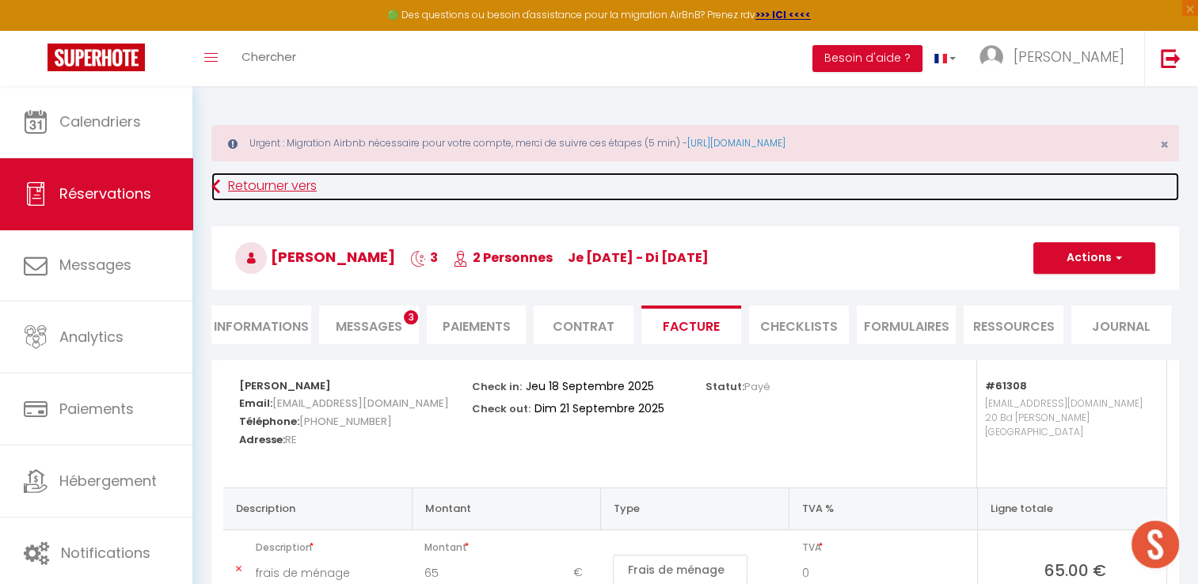
click at [236, 174] on link "Retourner vers" at bounding box center [695, 187] width 968 height 29
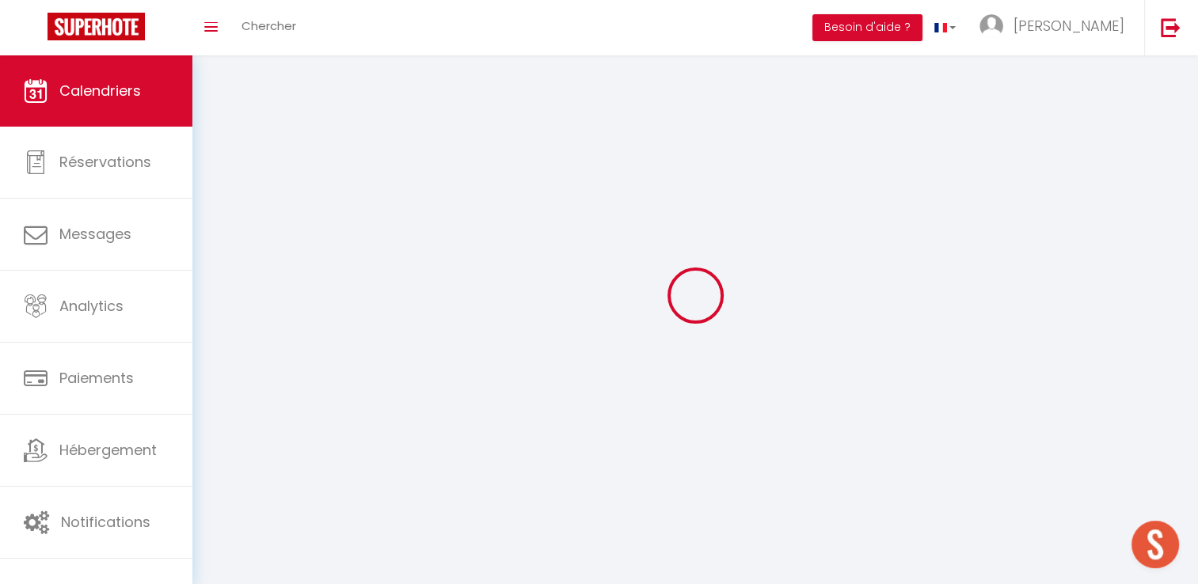
scroll to position [55, 0]
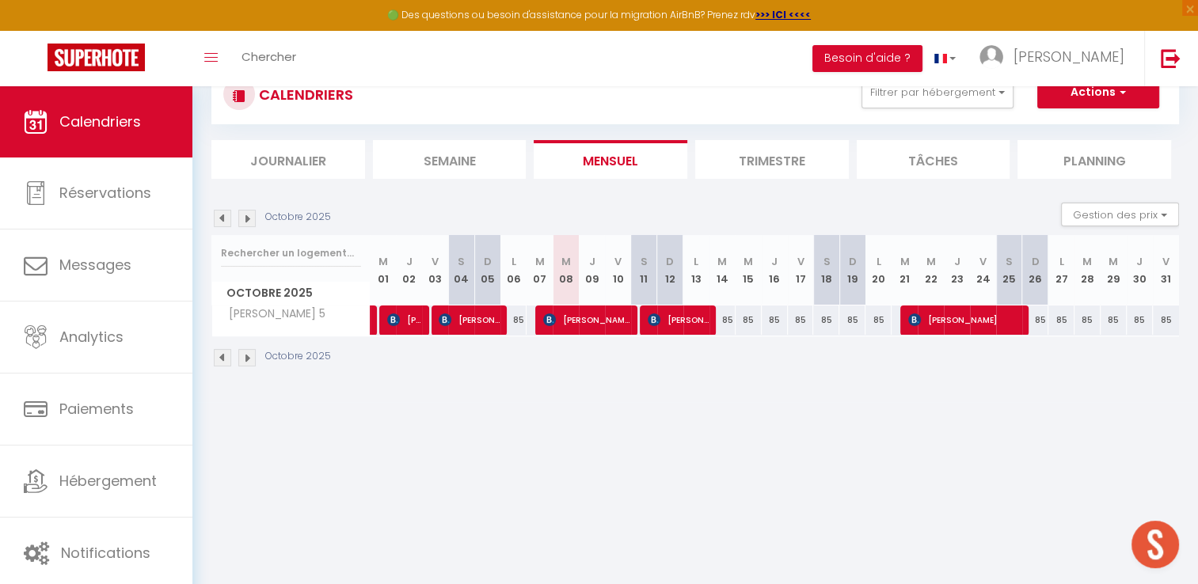
click at [225, 223] on img at bounding box center [222, 218] width 17 height 17
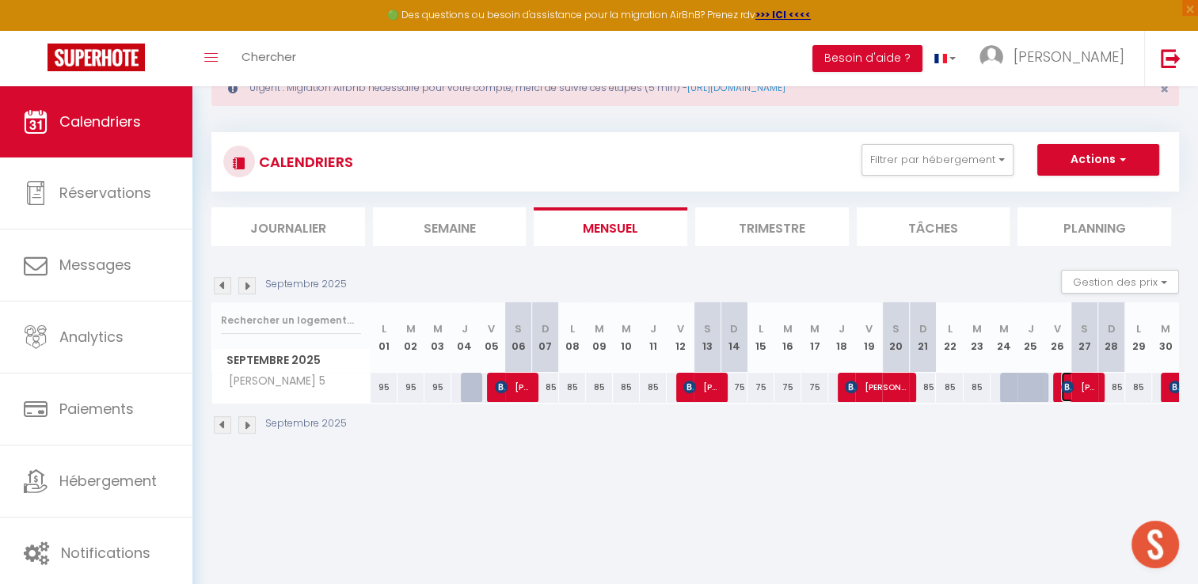
click at [1068, 388] on img at bounding box center [1067, 387] width 13 height 13
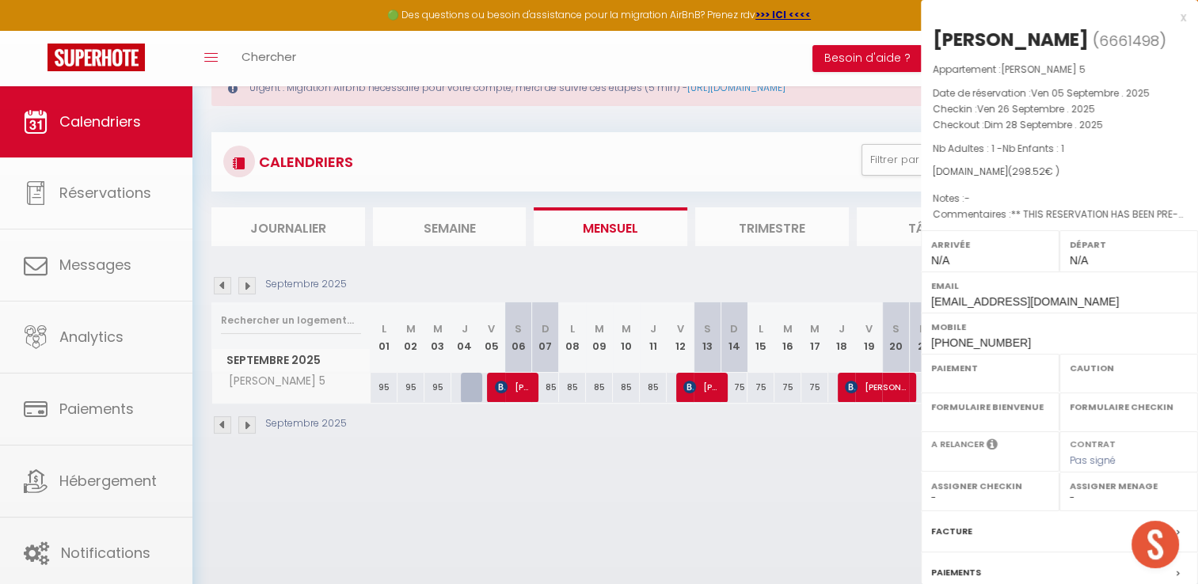
select select "OK"
select select "KO"
select select "0"
select select "1"
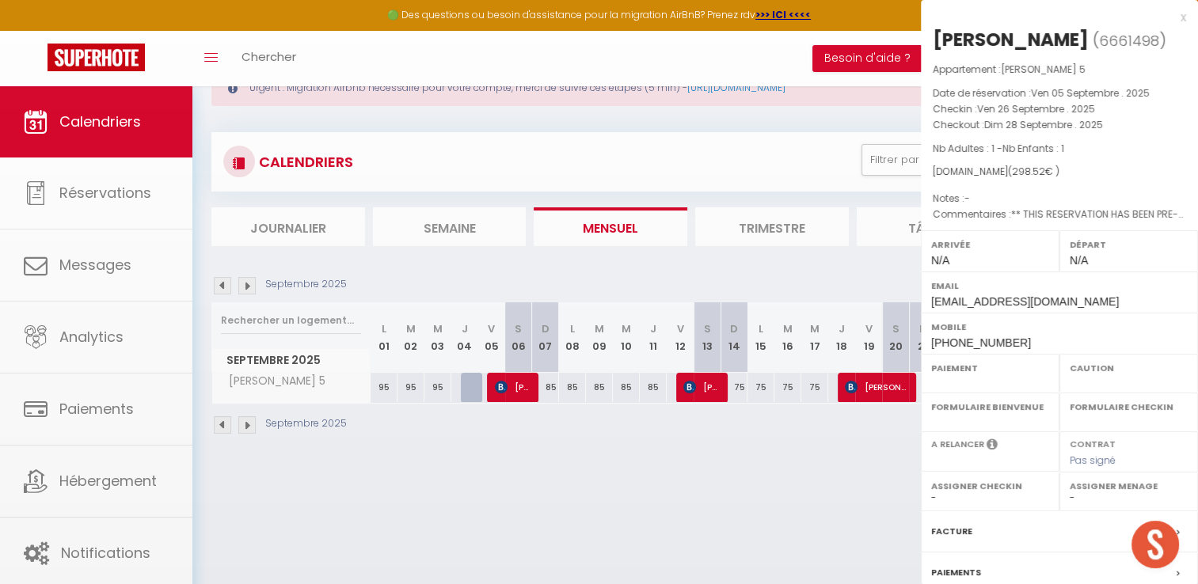
select select
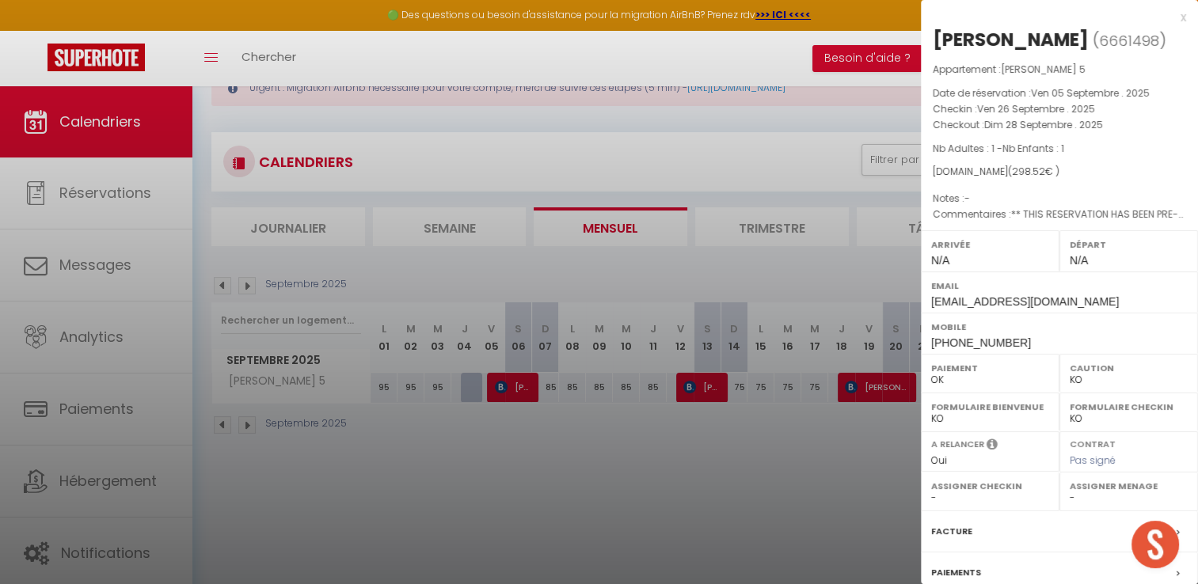
scroll to position [150, 0]
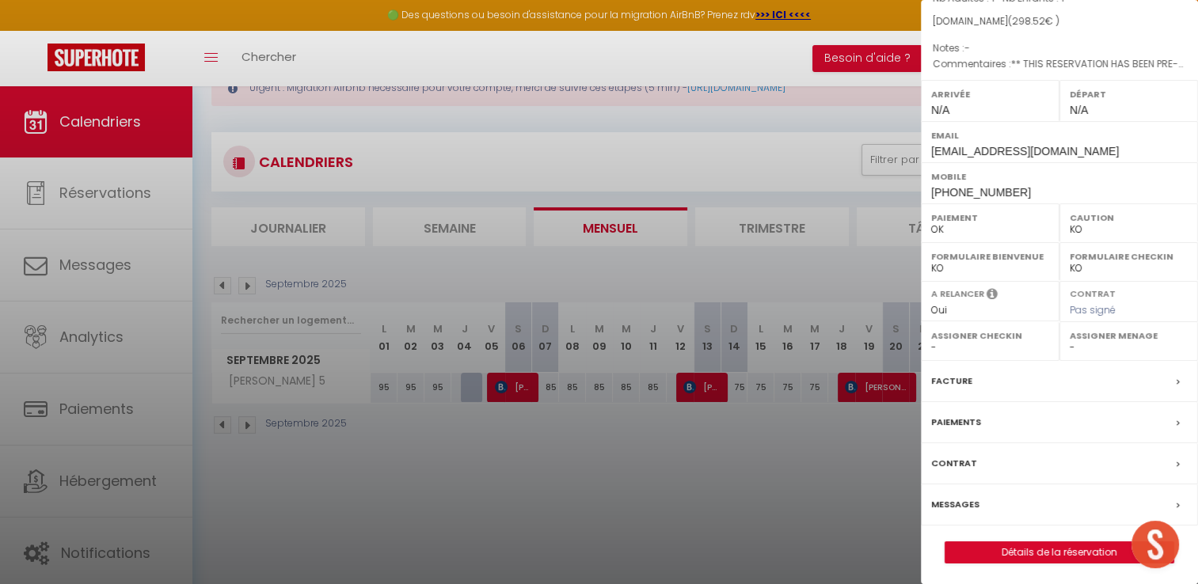
select select "41440"
click at [937, 375] on label "Facture" at bounding box center [951, 381] width 41 height 17
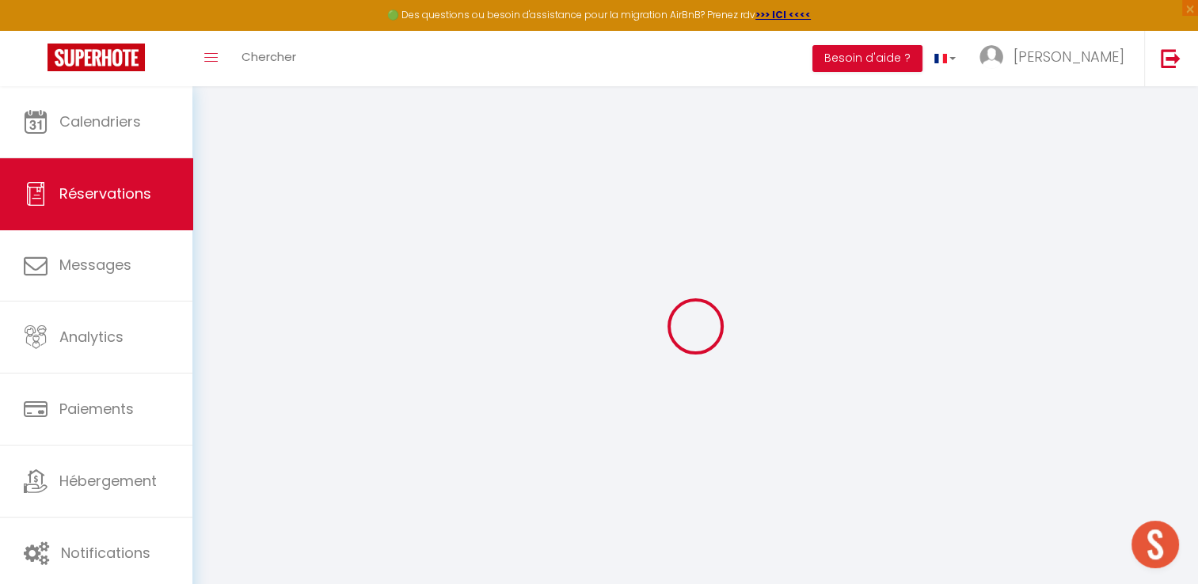
select select "cleaning"
select select "taxes"
select select
checkbox input "false"
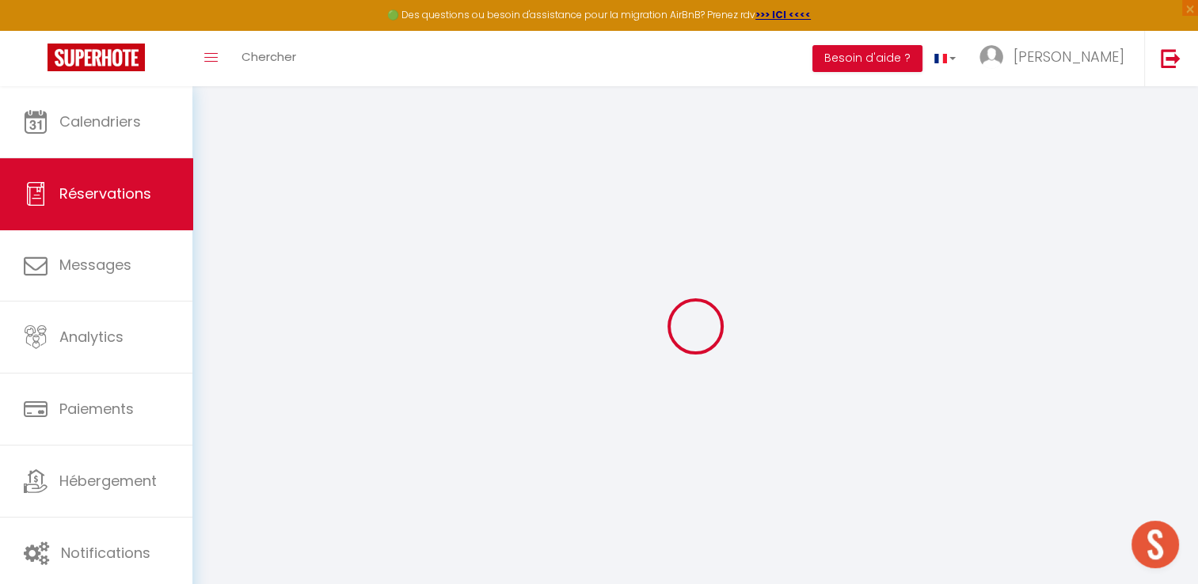
type textarea "** THIS RESERVATION HAS BEEN PRE-PAID ** Approximate time of arrival: between 1…"
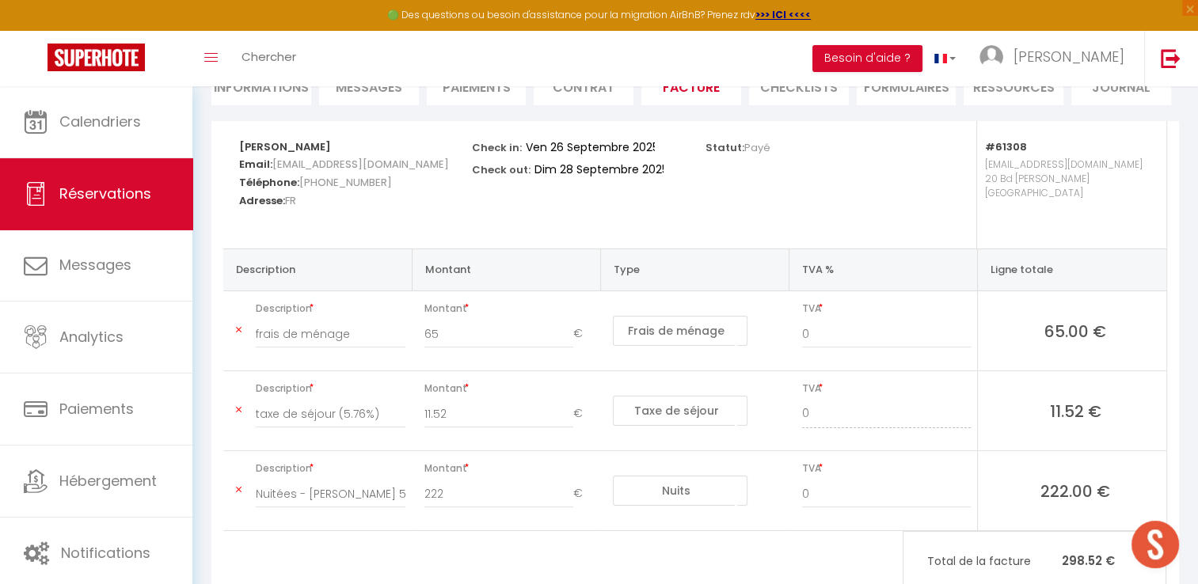
scroll to position [212, 0]
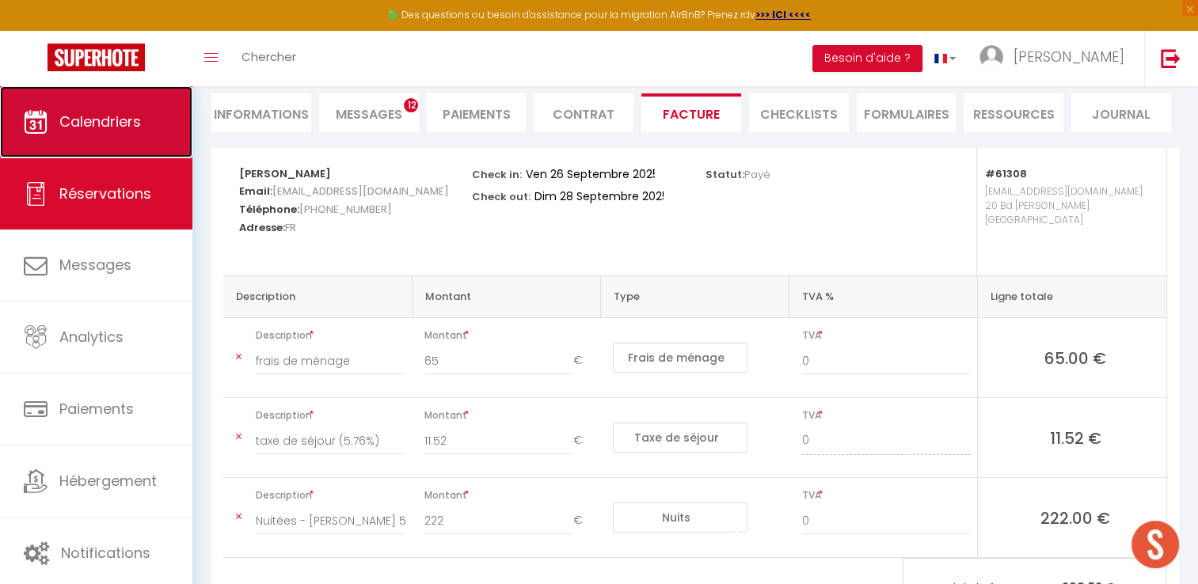
click at [130, 131] on span "Calendriers" at bounding box center [100, 122] width 82 height 20
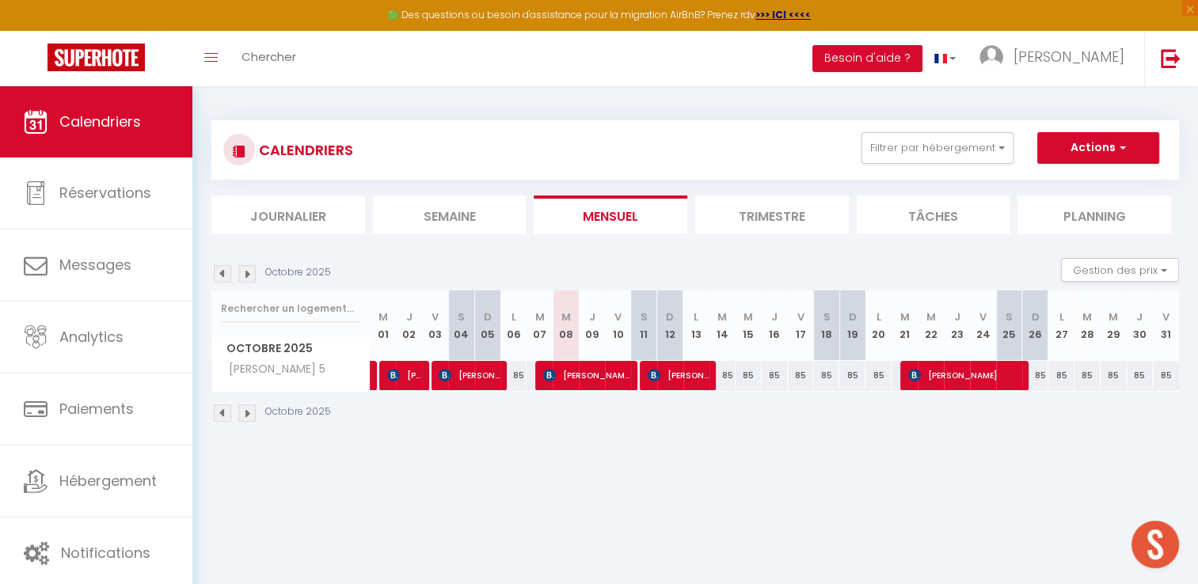
click at [223, 280] on img at bounding box center [222, 273] width 17 height 17
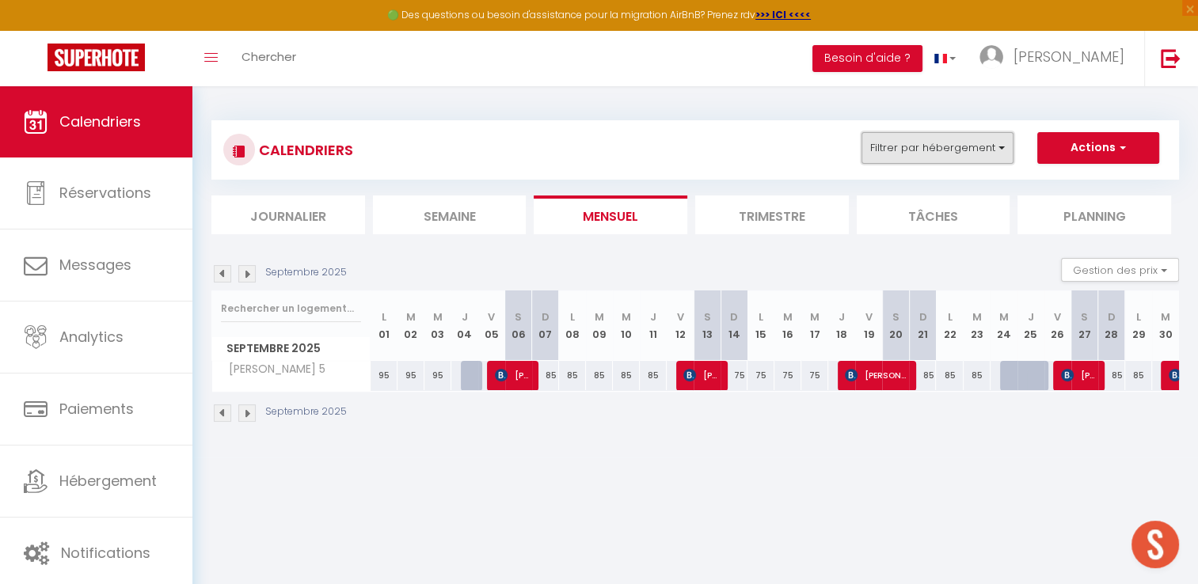
click at [912, 141] on button "Filtrer par hébergement" at bounding box center [938, 148] width 152 height 32
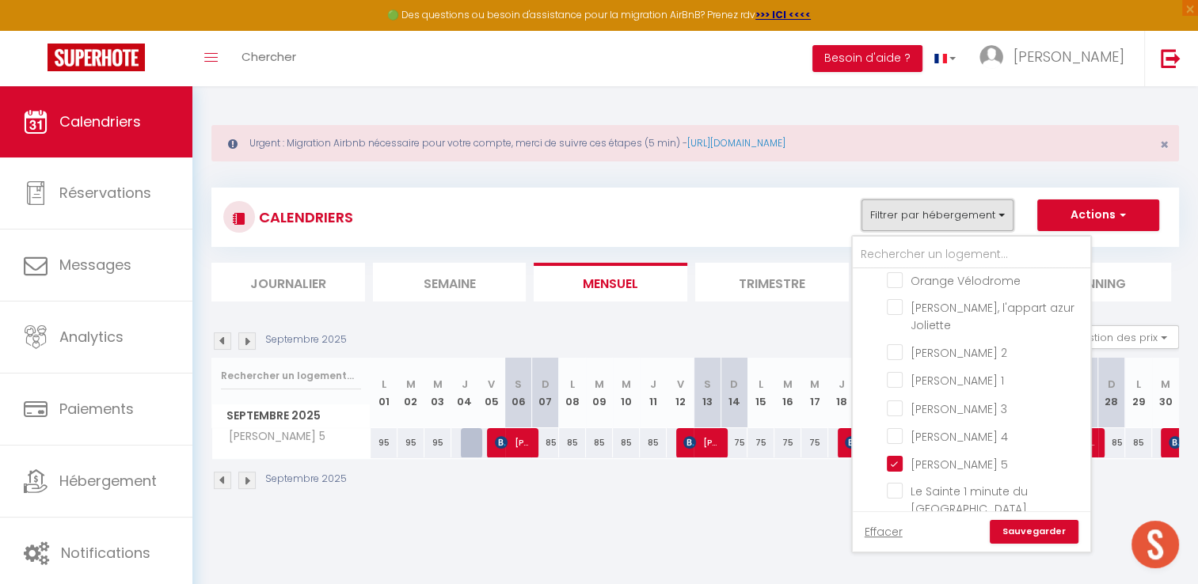
scroll to position [317, 0]
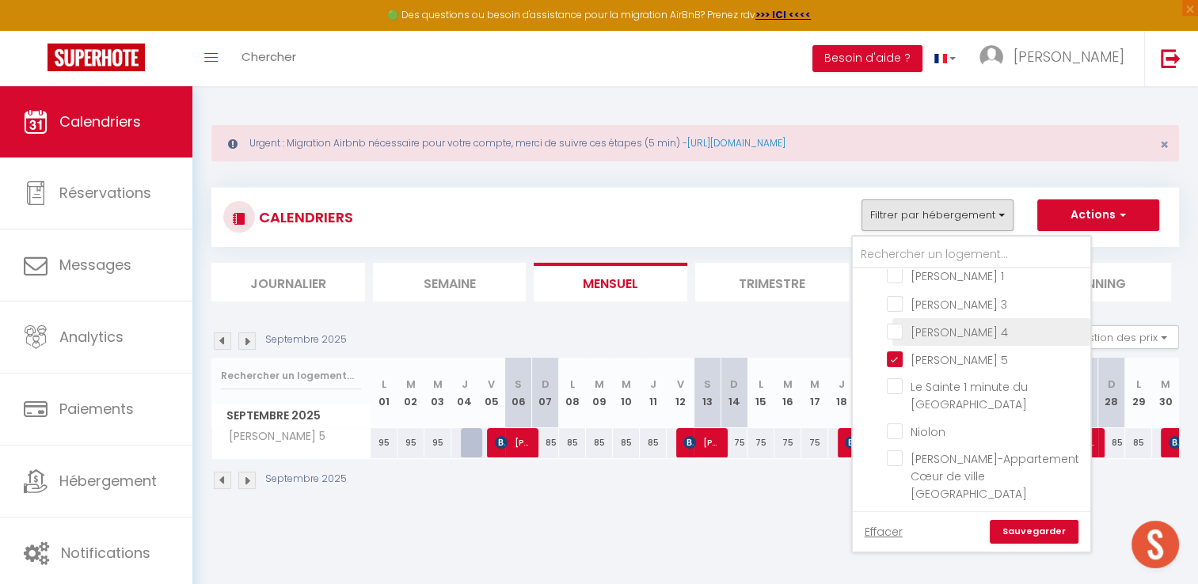
click at [897, 323] on input "[PERSON_NAME] 4" at bounding box center [986, 331] width 198 height 16
checkbox input "true"
checkbox input "false"
click at [896, 351] on input "[PERSON_NAME] 5" at bounding box center [986, 359] width 198 height 16
click at [1059, 531] on link "Sauvegarder" at bounding box center [1034, 532] width 89 height 24
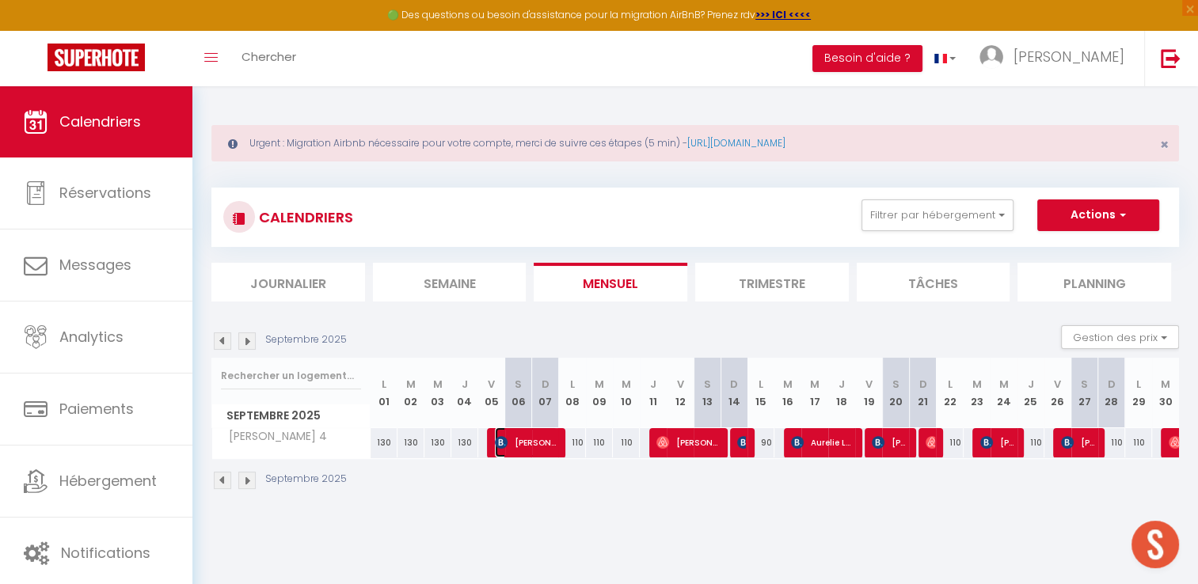
click at [522, 451] on span "[PERSON_NAME]" at bounding box center [526, 443] width 63 height 30
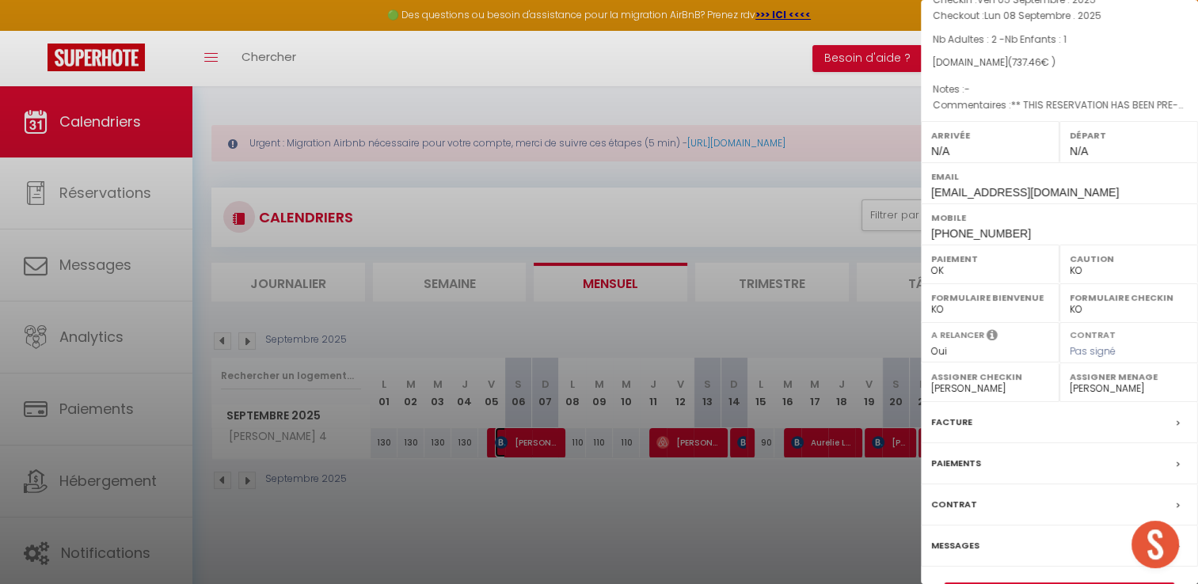
scroll to position [150, 0]
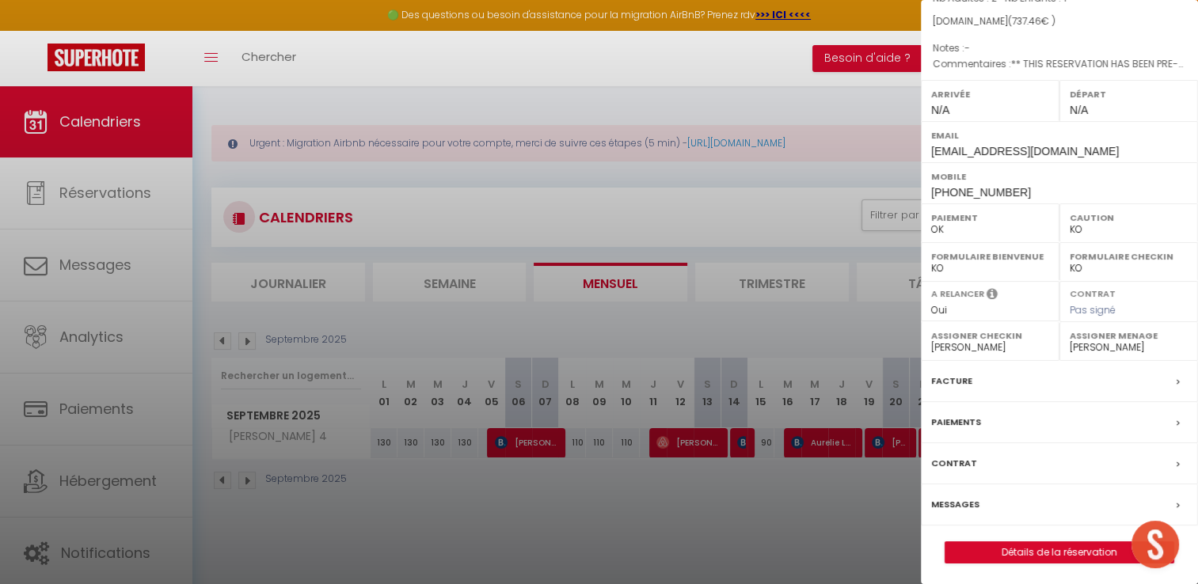
click at [949, 378] on label "Facture" at bounding box center [951, 381] width 41 height 17
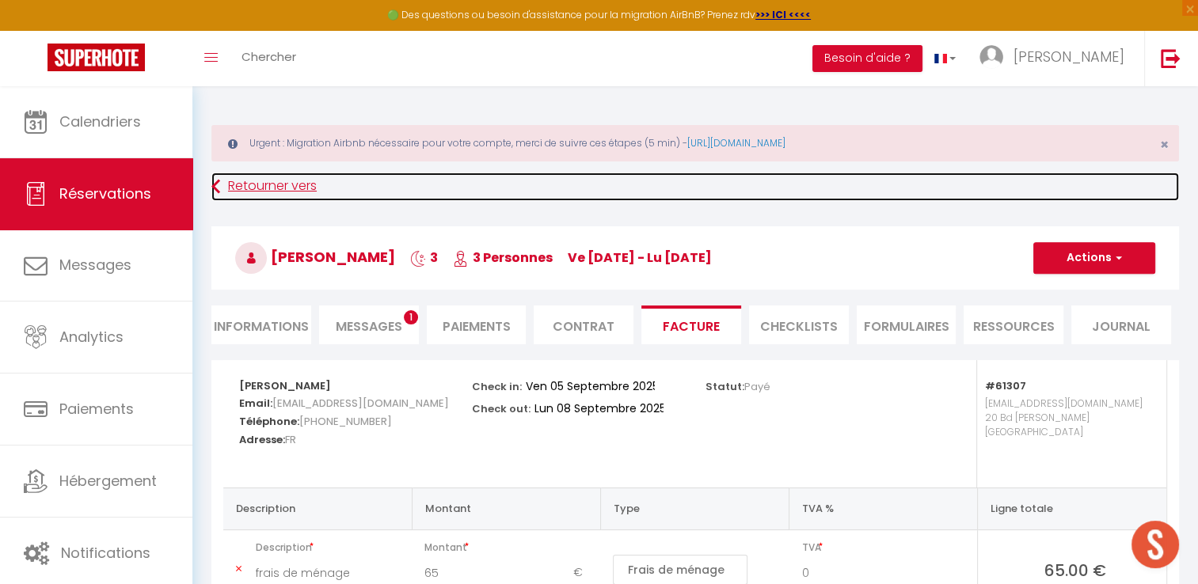
click at [282, 182] on link "Retourner vers" at bounding box center [695, 187] width 968 height 29
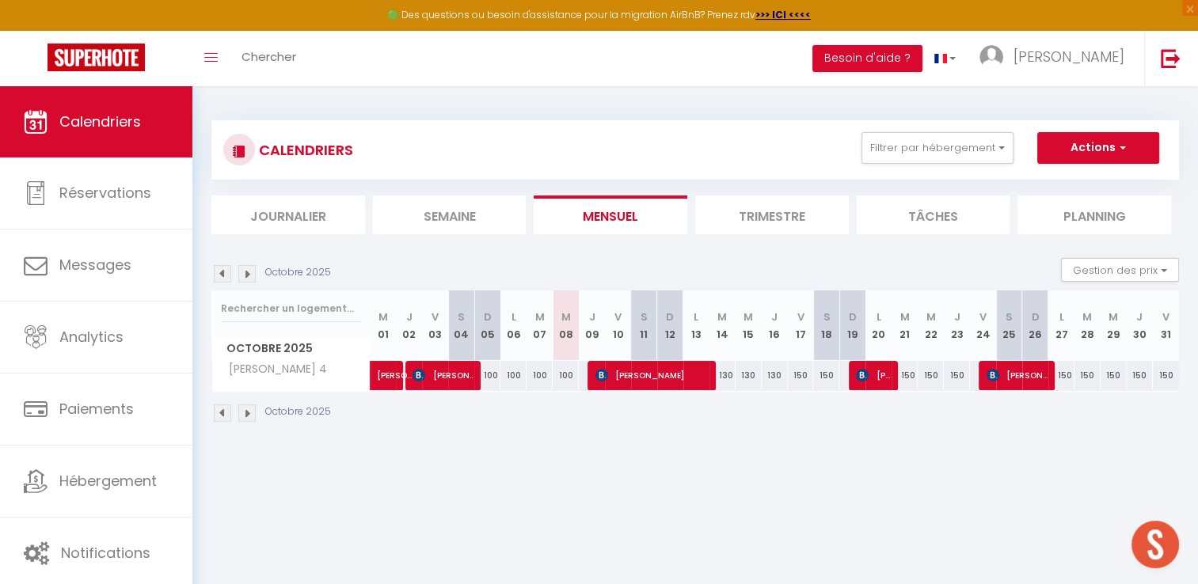
click at [226, 273] on img at bounding box center [222, 273] width 17 height 17
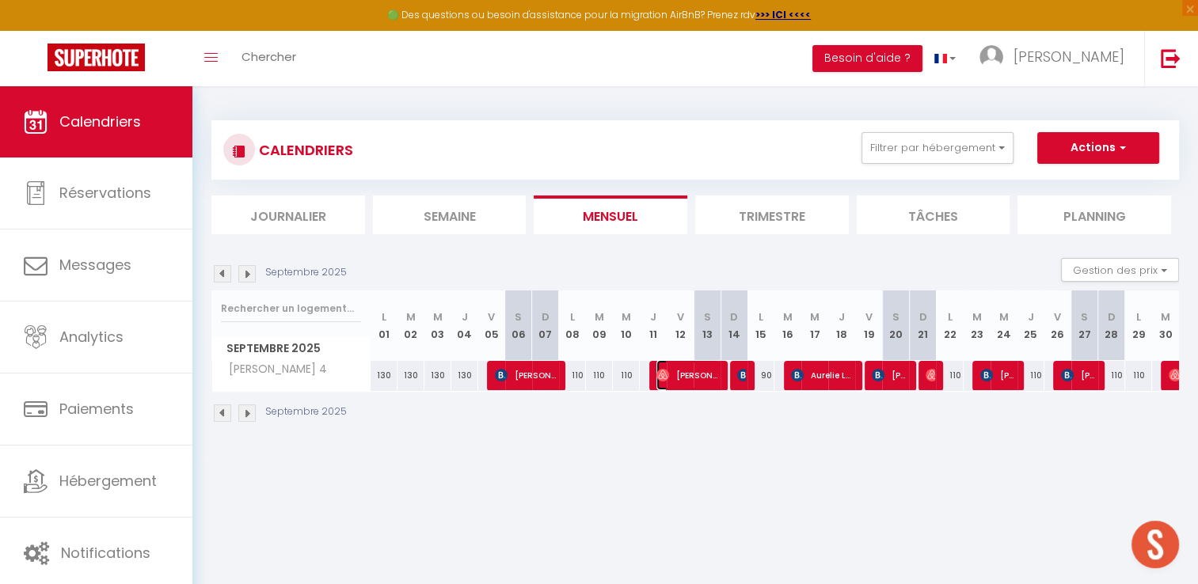
click at [659, 373] on img at bounding box center [662, 375] width 13 height 13
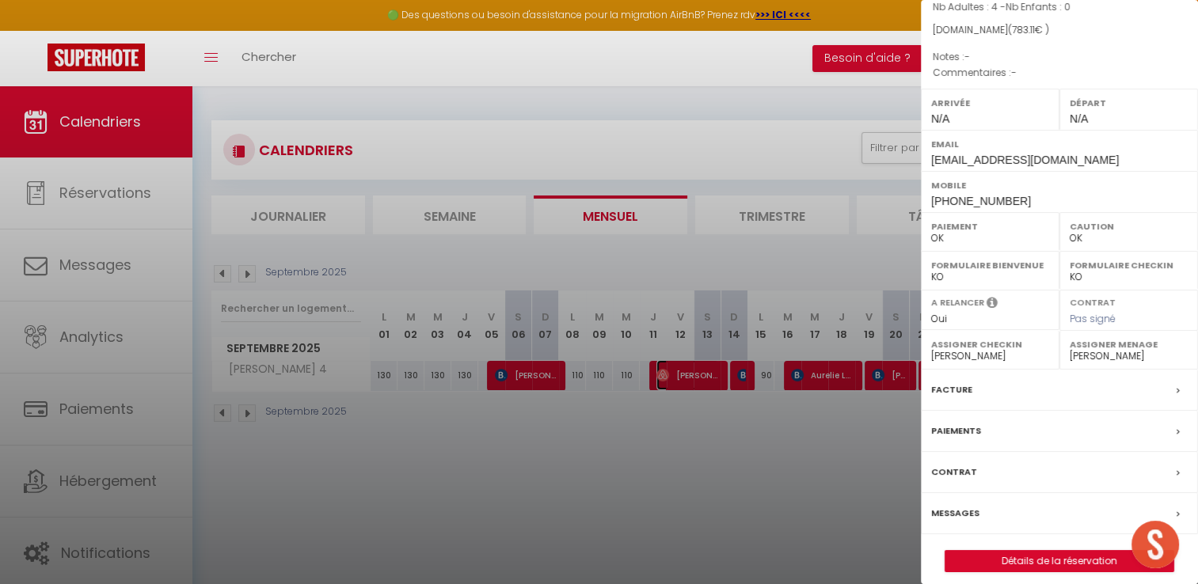
scroll to position [150, 0]
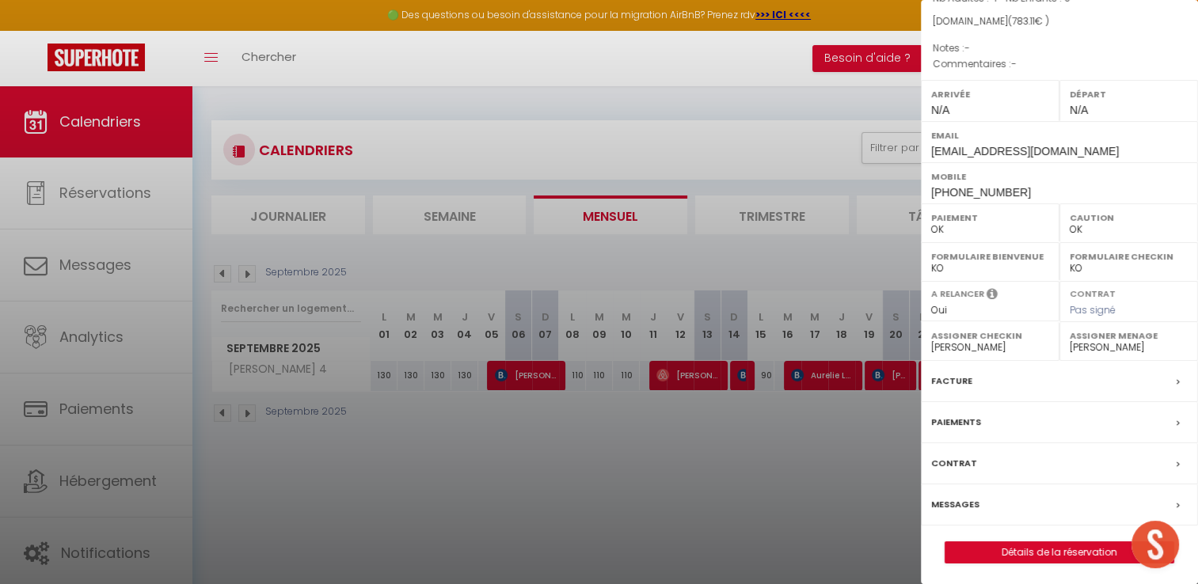
click at [963, 373] on label "Facture" at bounding box center [951, 381] width 41 height 17
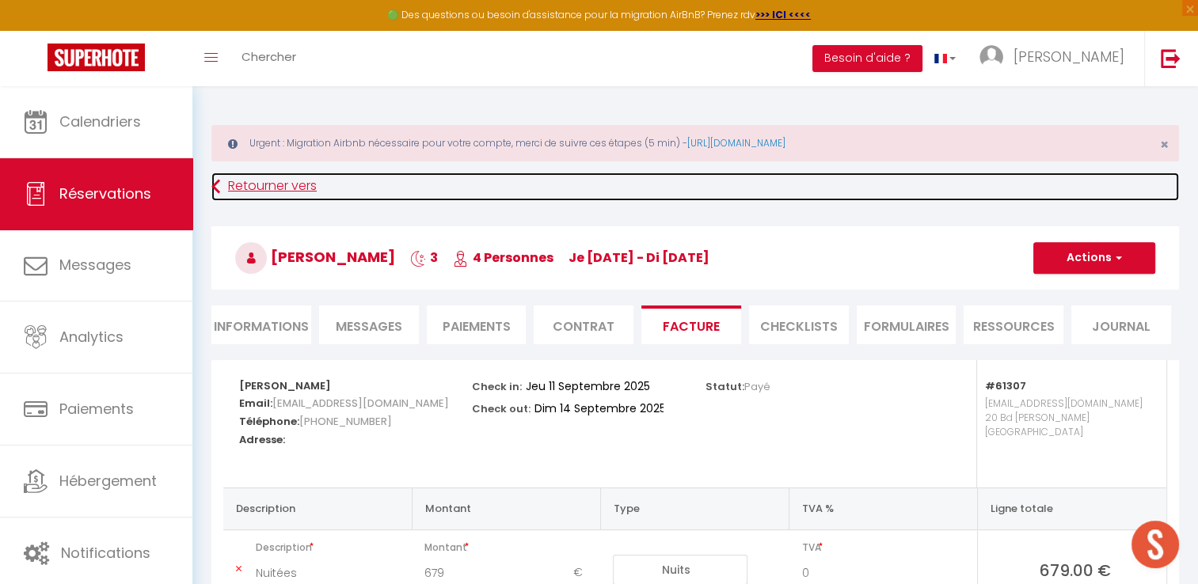
click at [246, 178] on link "Retourner vers" at bounding box center [695, 187] width 968 height 29
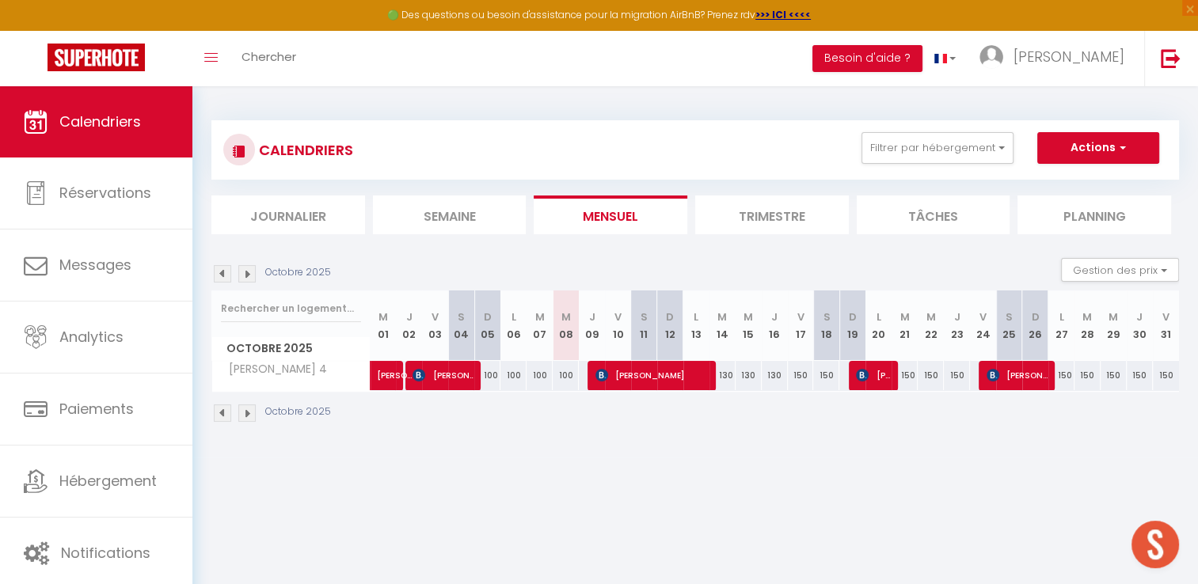
click at [222, 277] on img at bounding box center [222, 273] width 17 height 17
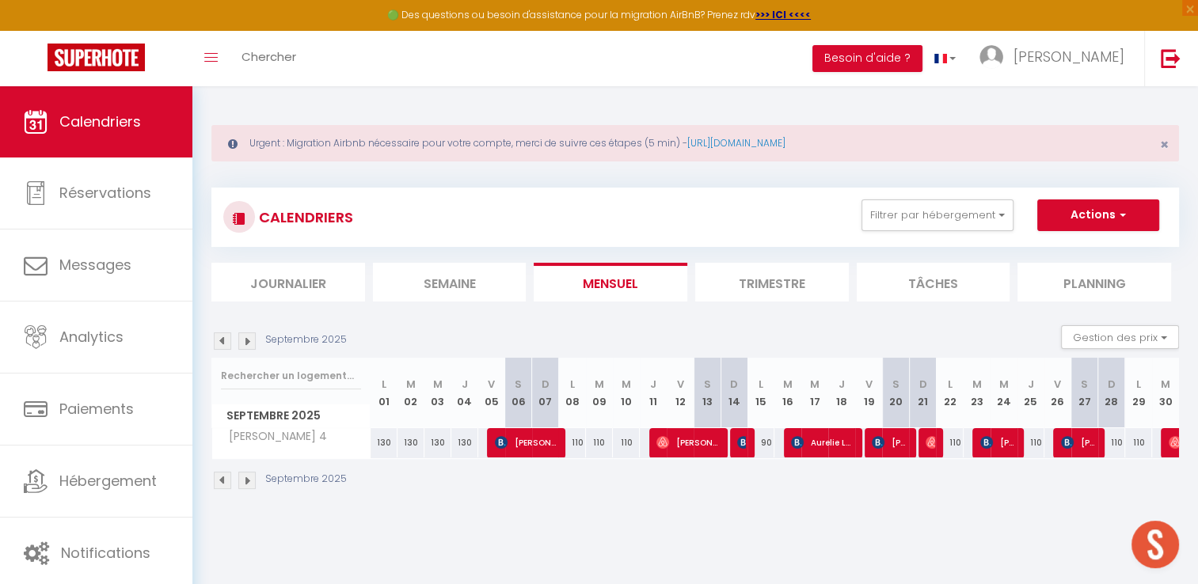
click at [744, 377] on th "D 14" at bounding box center [734, 393] width 27 height 70
click at [742, 443] on img at bounding box center [743, 442] width 13 height 13
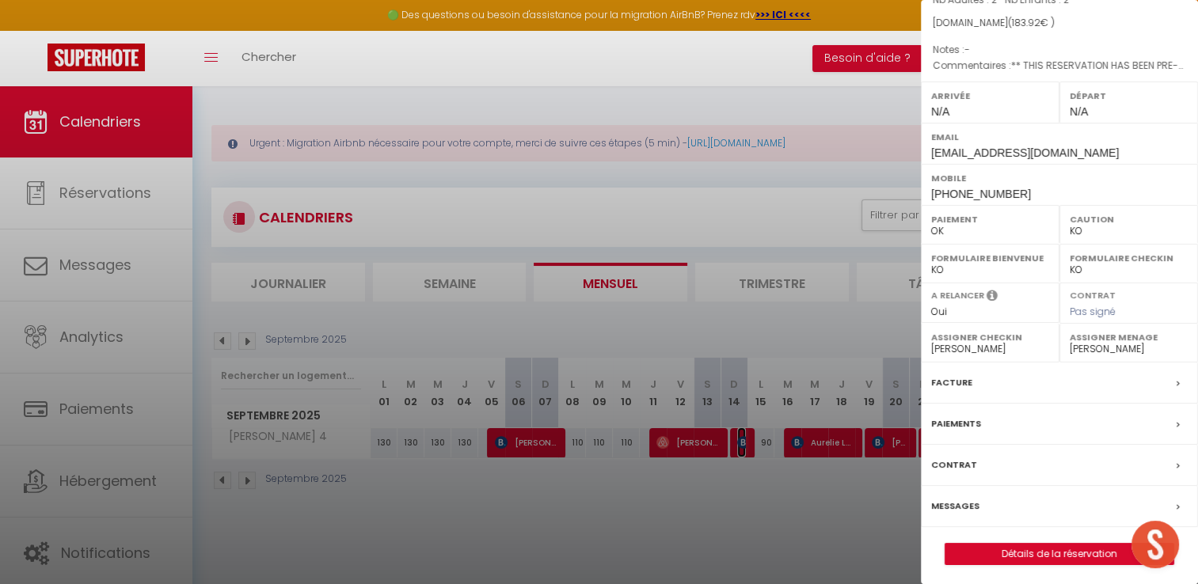
scroll to position [150, 0]
click at [969, 382] on div "Facture" at bounding box center [1059, 381] width 277 height 41
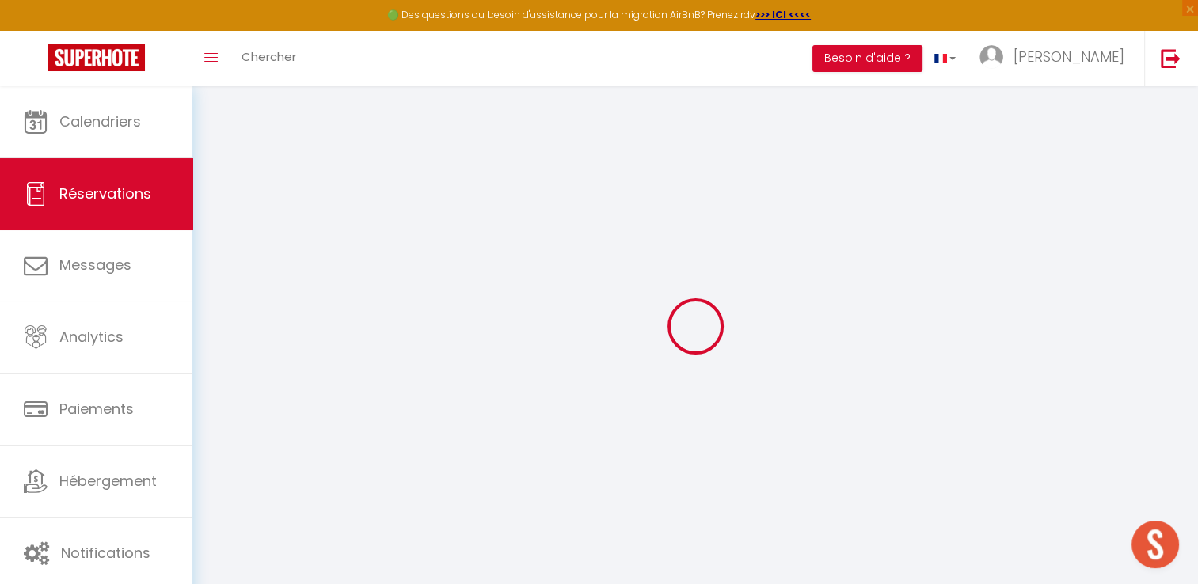
click at [979, 379] on div at bounding box center [695, 326] width 968 height 442
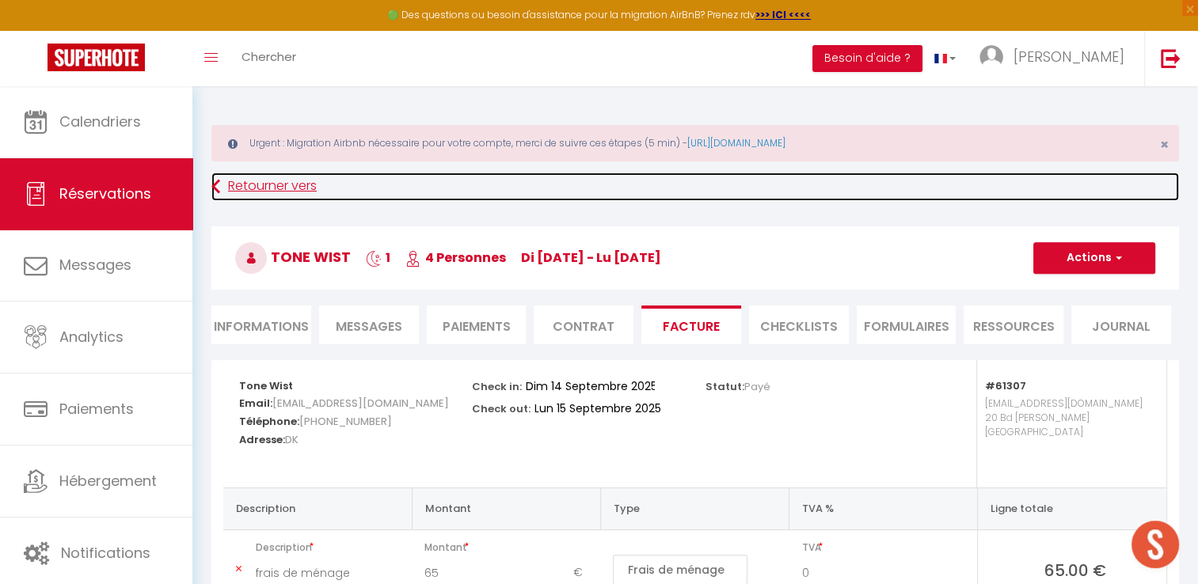
click at [263, 192] on link "Retourner vers" at bounding box center [695, 187] width 968 height 29
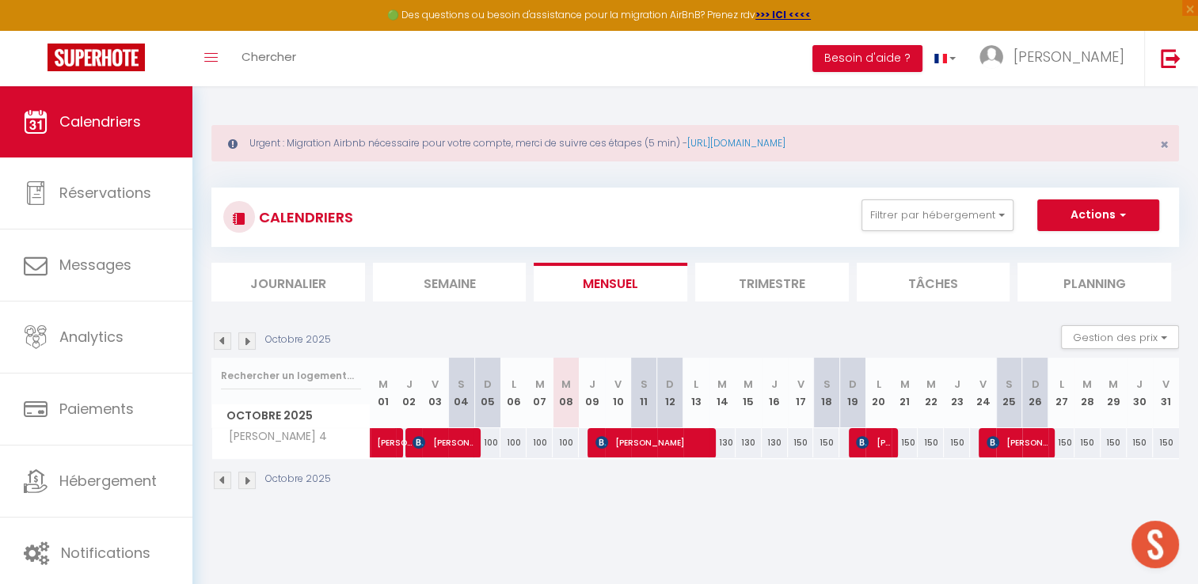
click at [216, 276] on li "Journalier" at bounding box center [288, 282] width 154 height 39
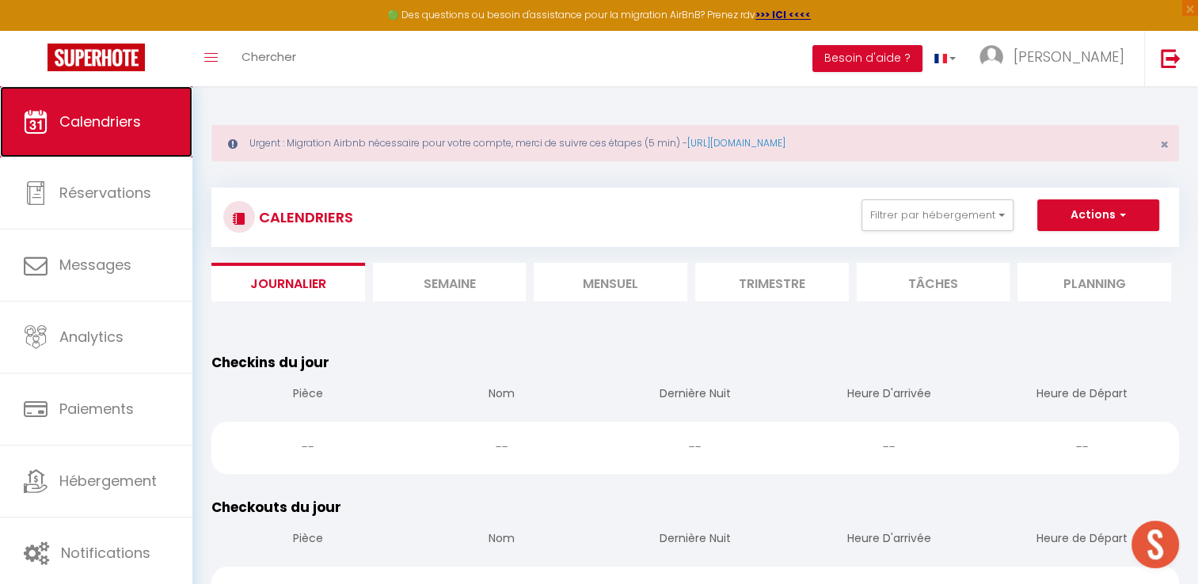
click at [104, 129] on span "Calendriers" at bounding box center [100, 122] width 82 height 20
click at [61, 114] on span "Calendriers" at bounding box center [100, 122] width 82 height 20
click at [70, 117] on span "Calendriers" at bounding box center [100, 122] width 82 height 20
click at [70, 118] on span "Calendriers" at bounding box center [100, 122] width 82 height 20
click at [646, 283] on li "Mensuel" at bounding box center [611, 282] width 154 height 39
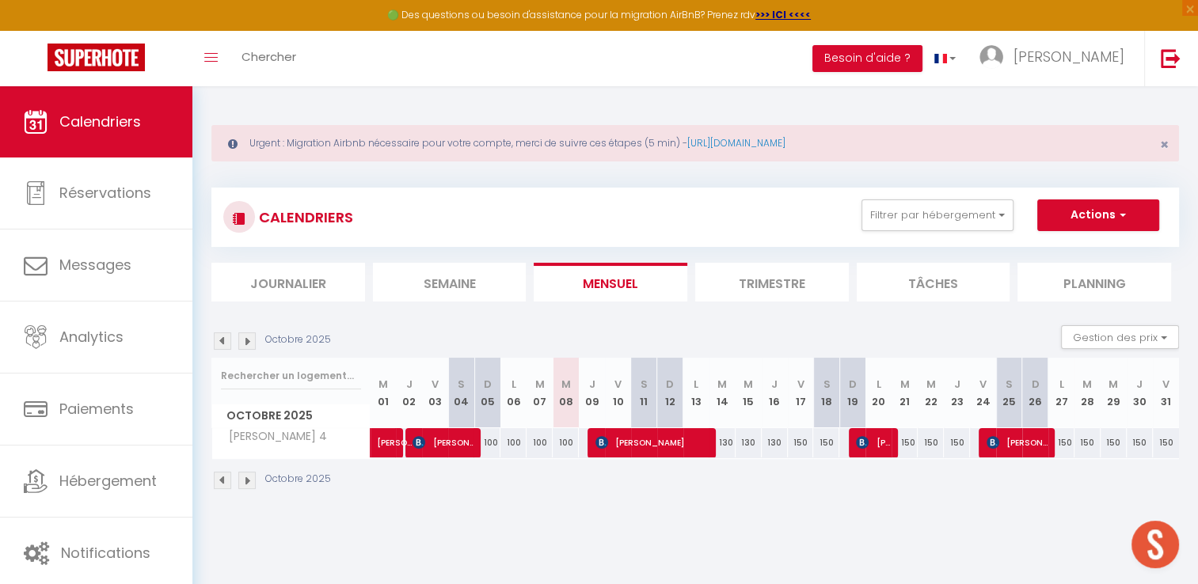
click at [217, 341] on img at bounding box center [222, 341] width 17 height 17
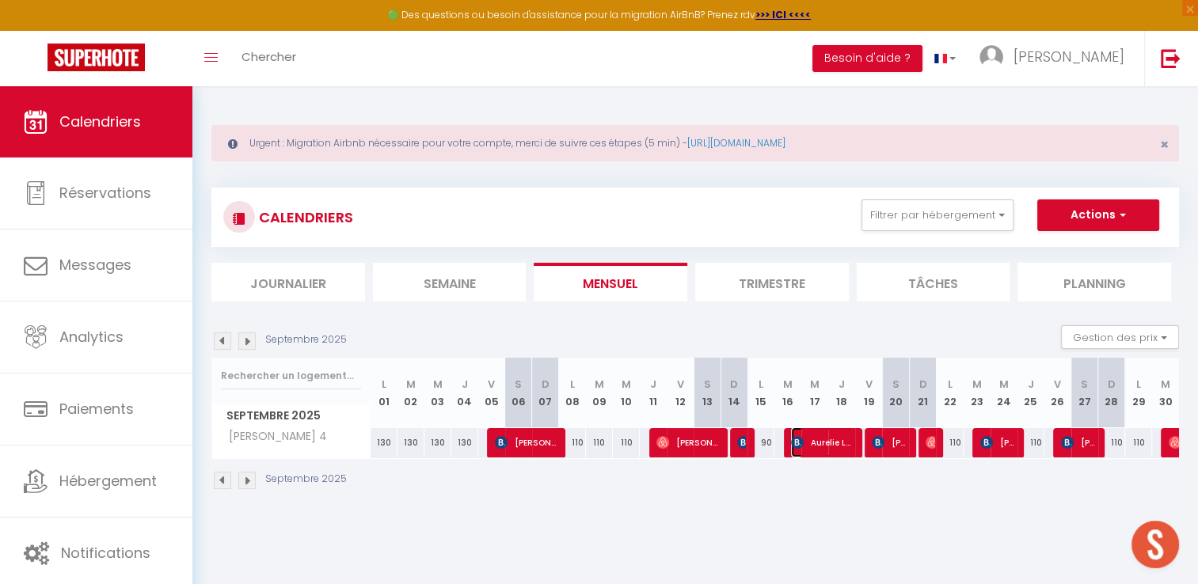
click at [824, 442] on span "Aurelie LE Porh" at bounding box center [822, 443] width 63 height 30
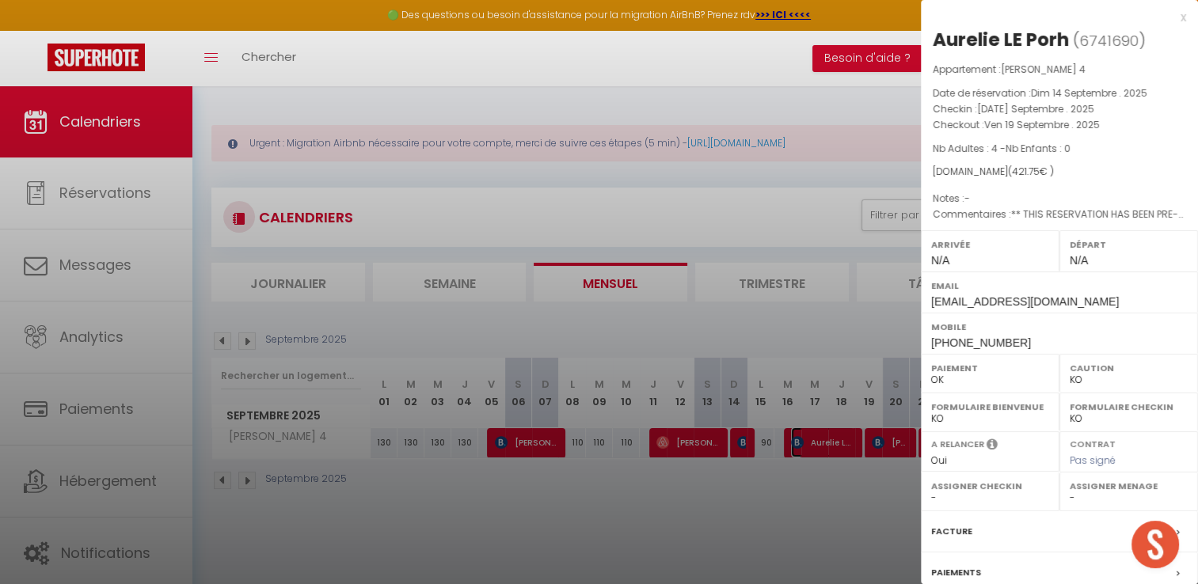
scroll to position [86, 0]
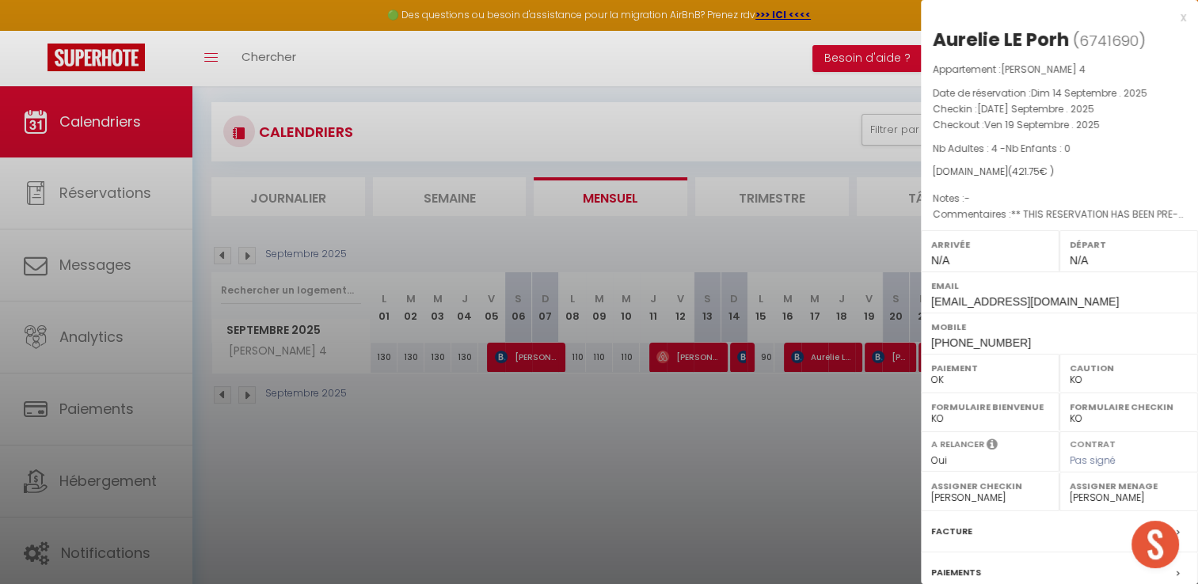
click at [960, 526] on label "Facture" at bounding box center [951, 531] width 41 height 17
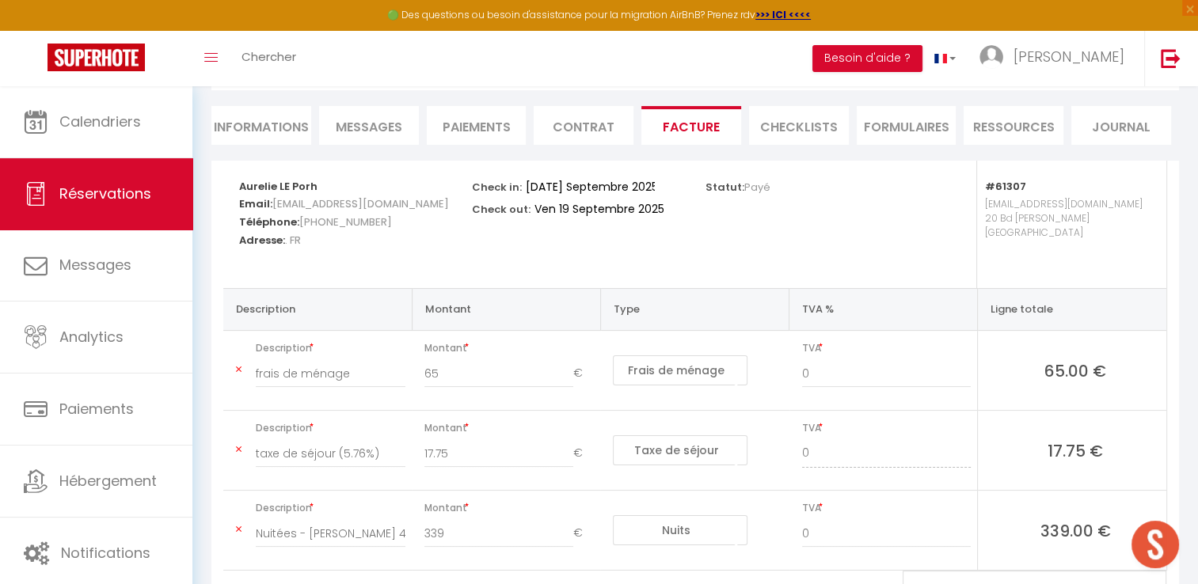
scroll to position [291, 0]
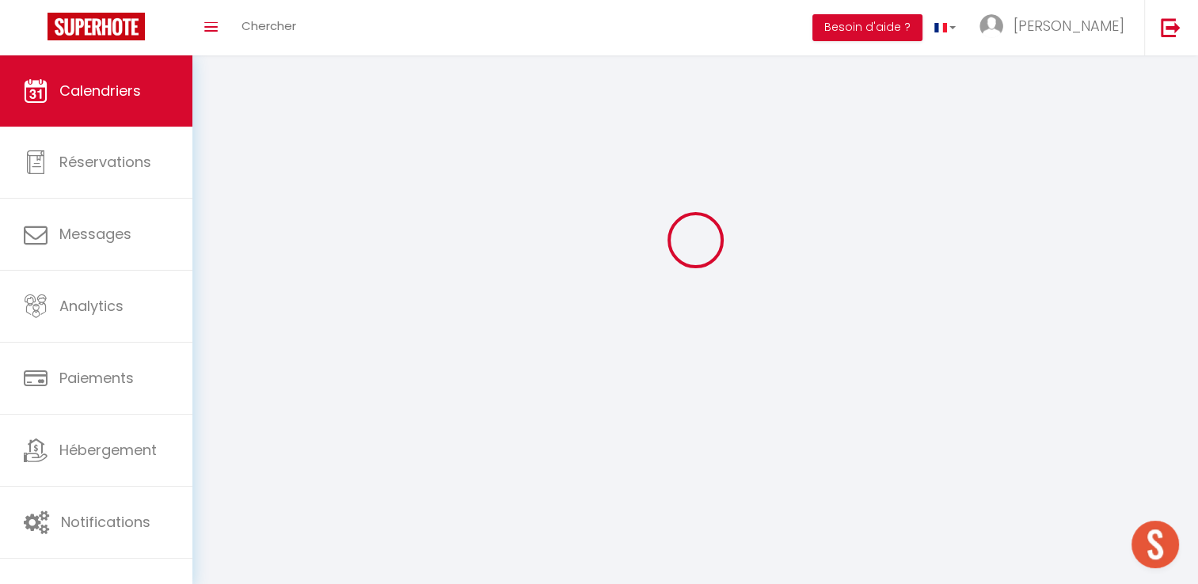
scroll to position [55, 0]
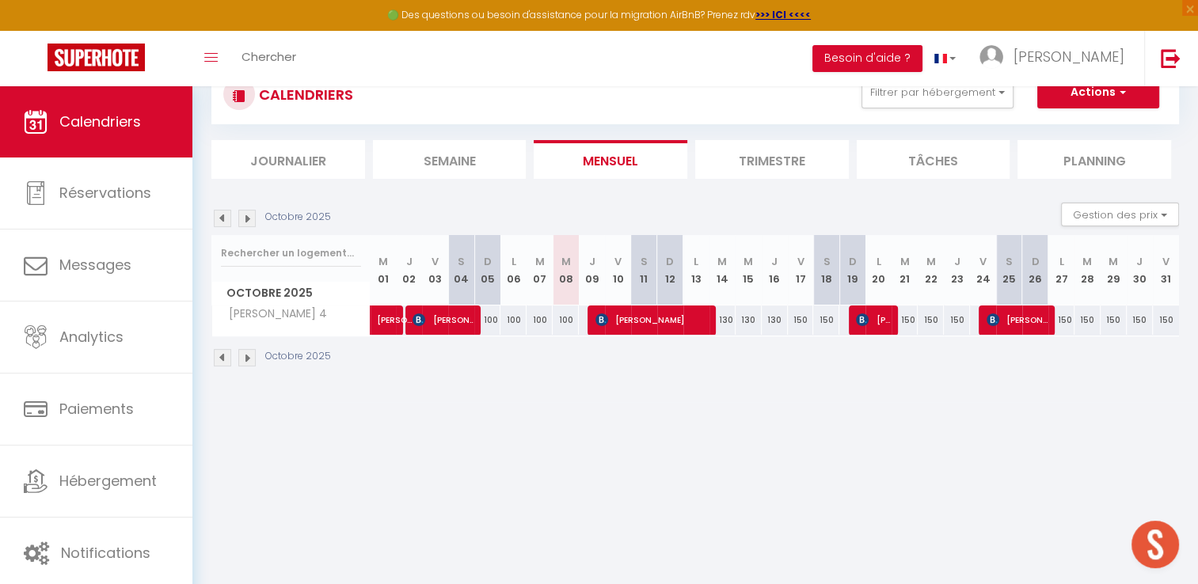
click at [216, 220] on img at bounding box center [222, 218] width 17 height 17
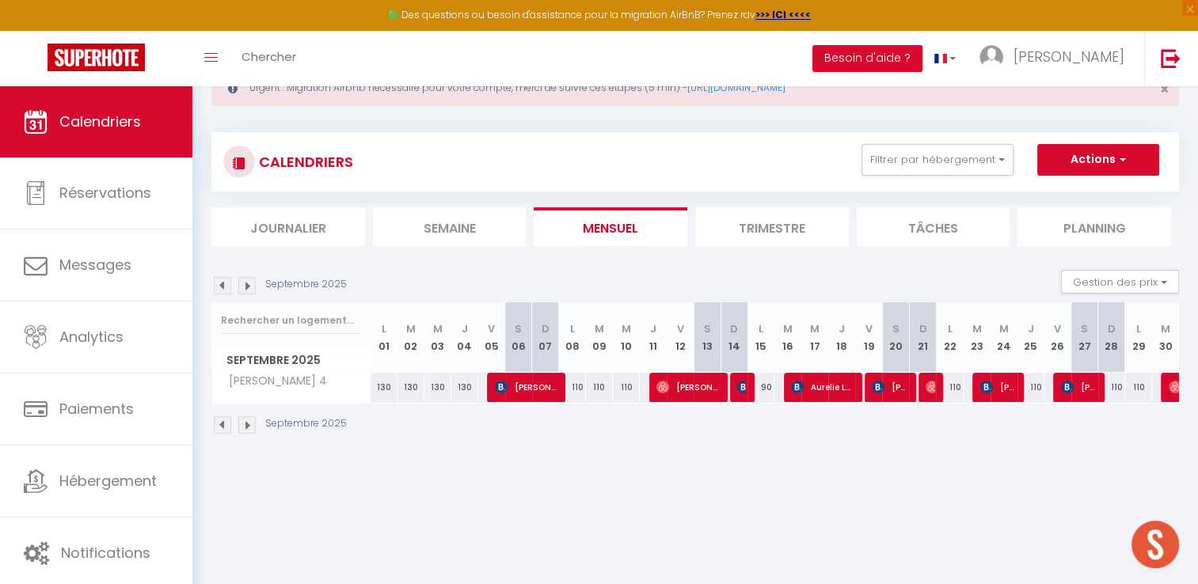
click at [877, 322] on th "V 19" at bounding box center [868, 338] width 27 height 70
click at [886, 386] on span "[PERSON_NAME]" at bounding box center [890, 387] width 36 height 30
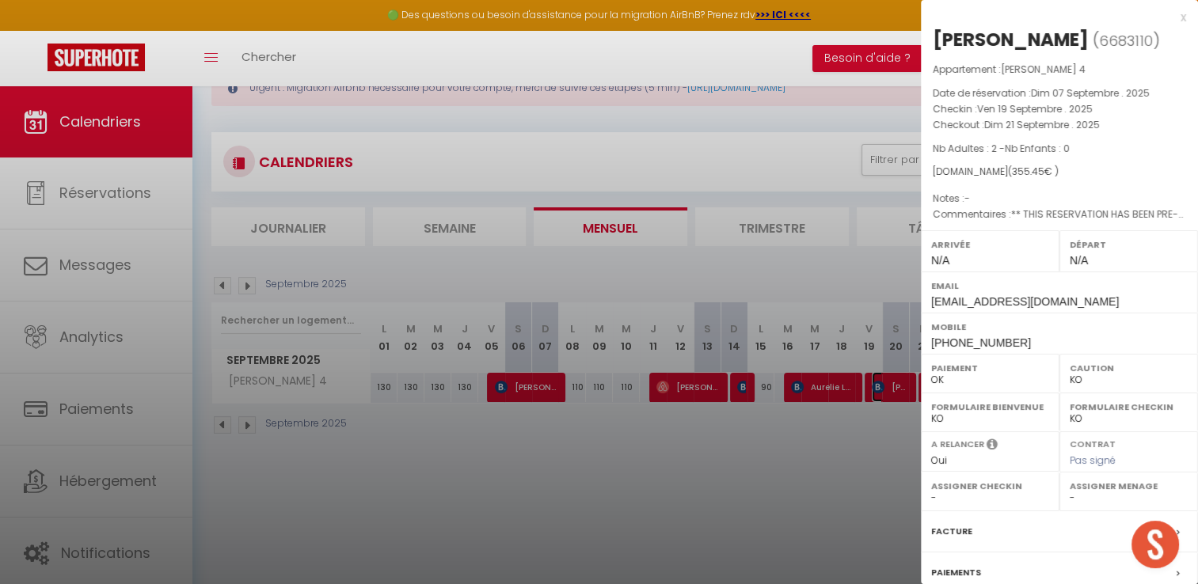
scroll to position [150, 0]
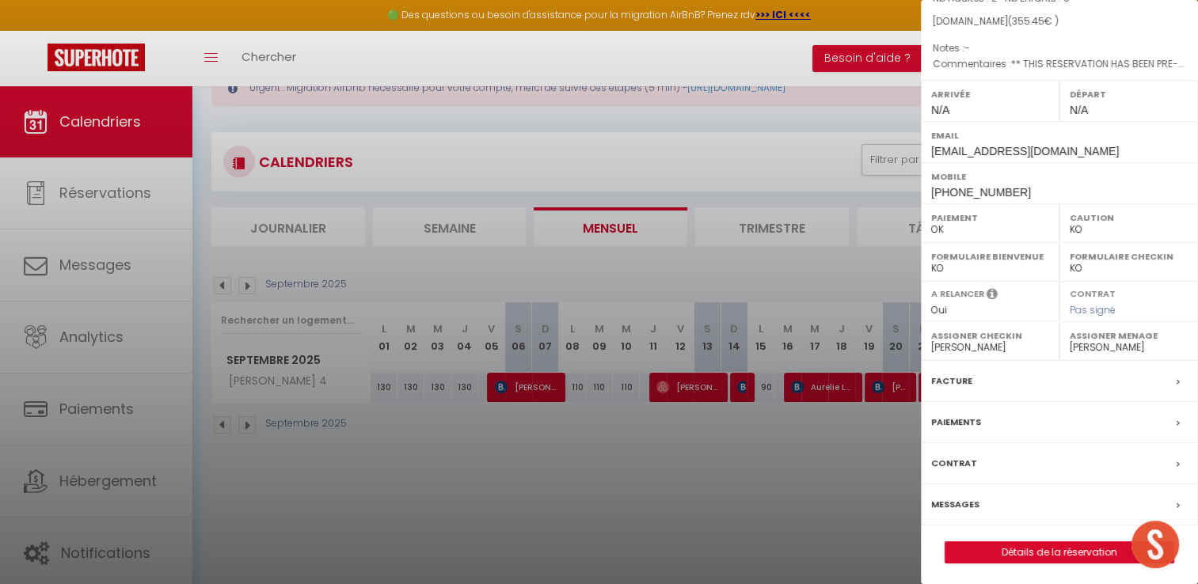
click at [955, 377] on label "Facture" at bounding box center [951, 381] width 41 height 17
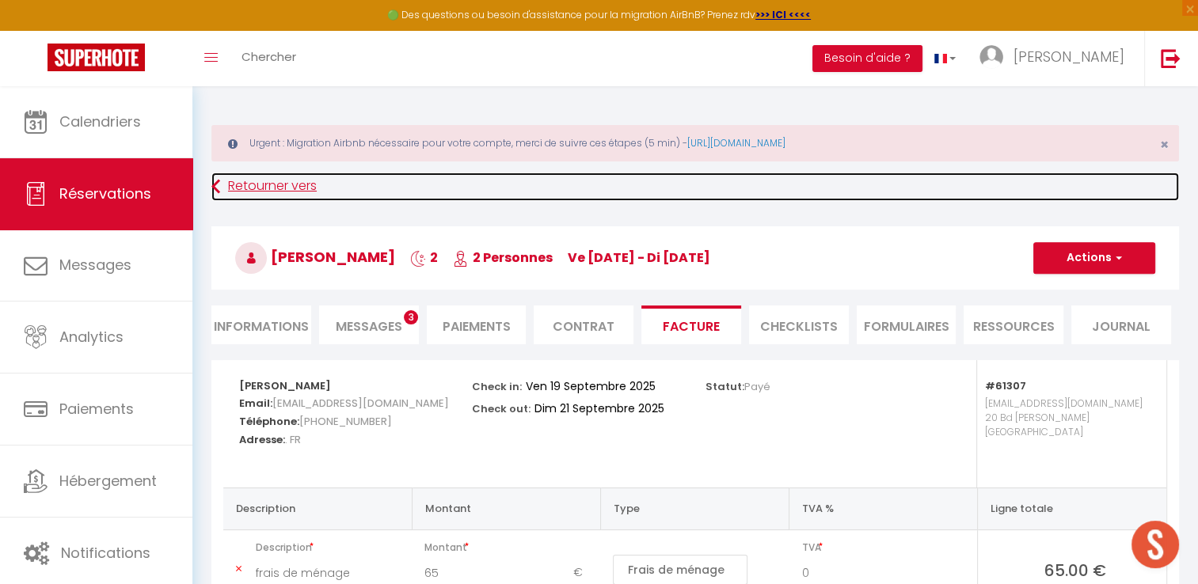
click at [260, 187] on link "Retourner vers" at bounding box center [695, 187] width 968 height 29
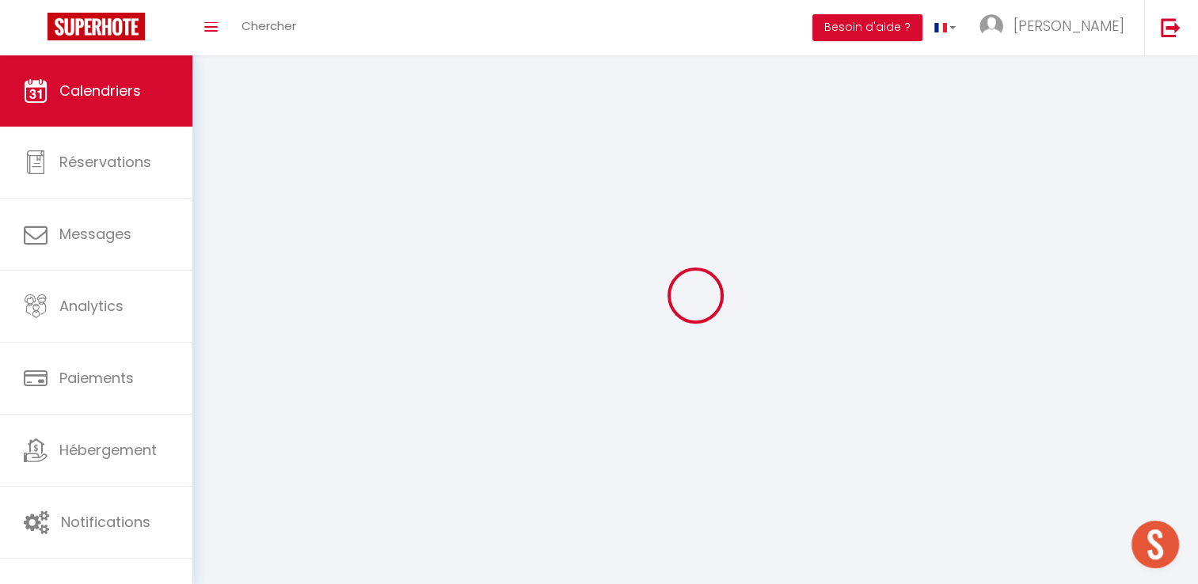
scroll to position [55, 0]
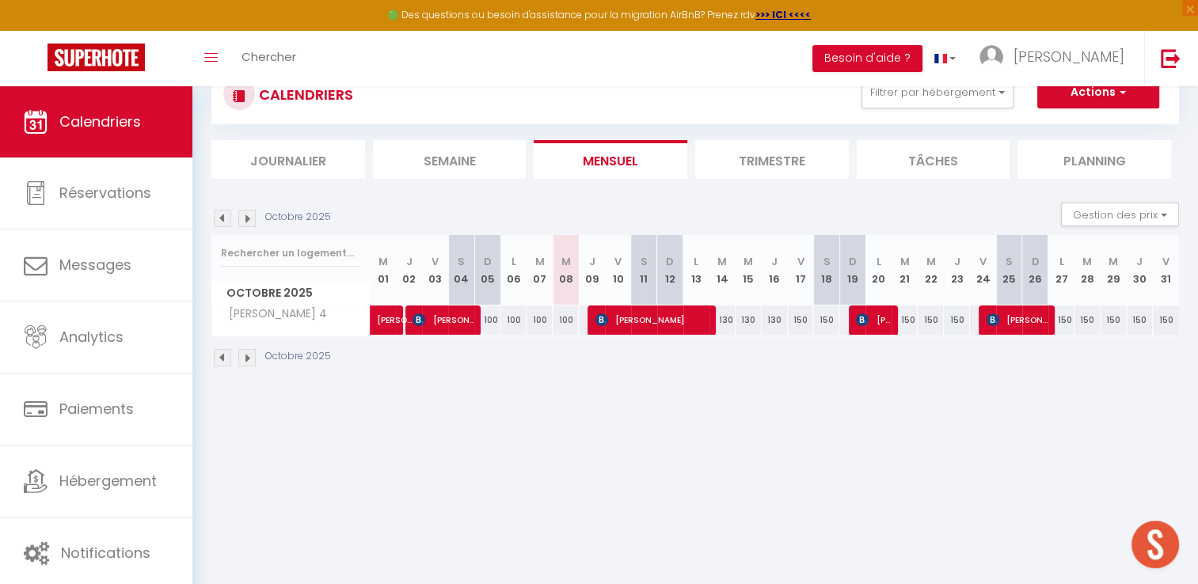
click at [222, 216] on img at bounding box center [222, 218] width 17 height 17
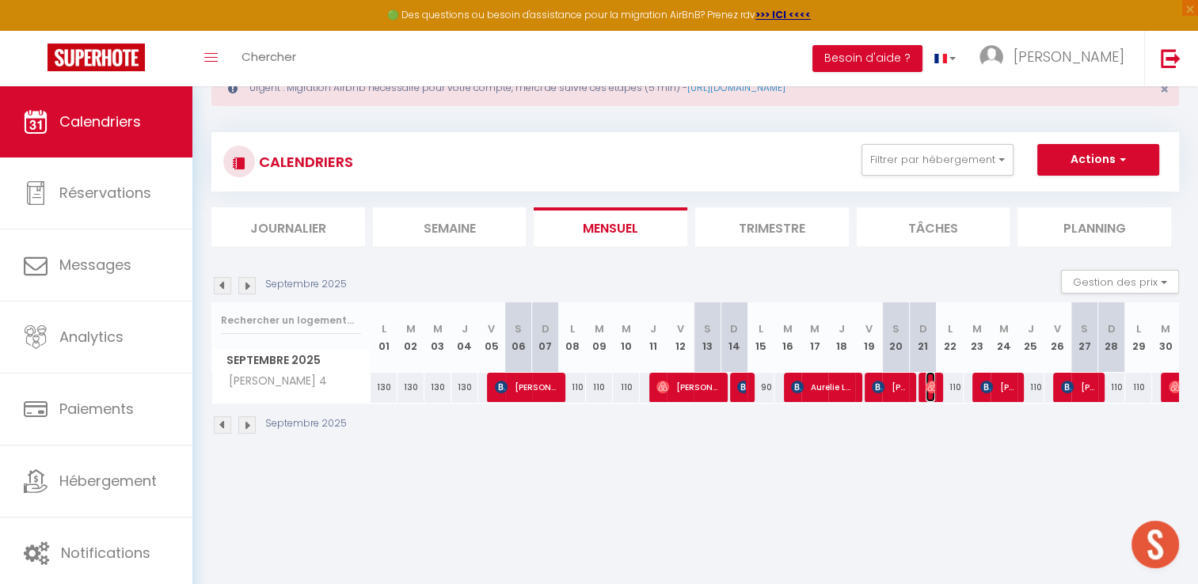
click at [930, 386] on img at bounding box center [932, 387] width 13 height 13
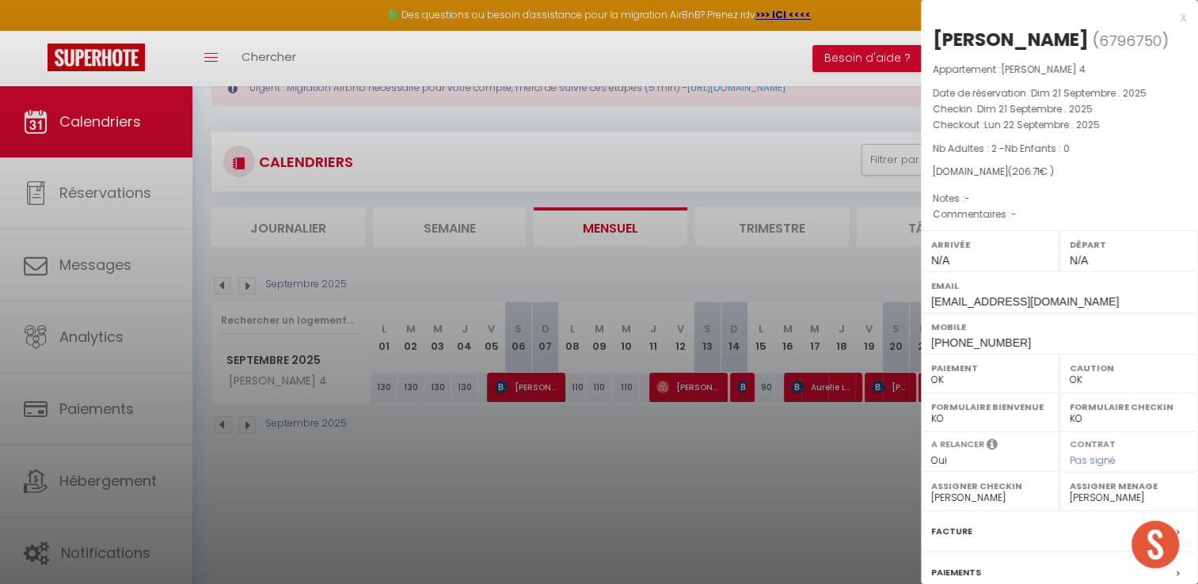
scroll to position [150, 0]
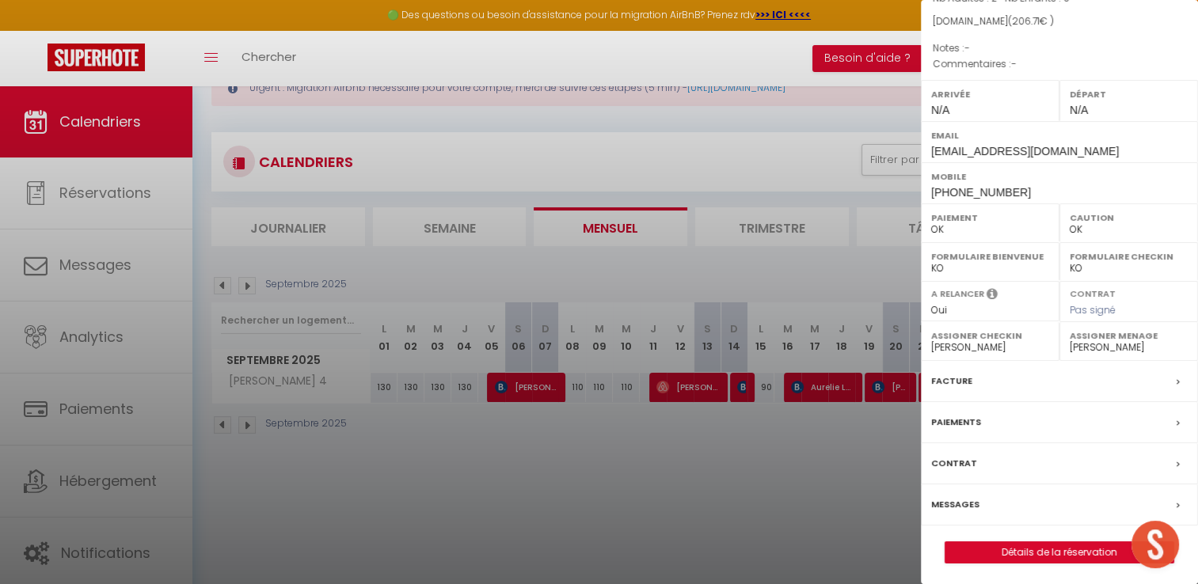
click at [942, 377] on label "Facture" at bounding box center [951, 381] width 41 height 17
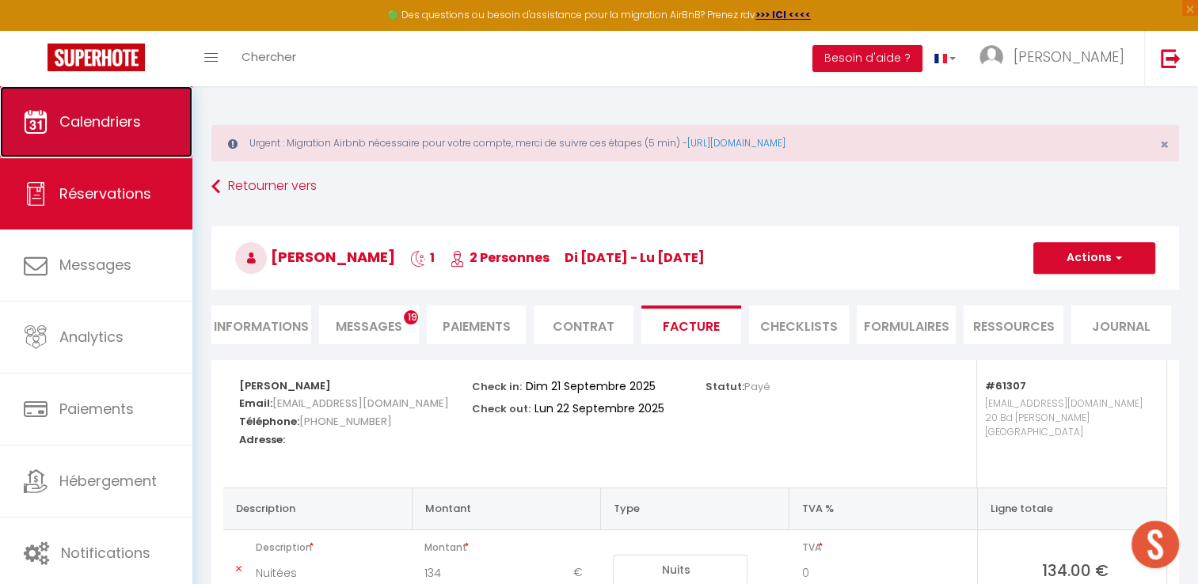
click at [75, 116] on span "Calendriers" at bounding box center [100, 122] width 82 height 20
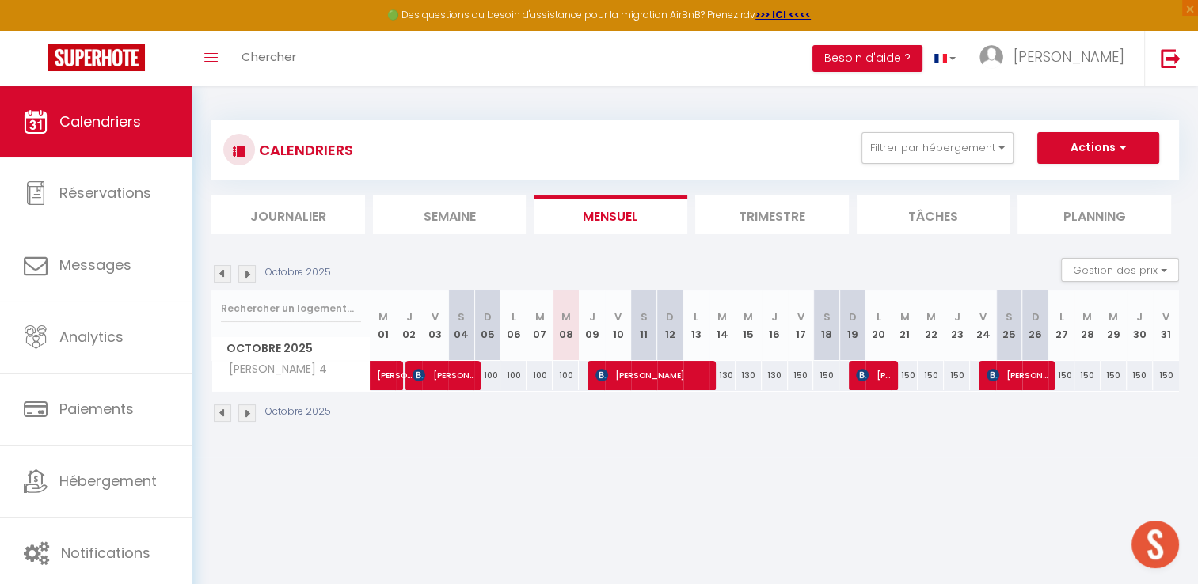
click at [217, 270] on img at bounding box center [222, 273] width 17 height 17
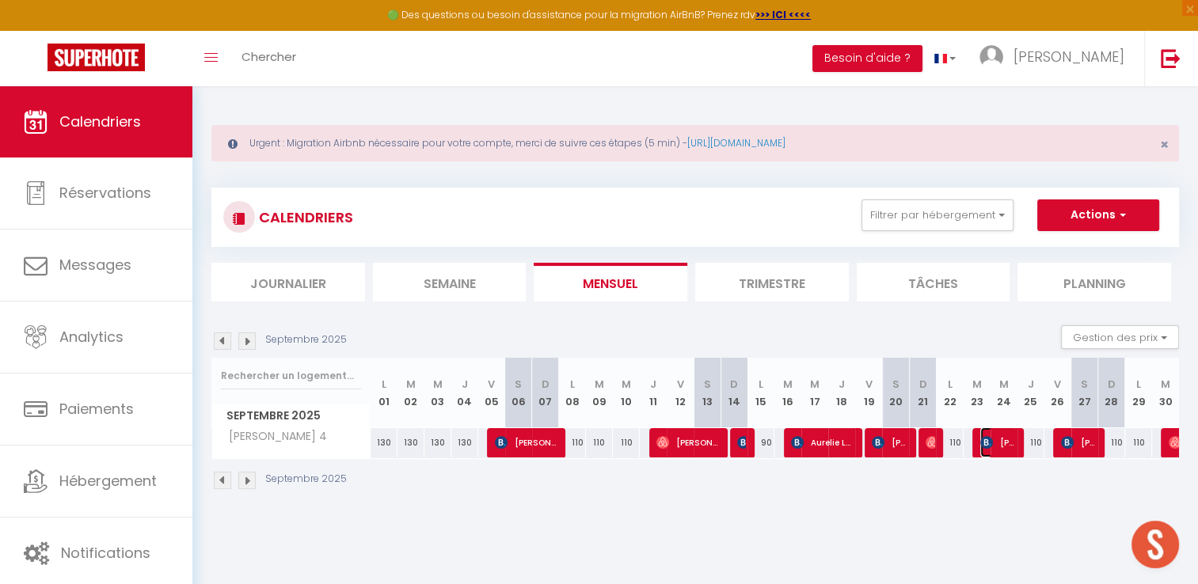
click at [982, 439] on img at bounding box center [986, 442] width 13 height 13
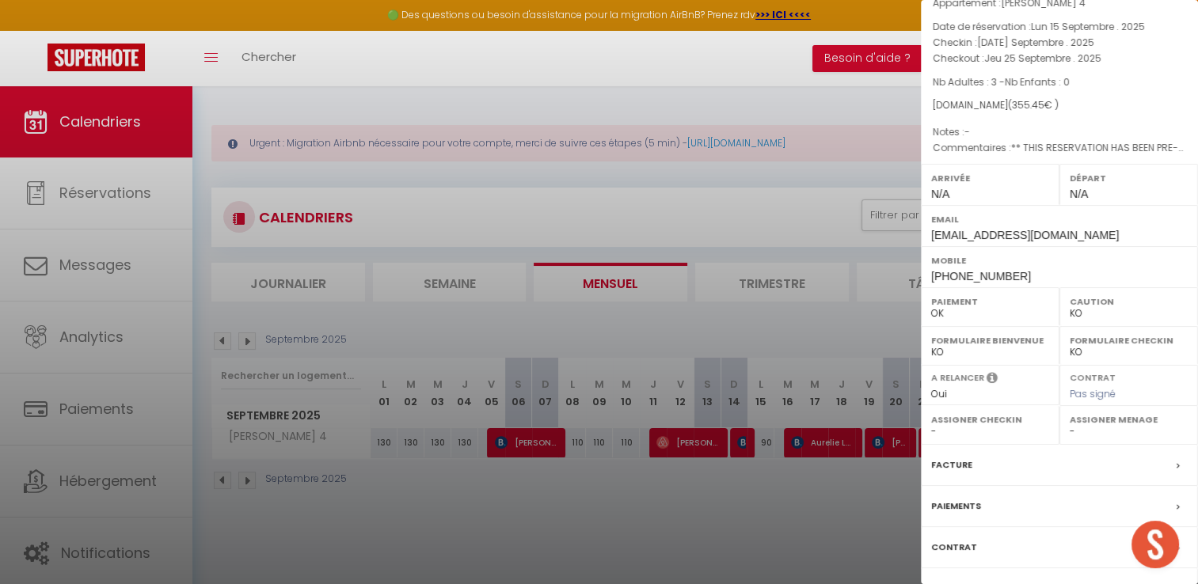
scroll to position [176, 0]
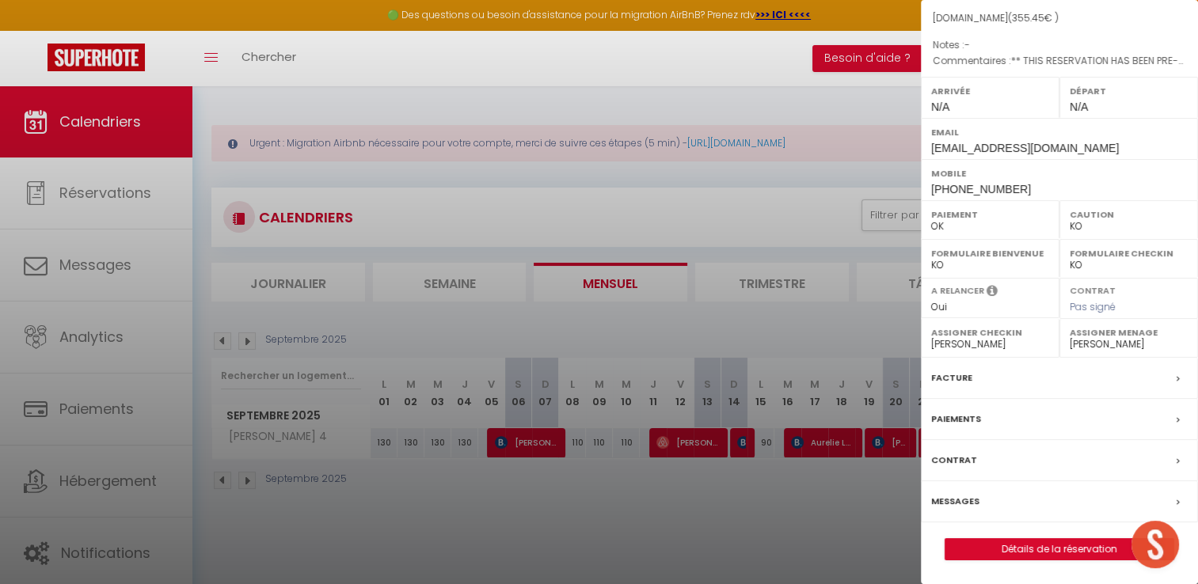
click at [956, 383] on label "Facture" at bounding box center [951, 378] width 41 height 17
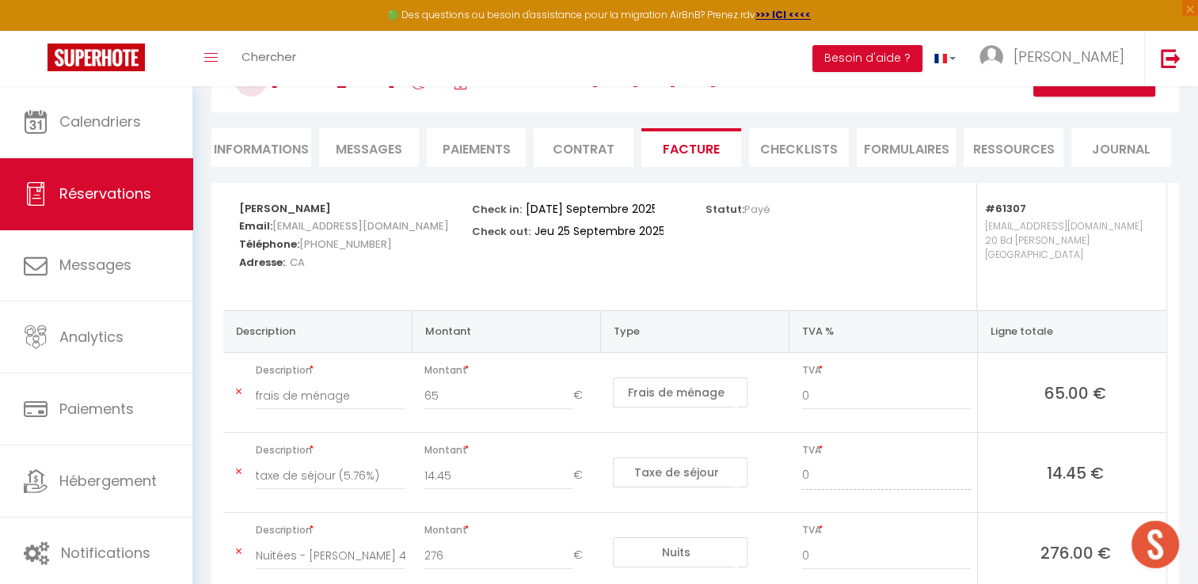
scroll to position [291, 0]
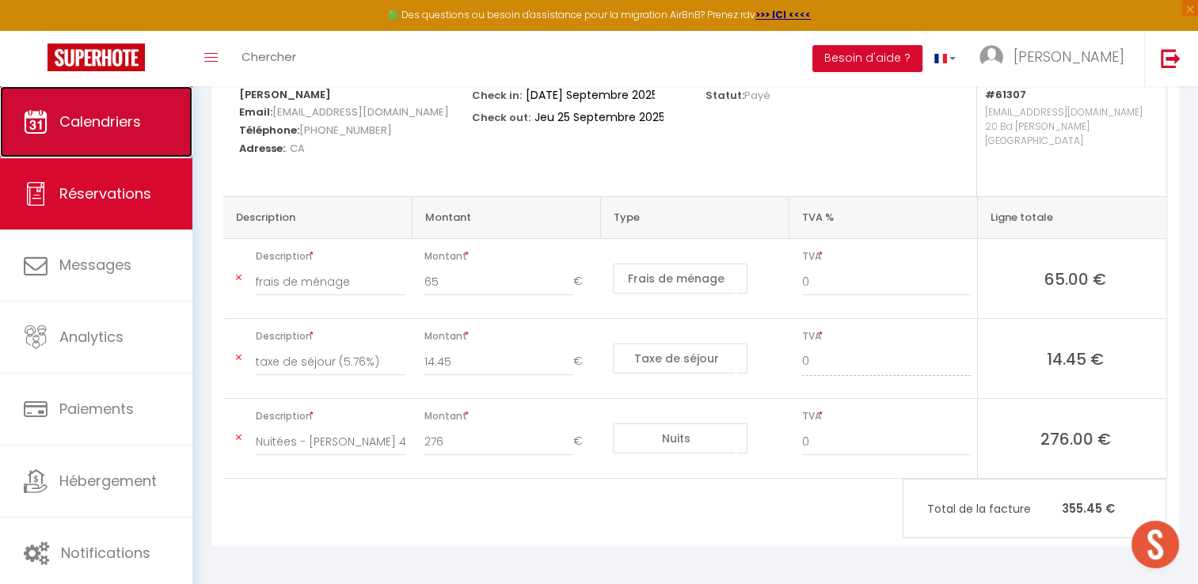
click at [110, 108] on link "Calendriers" at bounding box center [96, 121] width 192 height 71
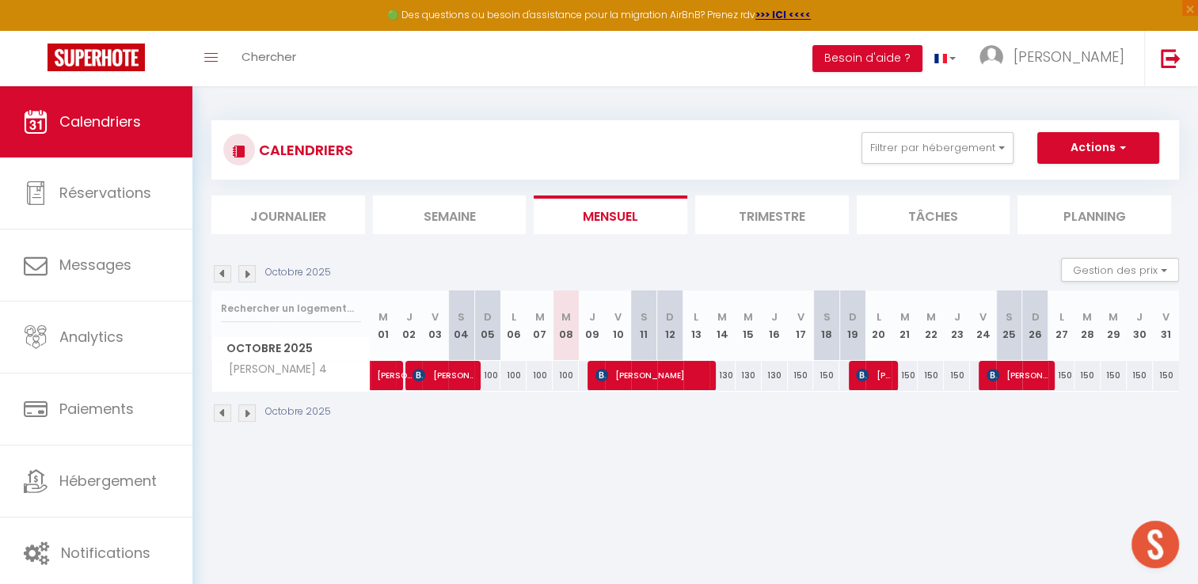
click at [219, 271] on img at bounding box center [222, 273] width 17 height 17
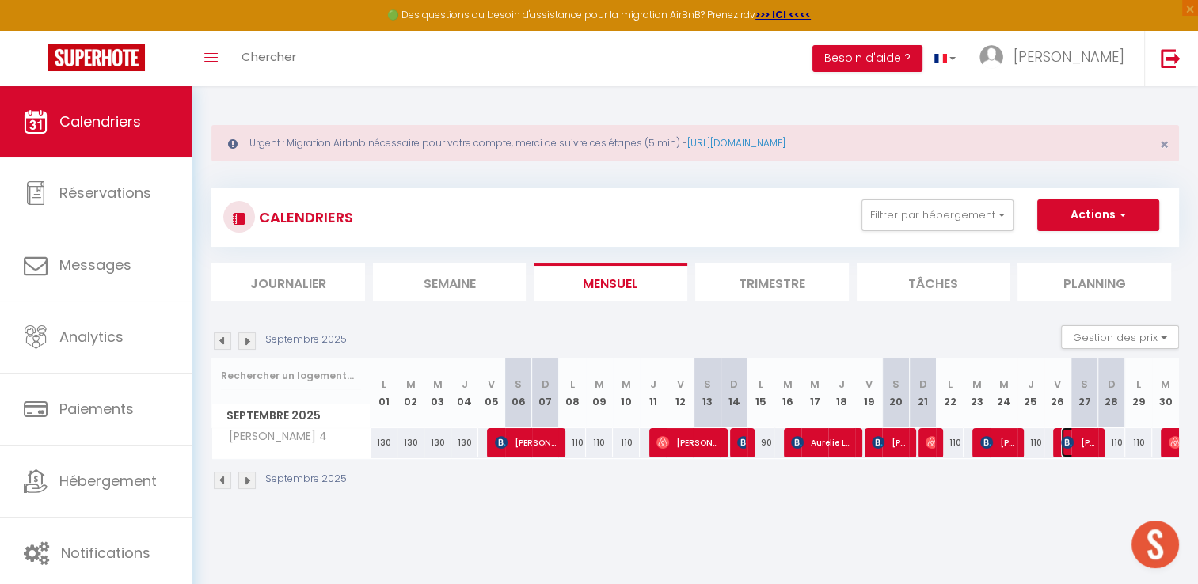
click at [1094, 442] on span "[PERSON_NAME]" at bounding box center [1079, 443] width 36 height 30
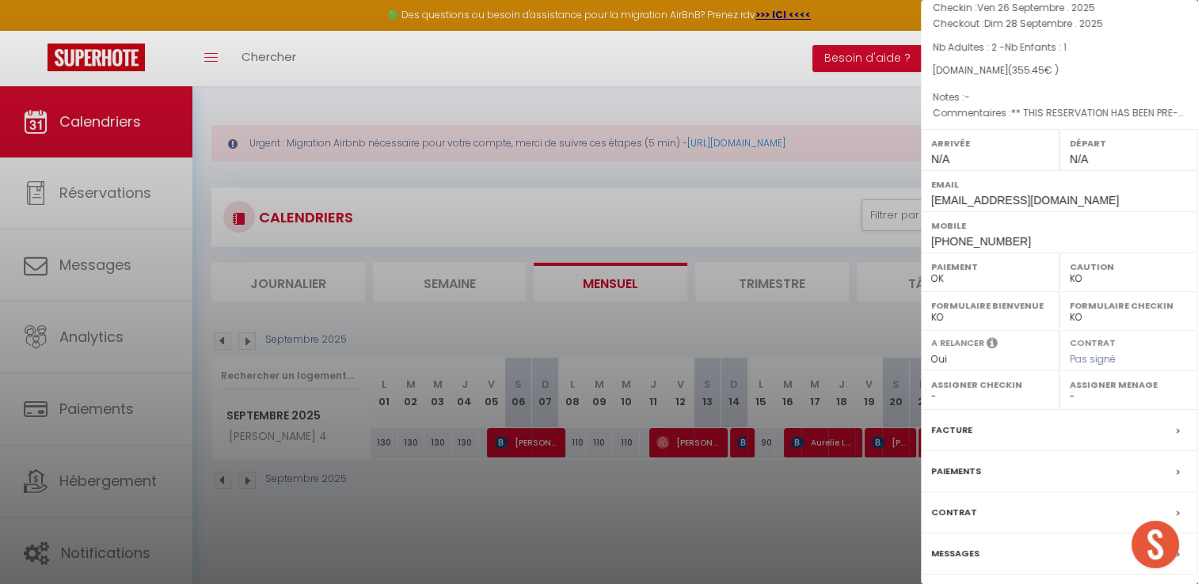
scroll to position [150, 0]
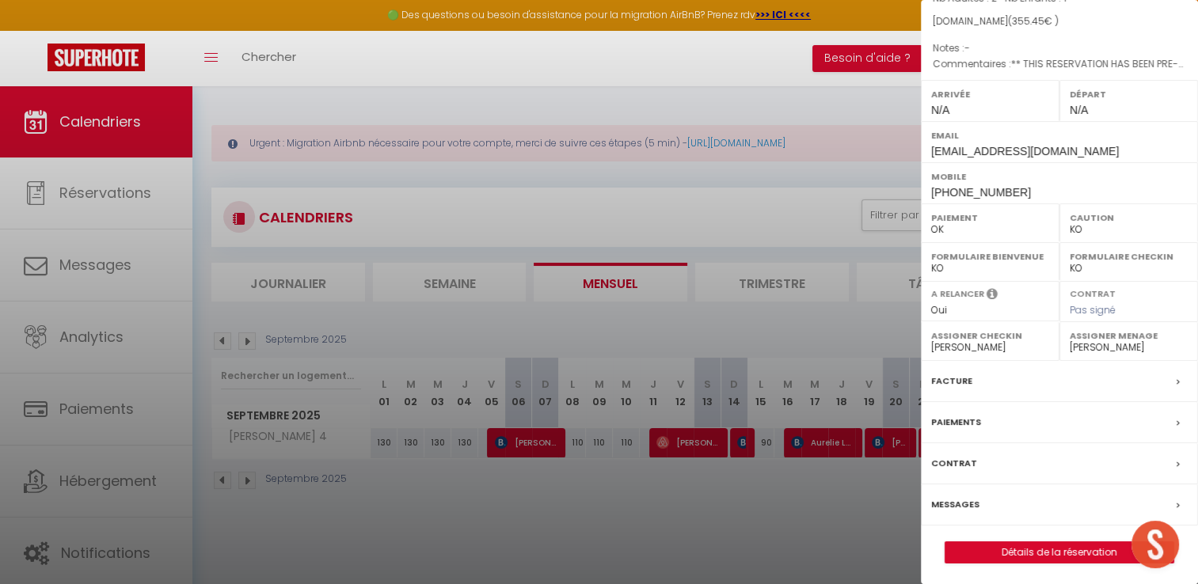
click at [941, 373] on label "Facture" at bounding box center [951, 381] width 41 height 17
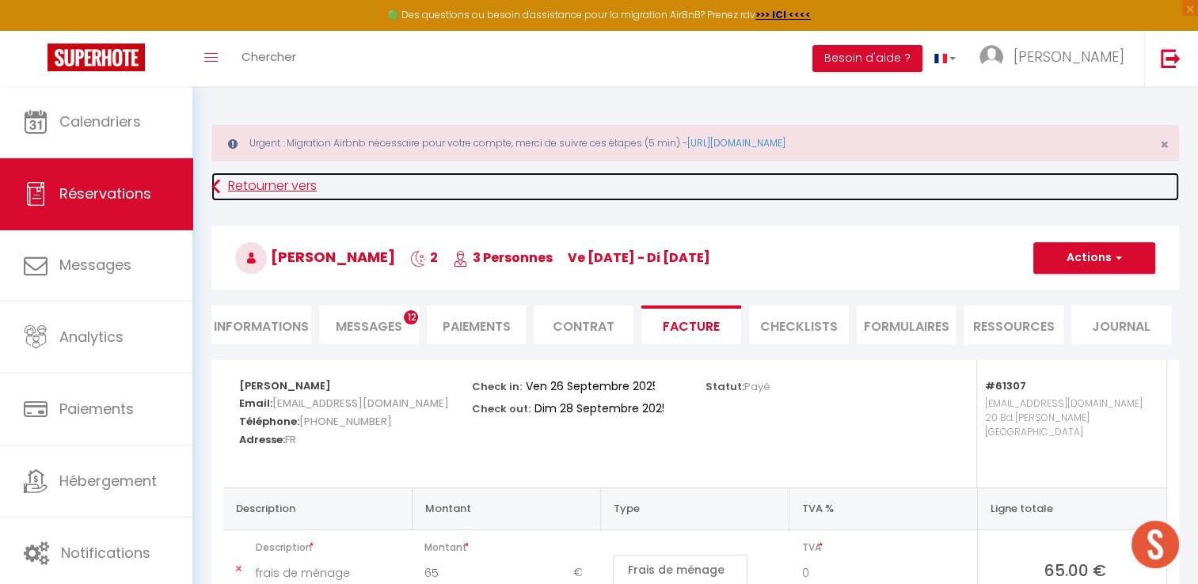
click at [266, 193] on link "Retourner vers" at bounding box center [695, 187] width 968 height 29
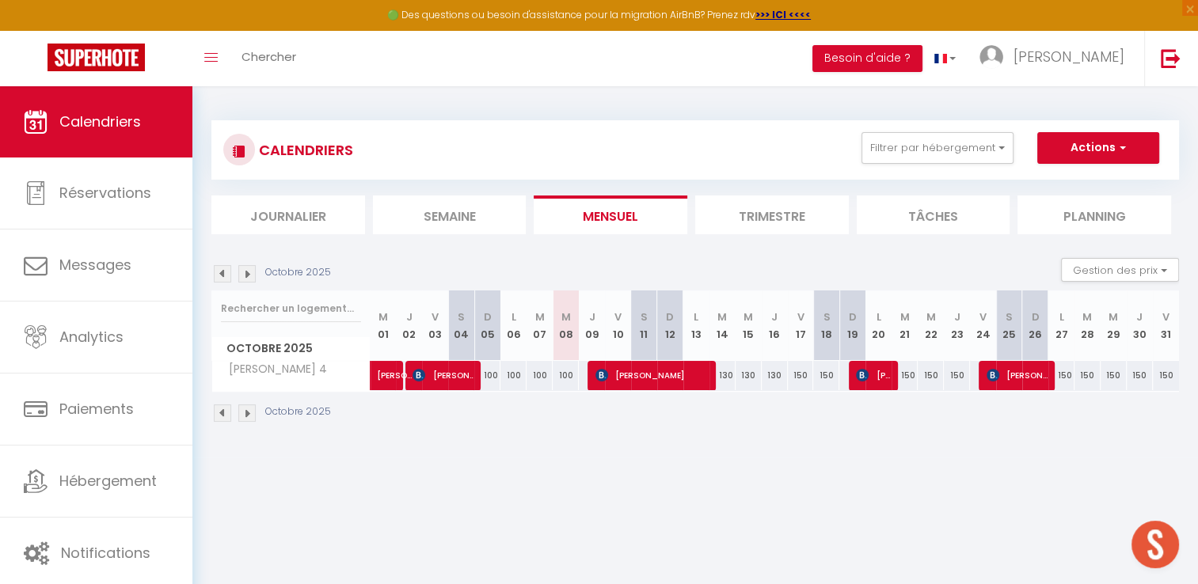
click at [220, 271] on img at bounding box center [222, 273] width 17 height 17
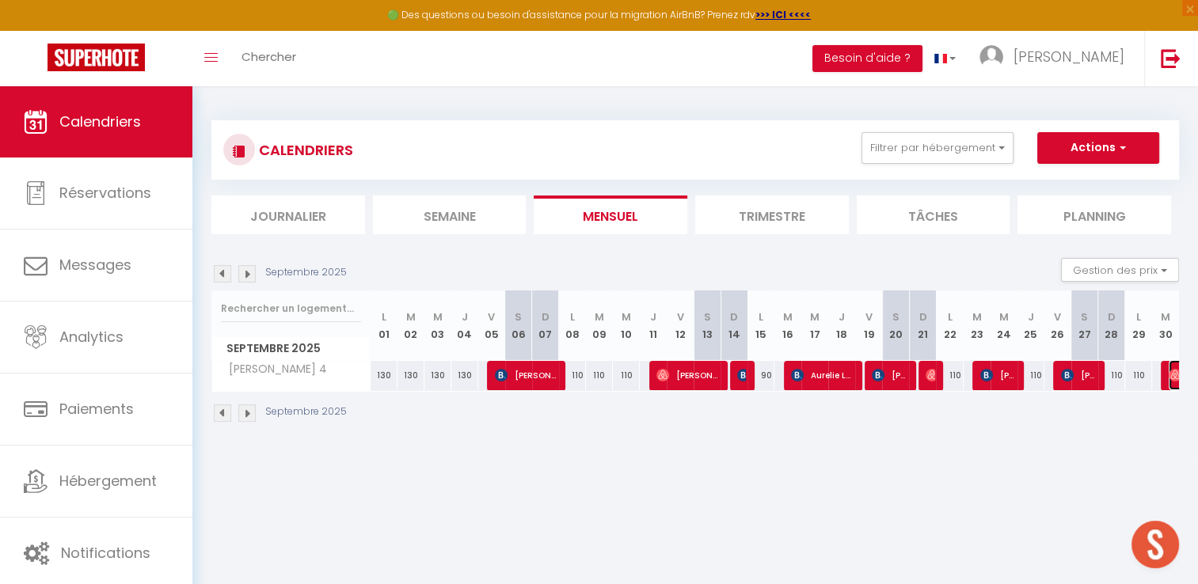
click at [1171, 375] on img at bounding box center [1175, 375] width 13 height 13
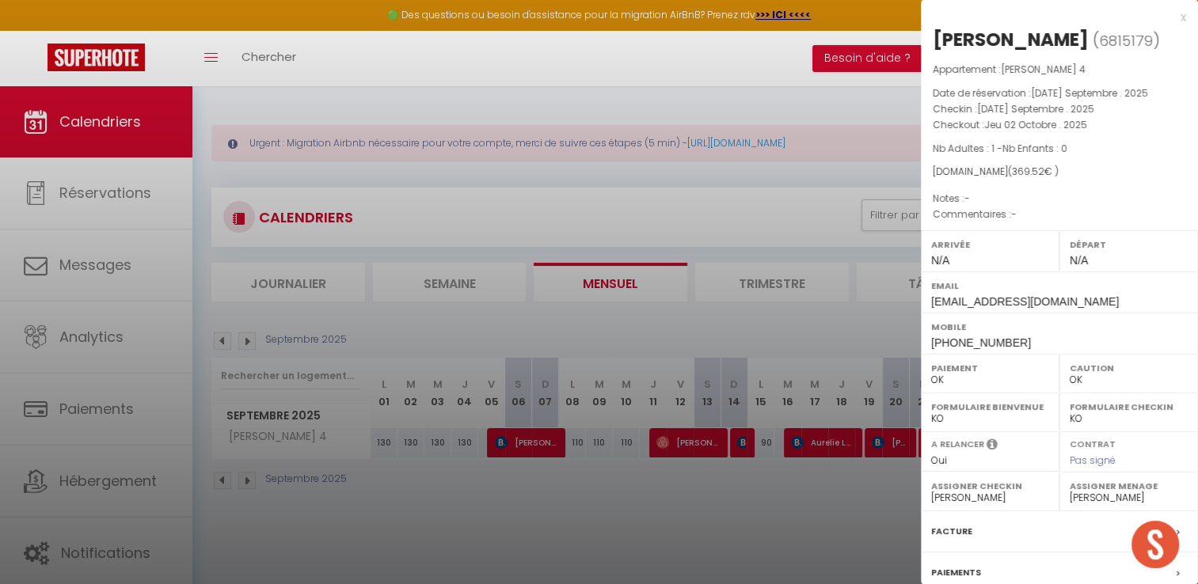
click at [947, 527] on label "Facture" at bounding box center [951, 531] width 41 height 17
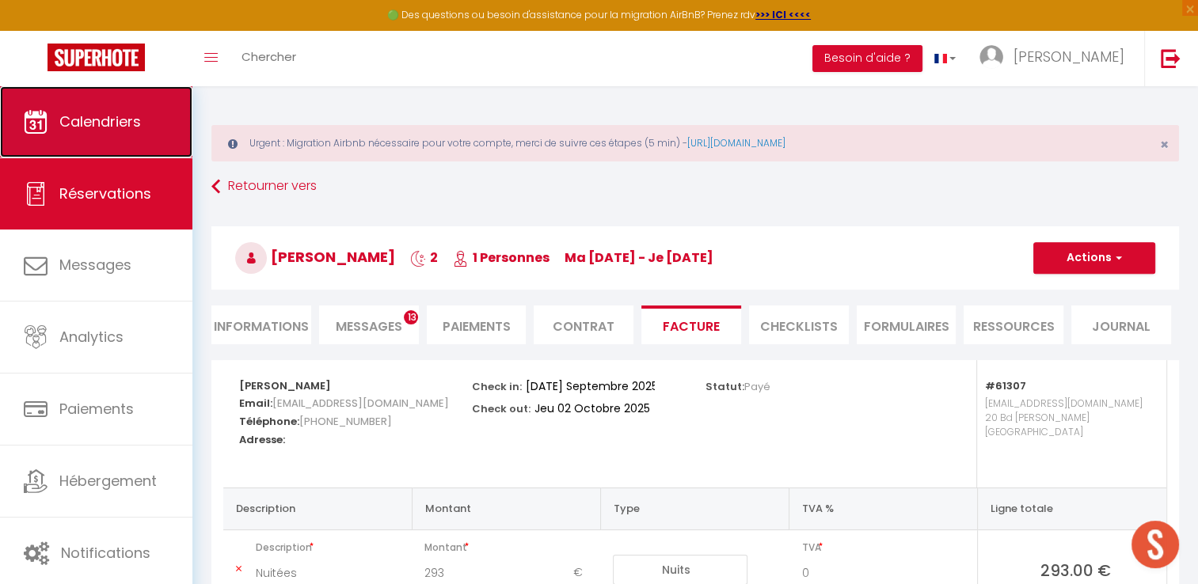
click at [83, 132] on link "Calendriers" at bounding box center [96, 121] width 192 height 71
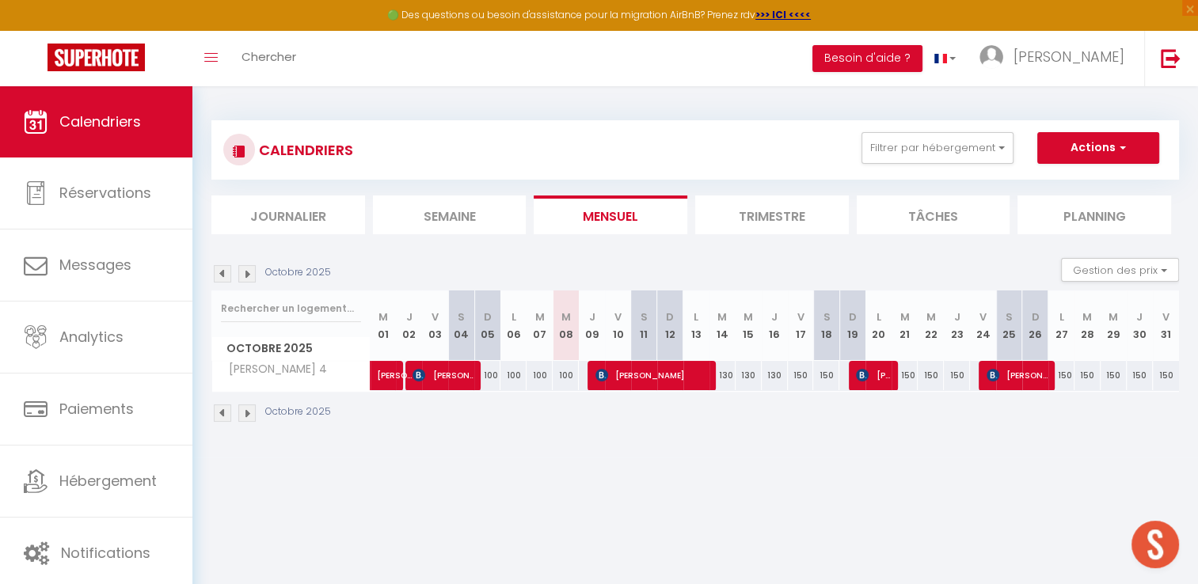
click at [222, 278] on img at bounding box center [222, 273] width 17 height 17
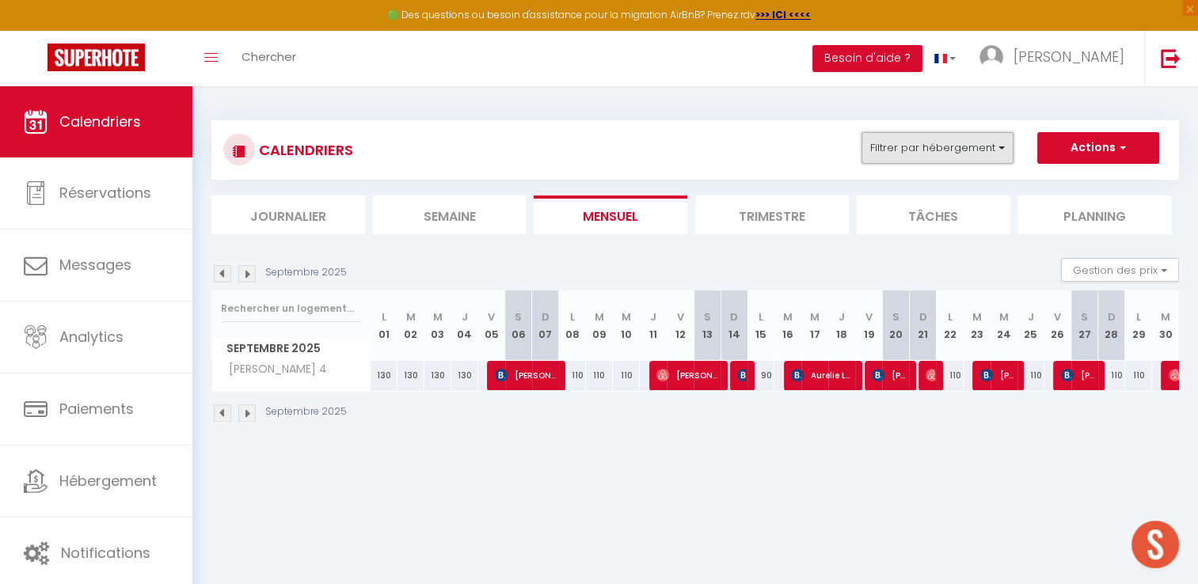
click at [922, 135] on button "Filtrer par hébergement" at bounding box center [938, 148] width 152 height 32
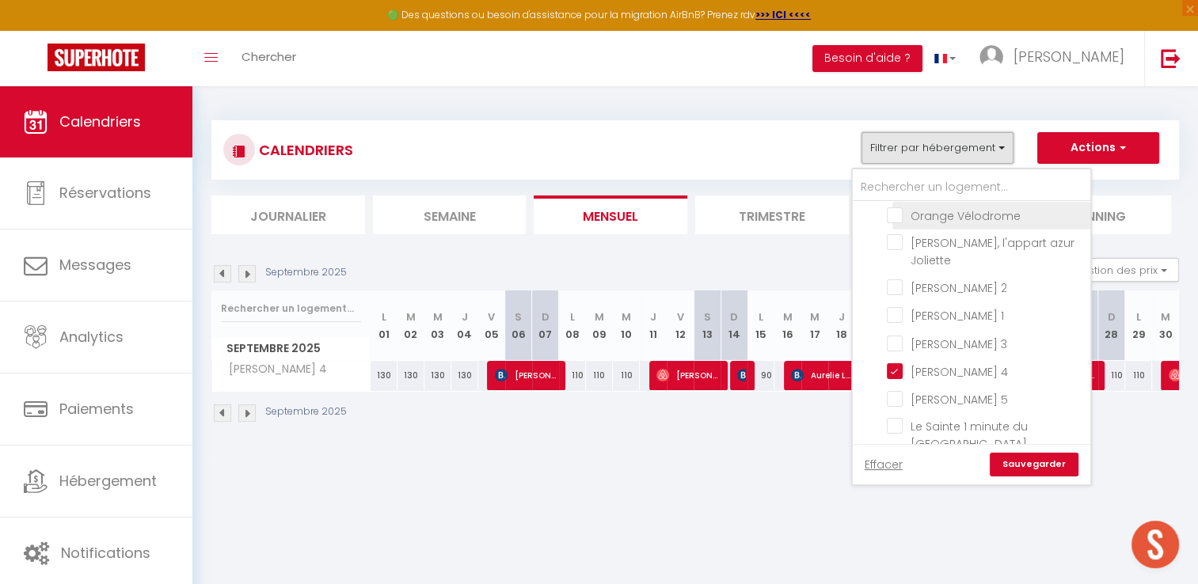
scroll to position [238, 0]
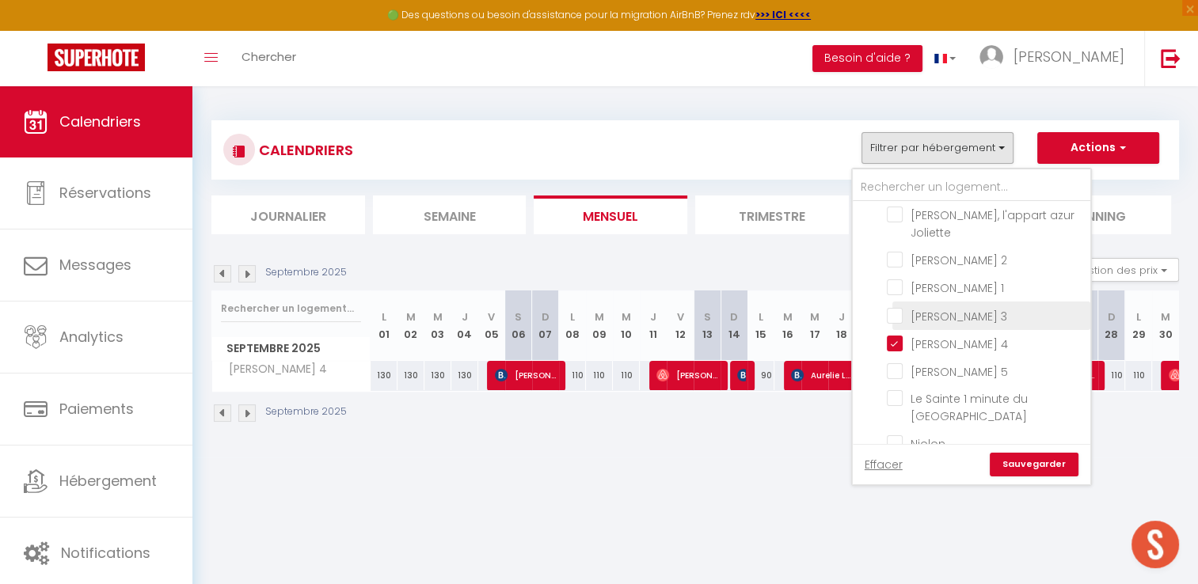
drag, startPoint x: 902, startPoint y: 293, endPoint x: 896, endPoint y: 300, distance: 9.0
click at [900, 306] on input "[PERSON_NAME] 3" at bounding box center [986, 314] width 198 height 16
click at [893, 335] on input "[PERSON_NAME] 4" at bounding box center [986, 343] width 198 height 16
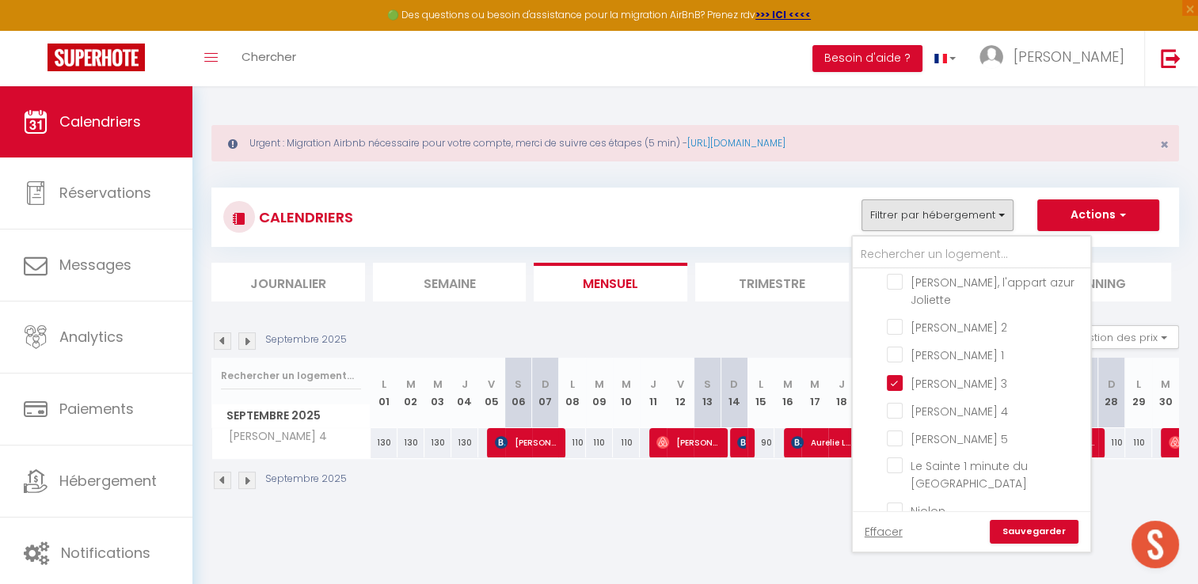
click at [1036, 531] on link "Sauvegarder" at bounding box center [1034, 532] width 89 height 24
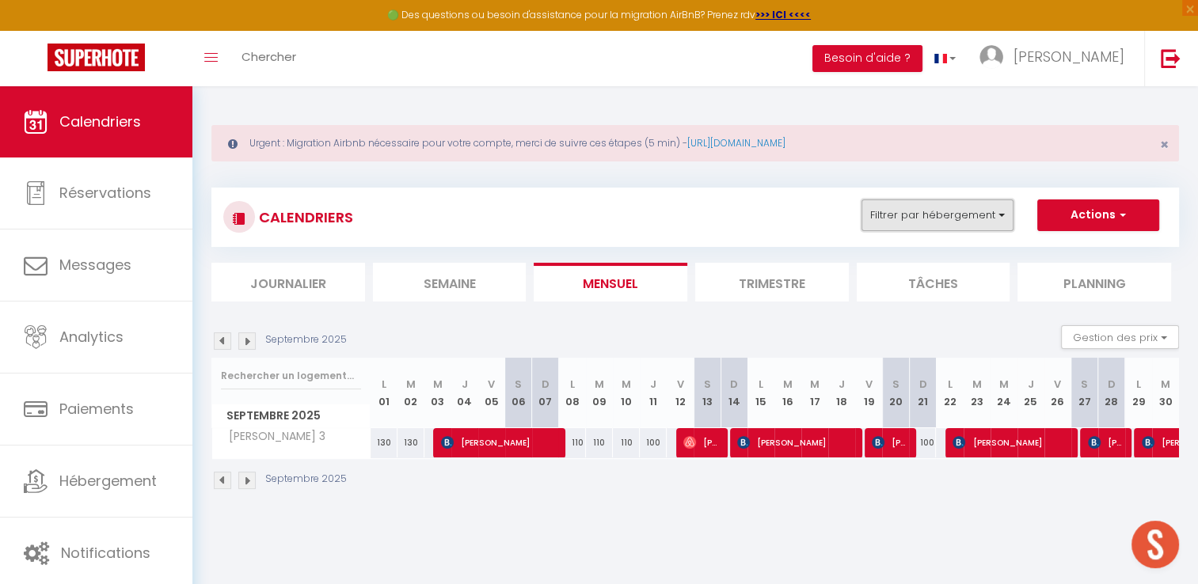
click at [911, 207] on button "Filtrer par hébergement" at bounding box center [938, 216] width 152 height 32
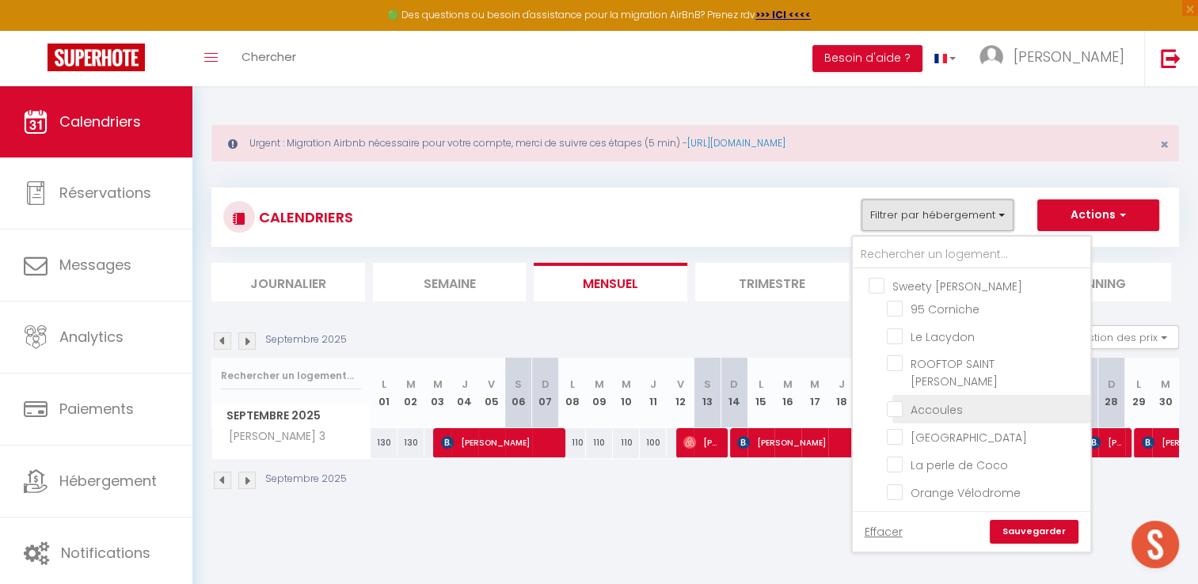
scroll to position [158, 0]
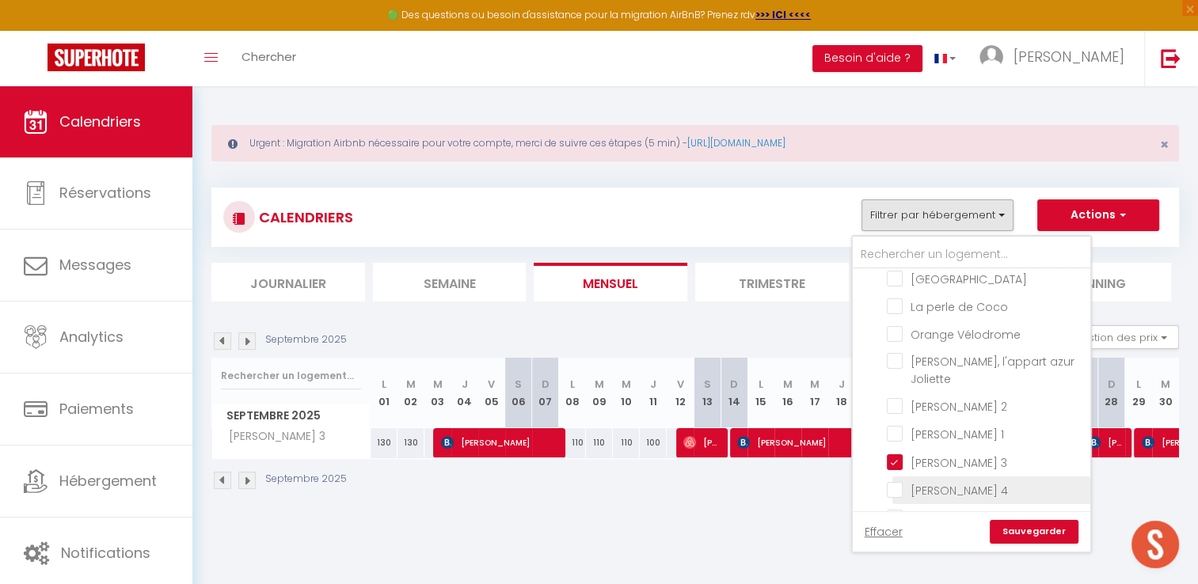
click at [900, 481] on input "[PERSON_NAME] 4" at bounding box center [986, 489] width 198 height 16
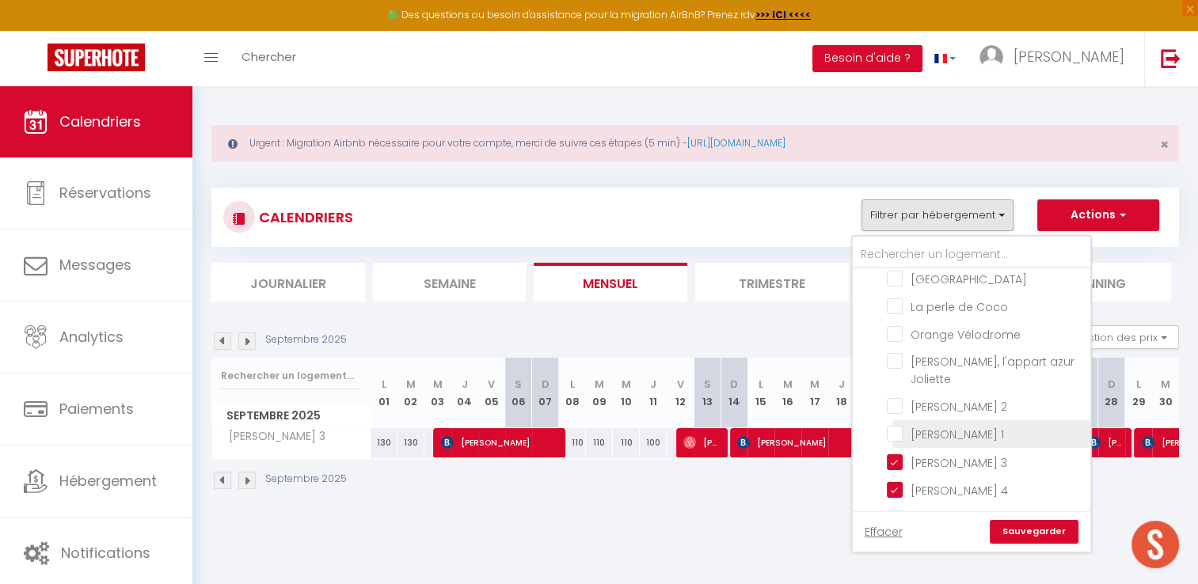
click at [898, 425] on input "[PERSON_NAME] 1" at bounding box center [986, 433] width 198 height 16
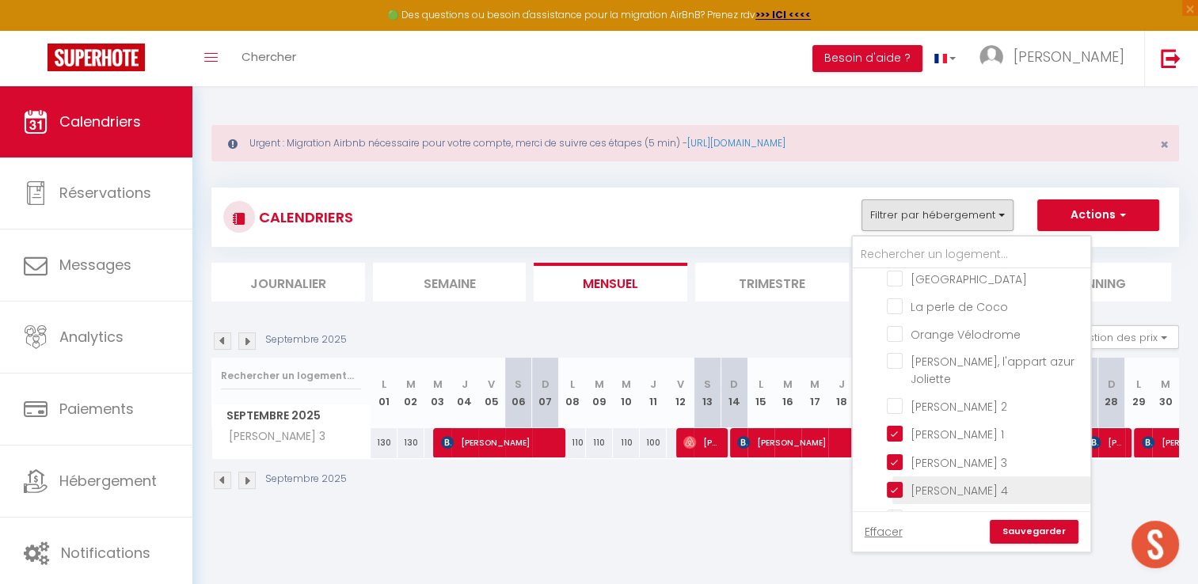
drag, startPoint x: 896, startPoint y: 436, endPoint x: 890, endPoint y: 466, distance: 30.0
click at [896, 453] on input "[PERSON_NAME] 3" at bounding box center [986, 461] width 198 height 16
click at [892, 481] on input "[PERSON_NAME] 4" at bounding box center [986, 489] width 198 height 16
click at [1038, 527] on link "Sauvegarder" at bounding box center [1034, 532] width 89 height 24
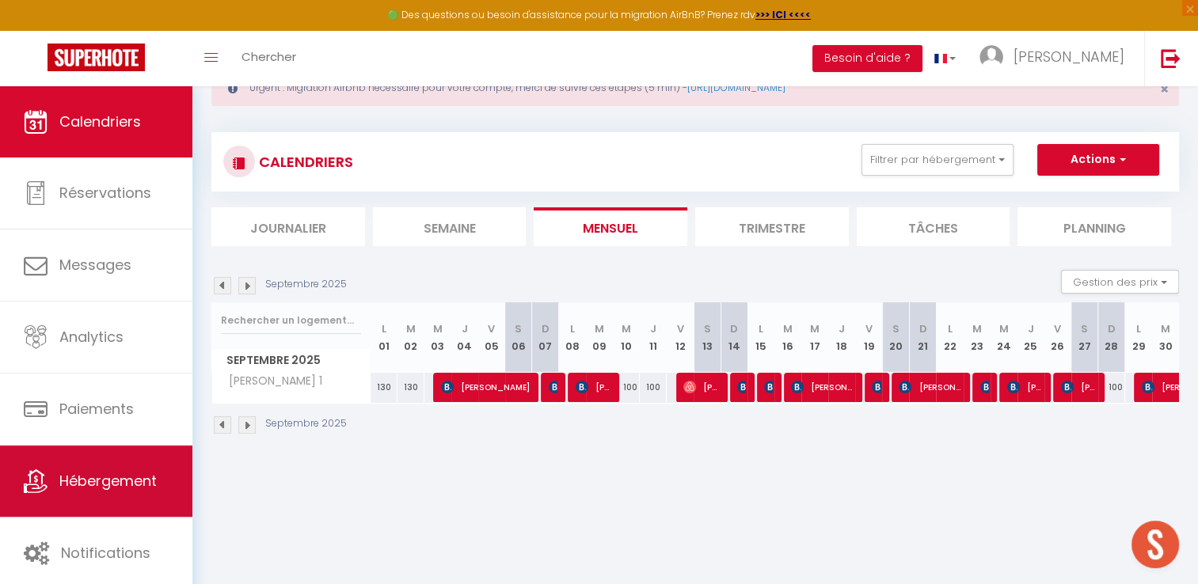
scroll to position [86, 0]
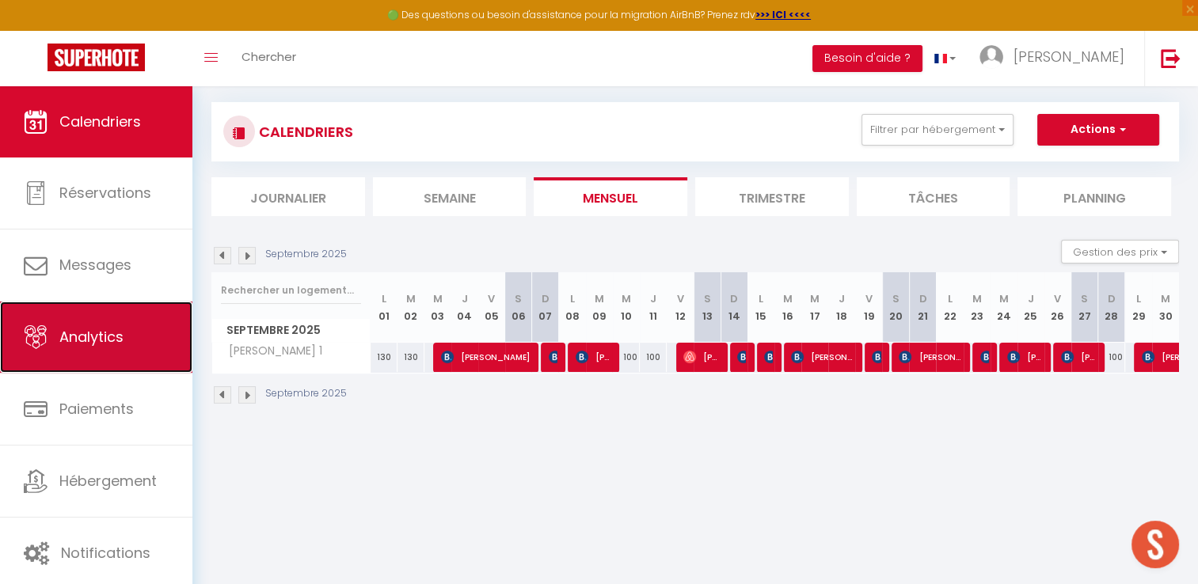
click at [103, 344] on span "Analytics" at bounding box center [91, 337] width 64 height 20
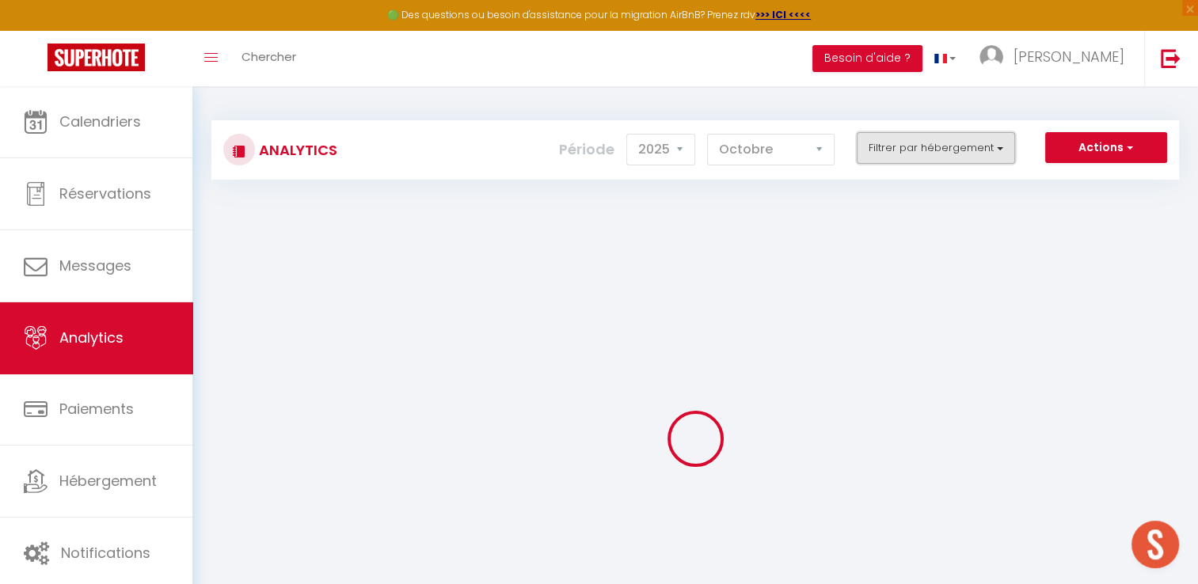
drag, startPoint x: 961, startPoint y: 151, endPoint x: 964, endPoint y: 160, distance: 9.3
click at [961, 154] on button "Filtrer par hébergement" at bounding box center [936, 148] width 158 height 32
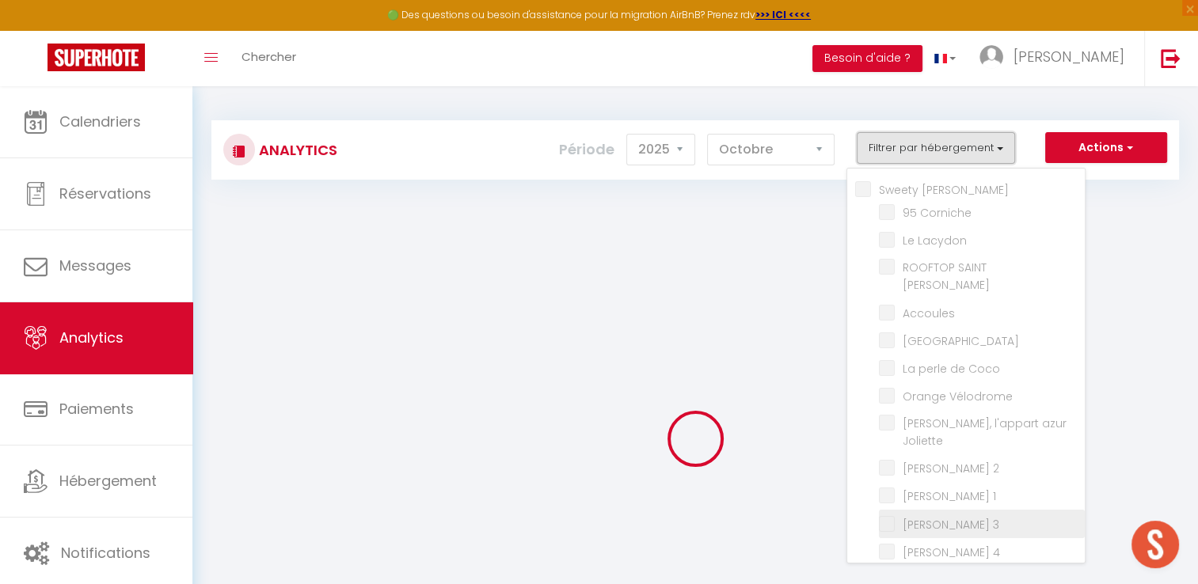
scroll to position [79, 0]
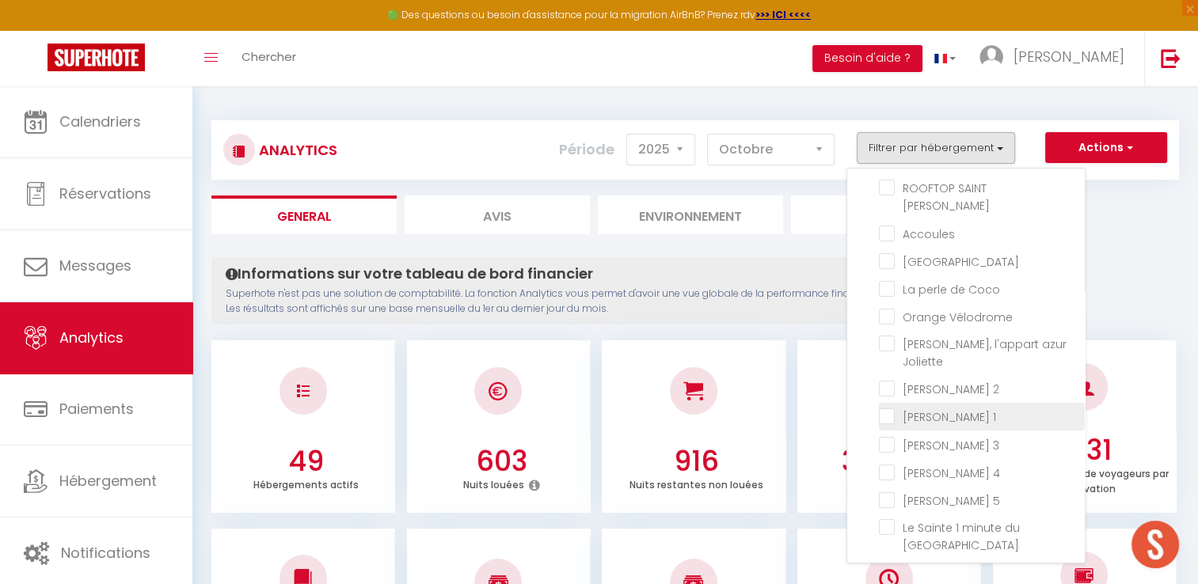
click at [946, 408] on 1 "checkbox" at bounding box center [982, 416] width 206 height 16
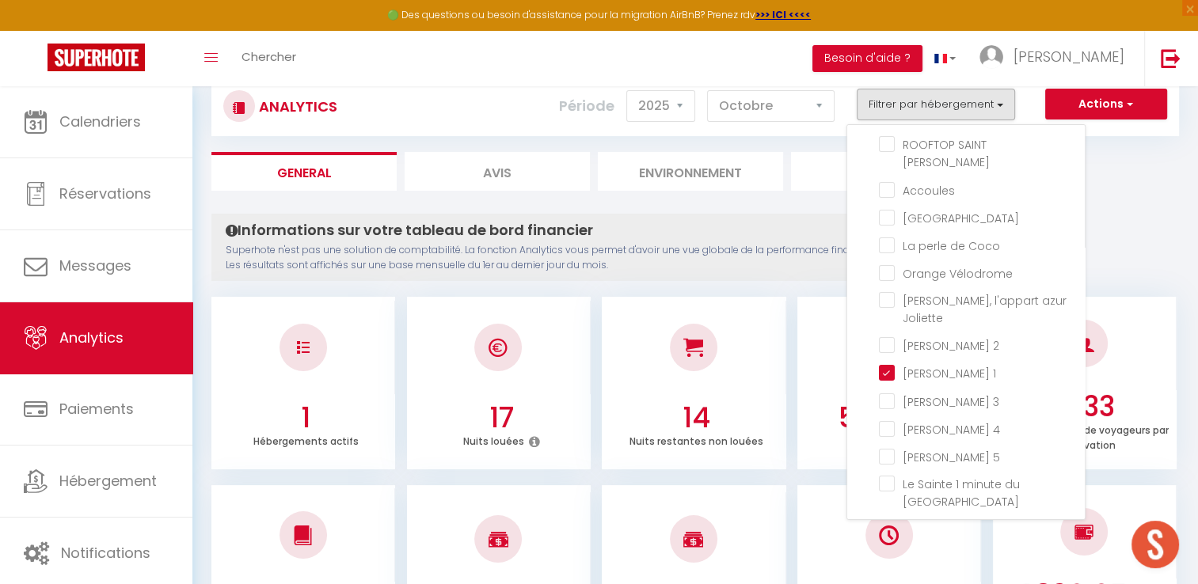
scroll to position [0, 0]
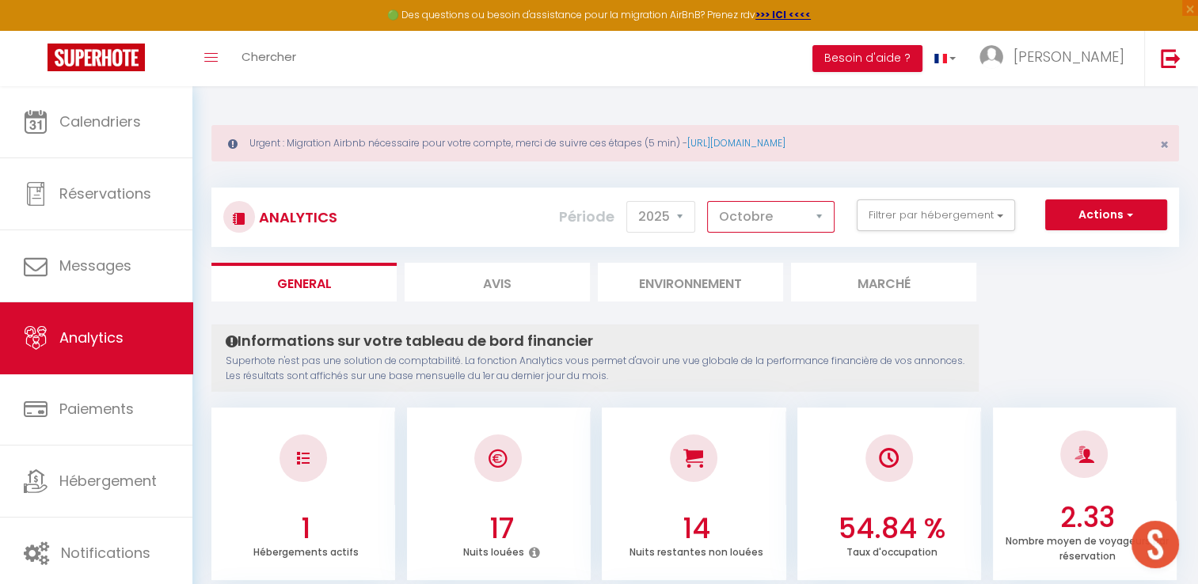
click at [787, 211] on select "[PERSON_NAME] Mars [PERSON_NAME] Juin Juillet Août Septembre Octobre Novembre D…" at bounding box center [770, 217] width 127 height 32
click at [708, 201] on select "[PERSON_NAME] Mars [PERSON_NAME] Juin Juillet Août Septembre Octobre Novembre D…" at bounding box center [770, 217] width 127 height 32
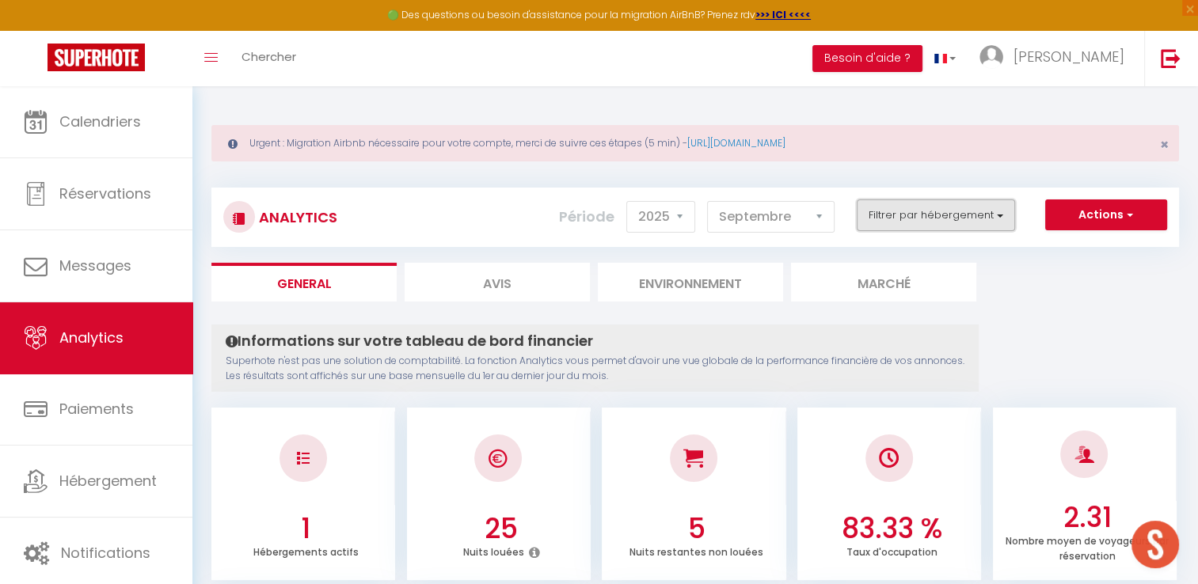
click at [960, 202] on button "Filtrer par hébergement" at bounding box center [936, 216] width 158 height 32
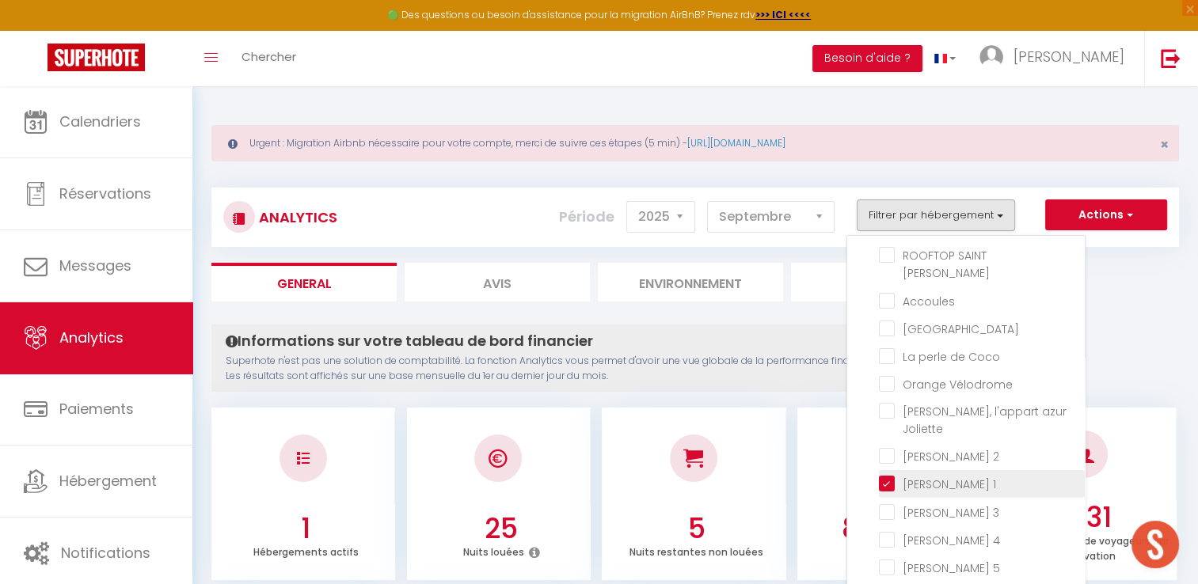
drag, startPoint x: 893, startPoint y: 471, endPoint x: 894, endPoint y: 451, distance: 20.6
click at [893, 503] on 3 "checkbox" at bounding box center [982, 511] width 206 height 16
click at [893, 475] on 1 "checkbox" at bounding box center [982, 483] width 206 height 16
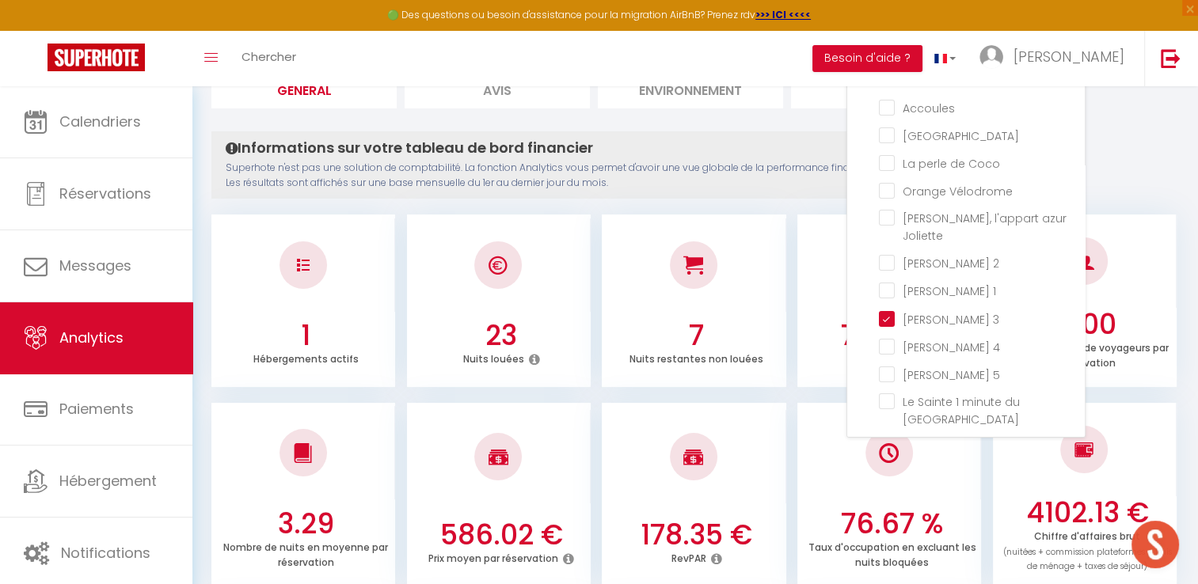
scroll to position [238, 0]
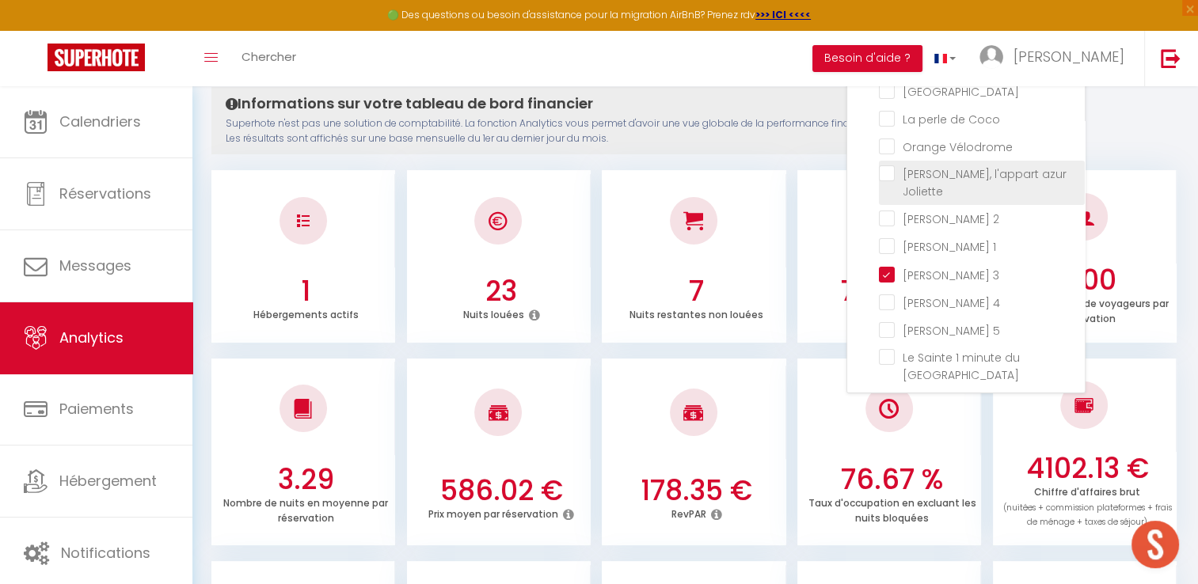
click at [890, 210] on 2 "checkbox" at bounding box center [982, 218] width 206 height 16
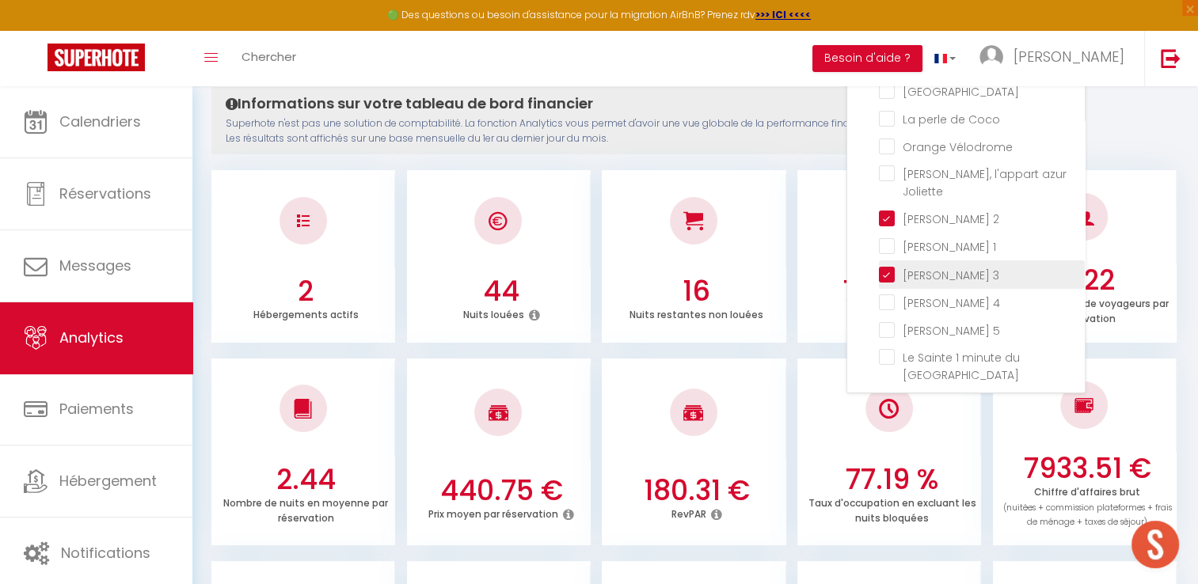
click at [893, 265] on 3 "checkbox" at bounding box center [982, 273] width 206 height 16
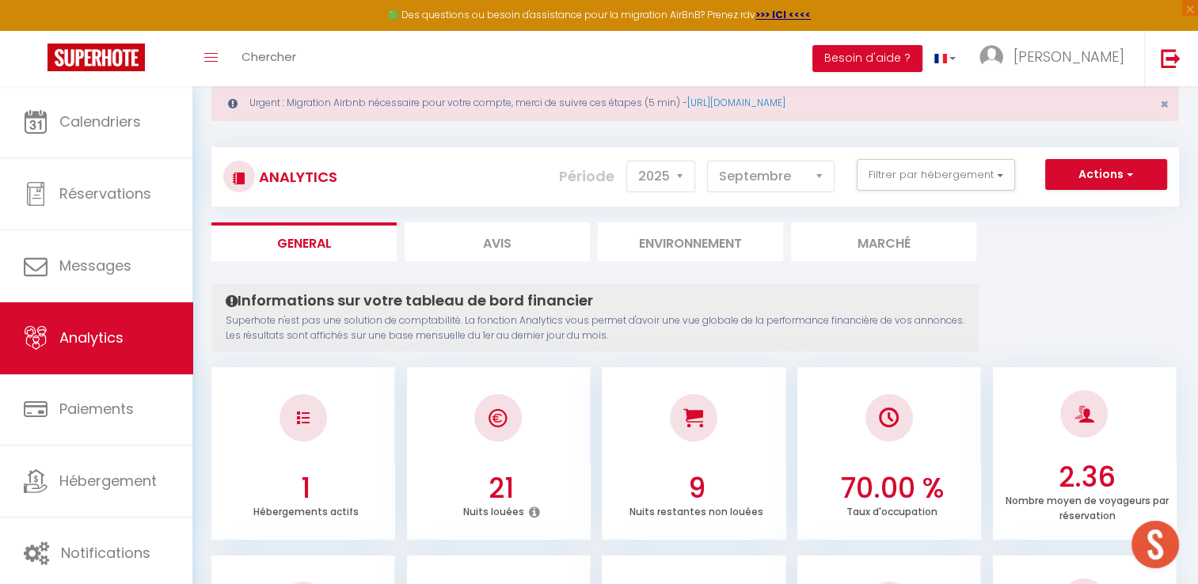
scroll to position [0, 0]
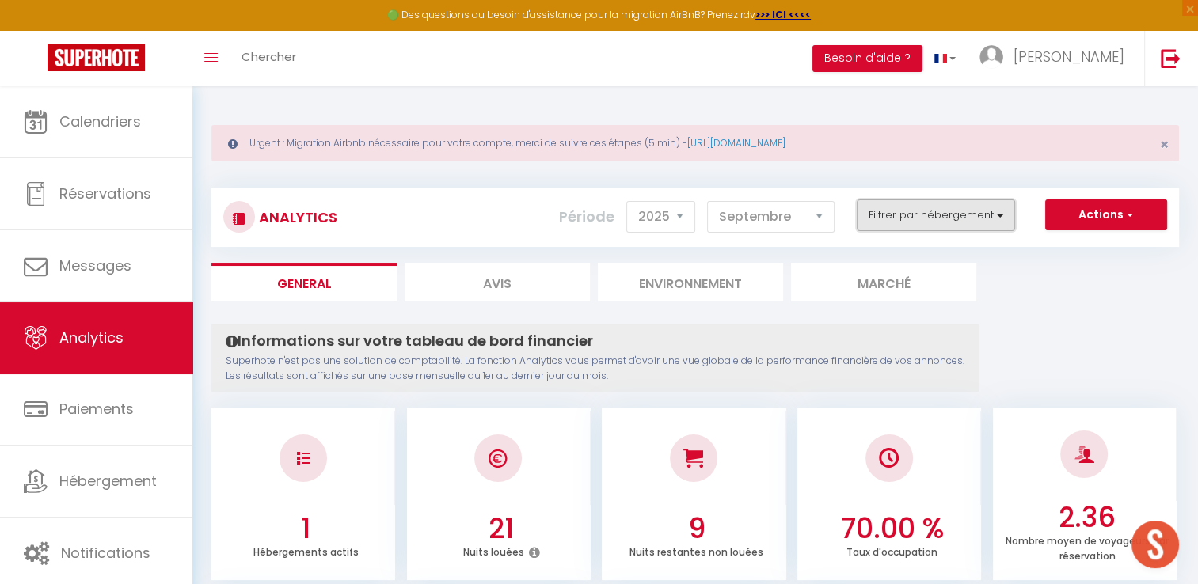
click at [944, 217] on button "Filtrer par hébergement" at bounding box center [936, 216] width 158 height 32
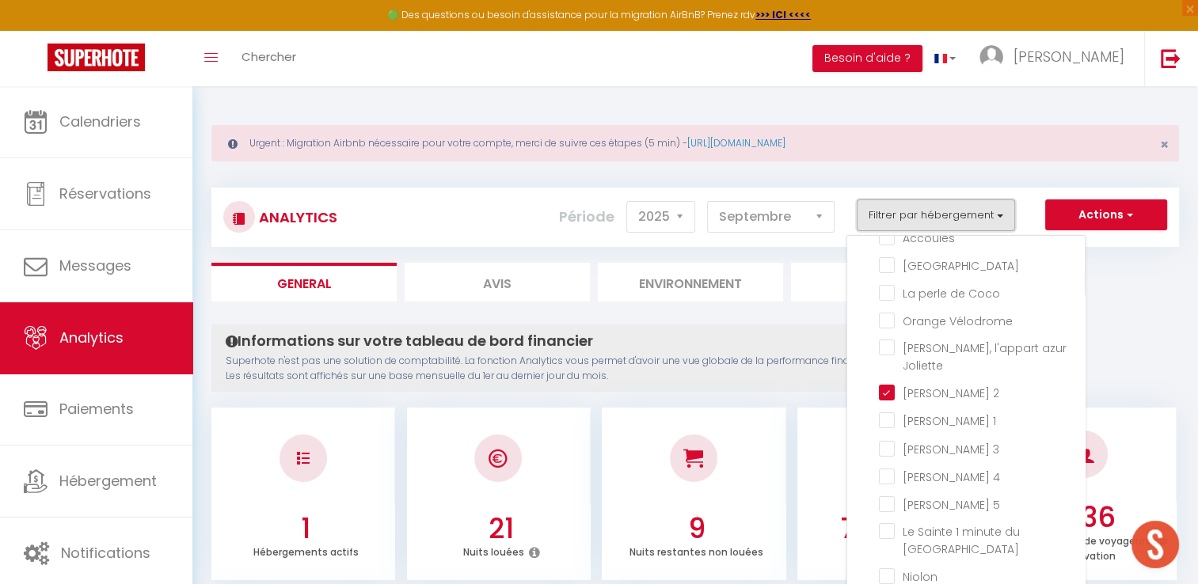
scroll to position [158, 0]
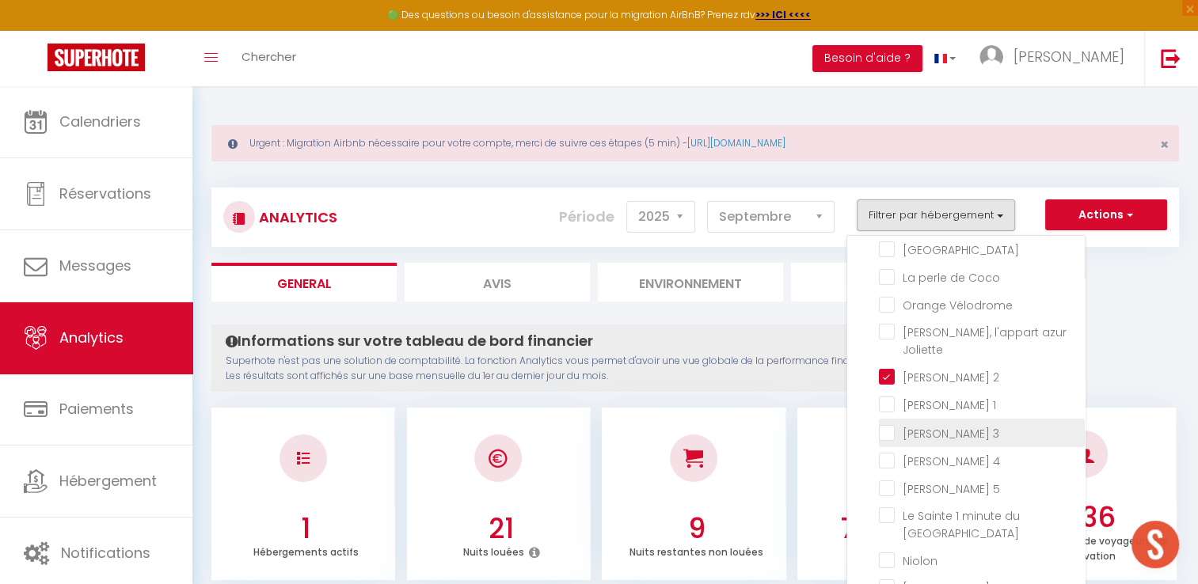
click at [895, 424] on 3 "checkbox" at bounding box center [982, 432] width 206 height 16
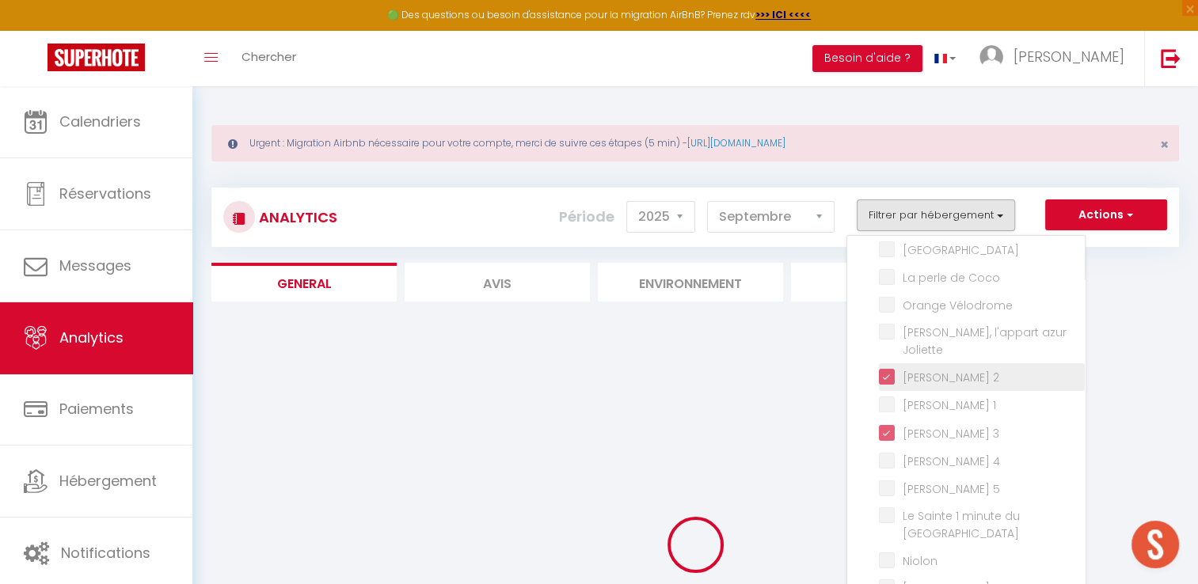
click at [887, 368] on 2 "checkbox" at bounding box center [982, 376] width 206 height 16
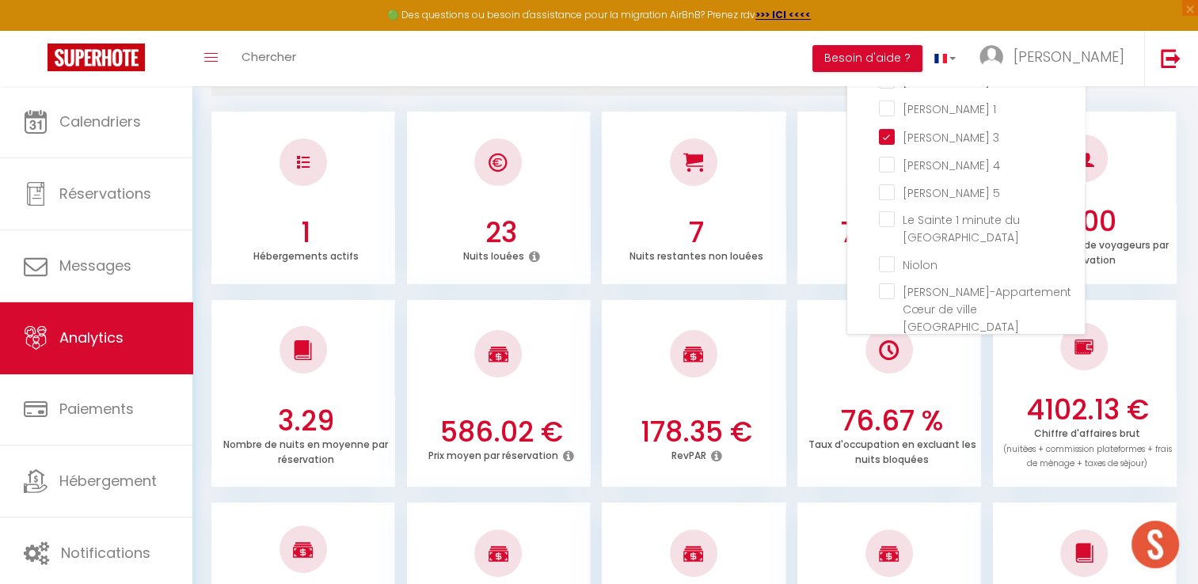
scroll to position [137, 0]
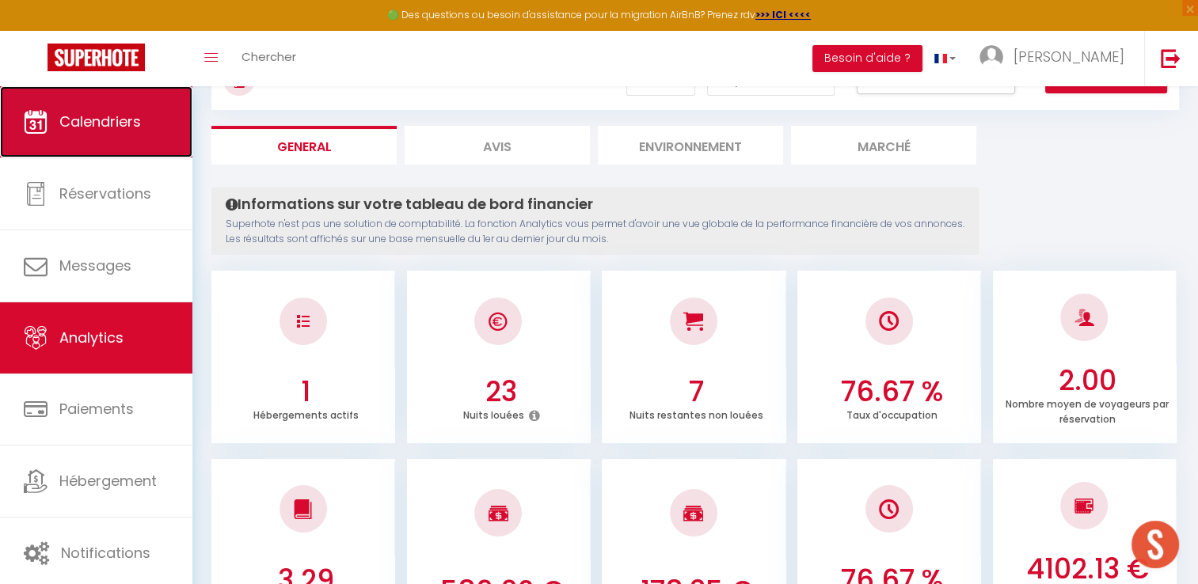
click at [143, 122] on link "Calendriers" at bounding box center [96, 121] width 192 height 71
